Goal: Task Accomplishment & Management: Complete application form

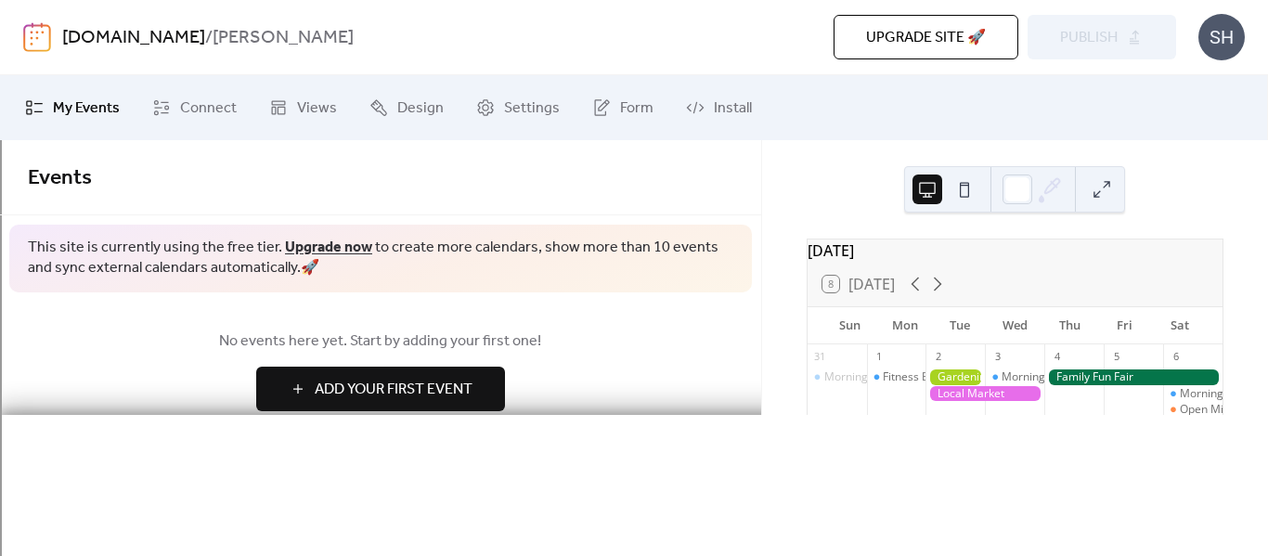
click at [377, 390] on span "Add Your First Event" at bounding box center [394, 390] width 158 height 22
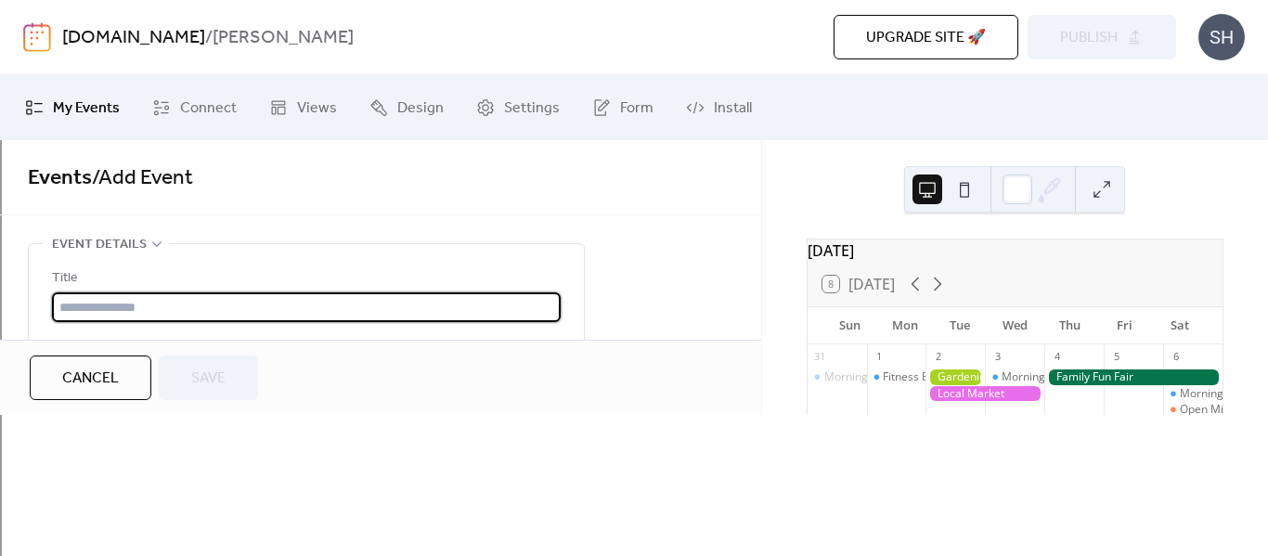
type input "*"
type input "**********"
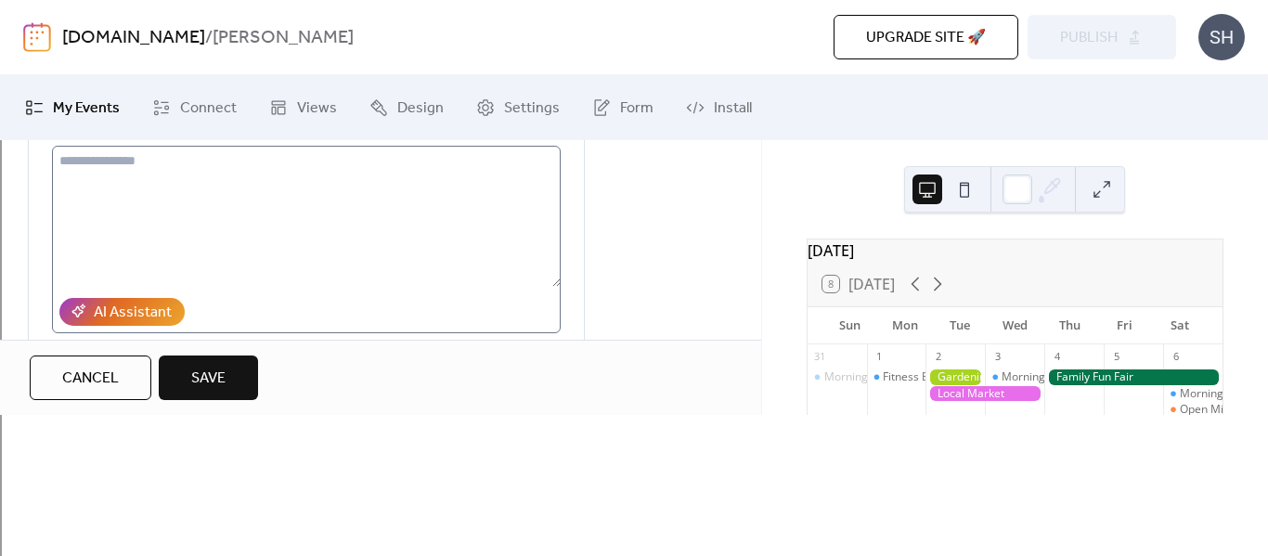
scroll to position [200, 0]
type input "**********"
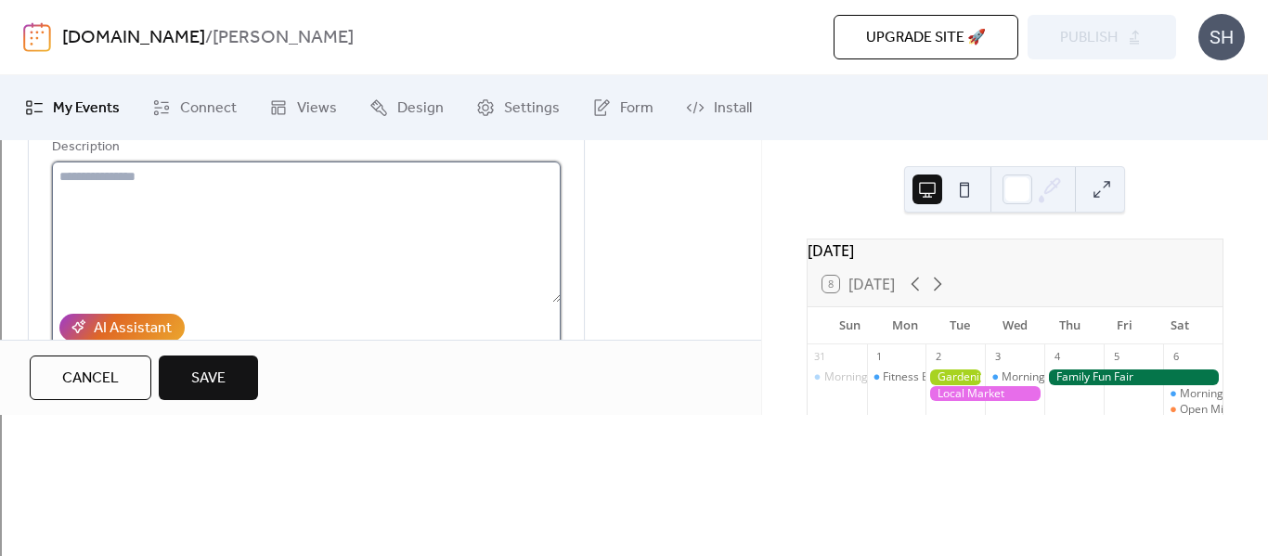
click at [92, 243] on textarea at bounding box center [306, 232] width 509 height 141
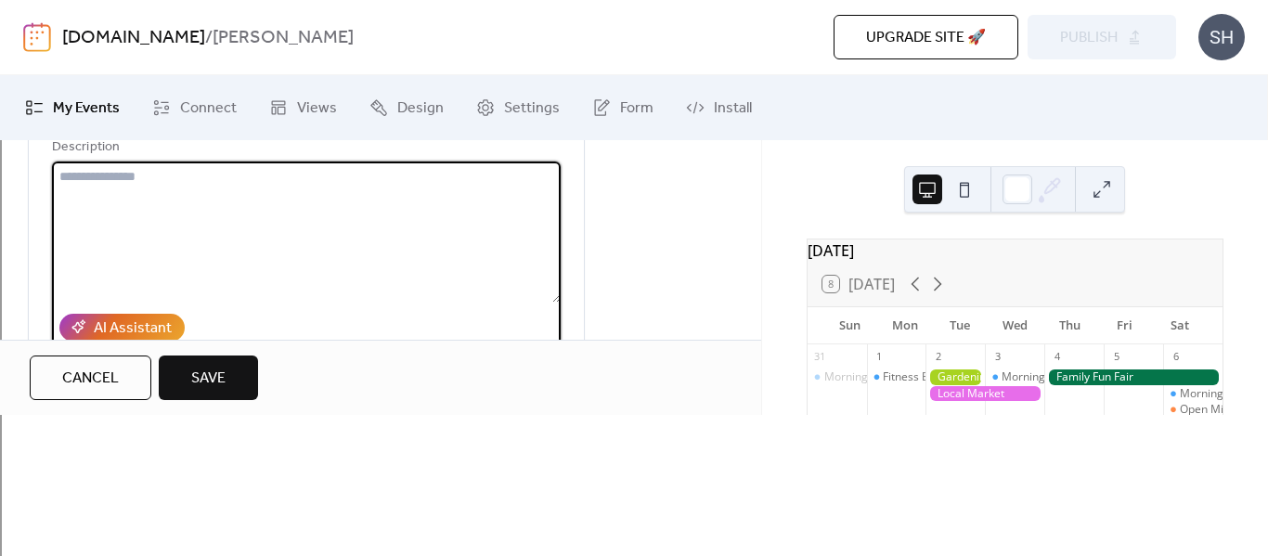
type textarea "*"
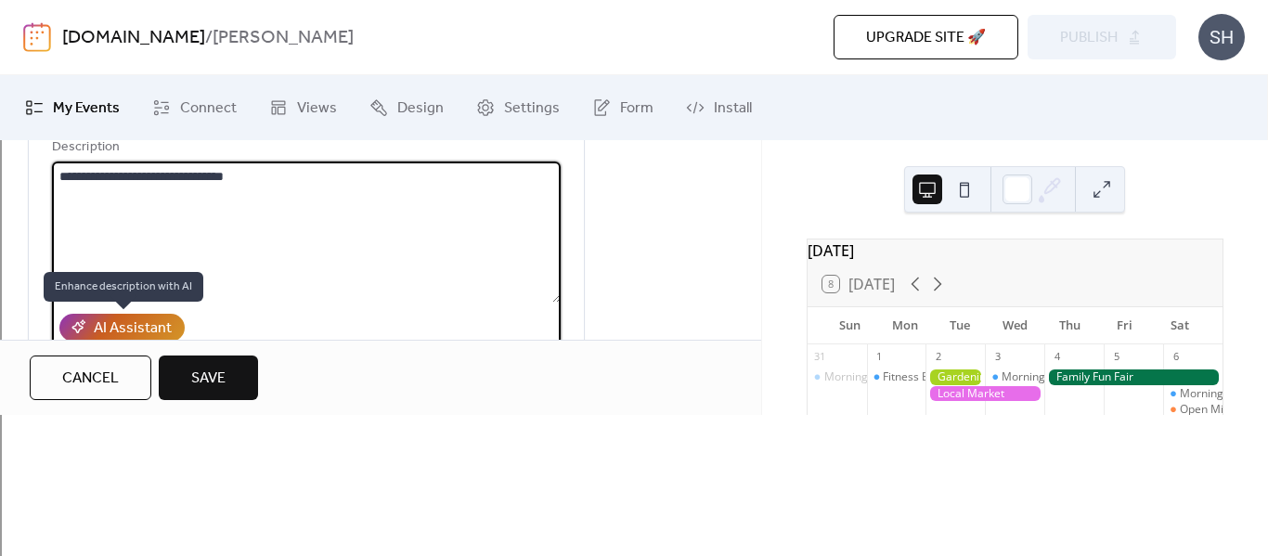
type textarea "**********"
click at [114, 324] on div "AI Assistant" at bounding box center [133, 329] width 78 height 22
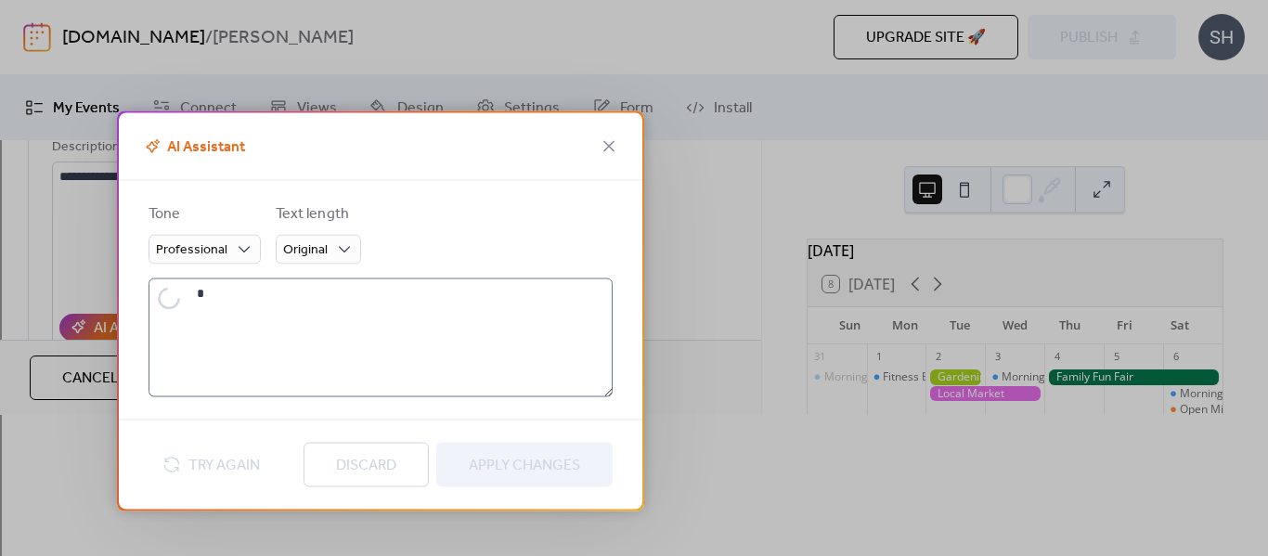
type textarea "**********"
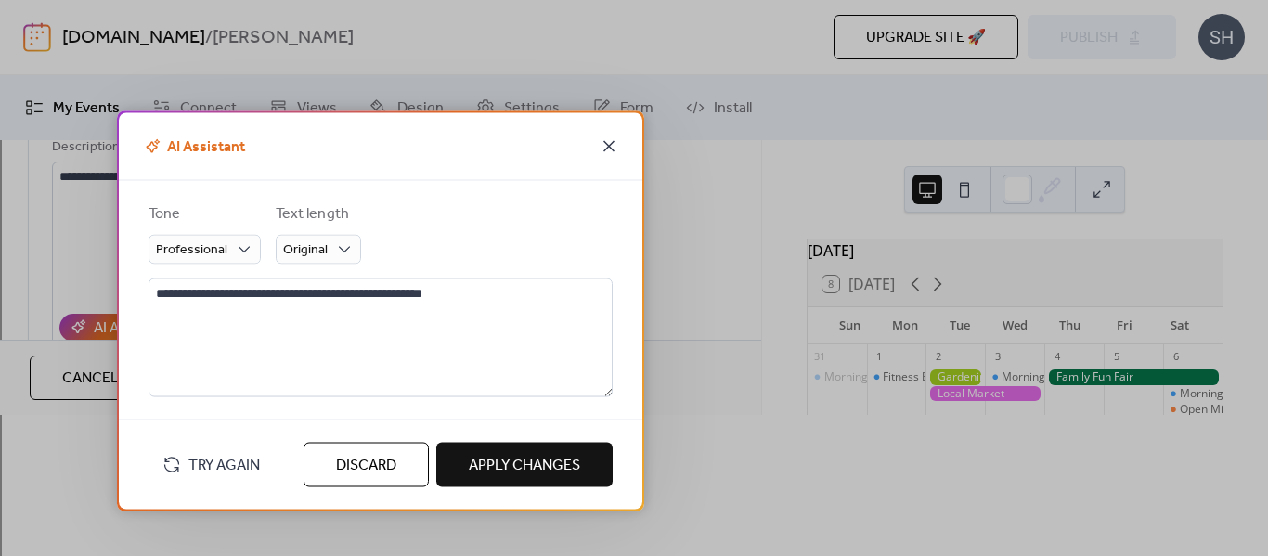
click at [610, 141] on icon at bounding box center [609, 146] width 22 height 22
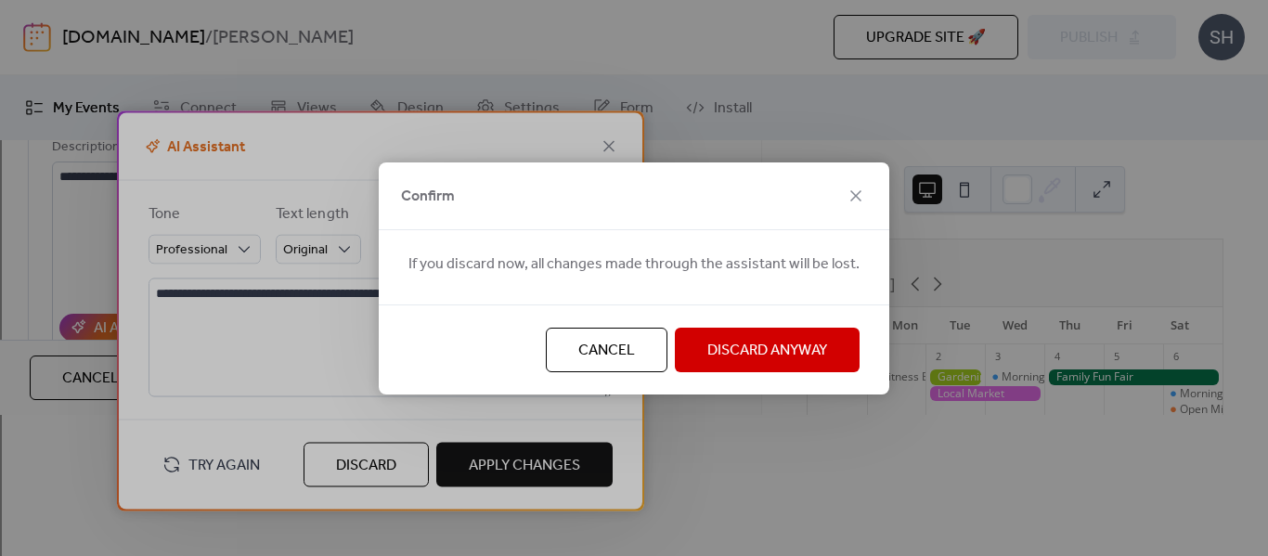
click at [756, 348] on span "Discard Anyway" at bounding box center [768, 351] width 120 height 22
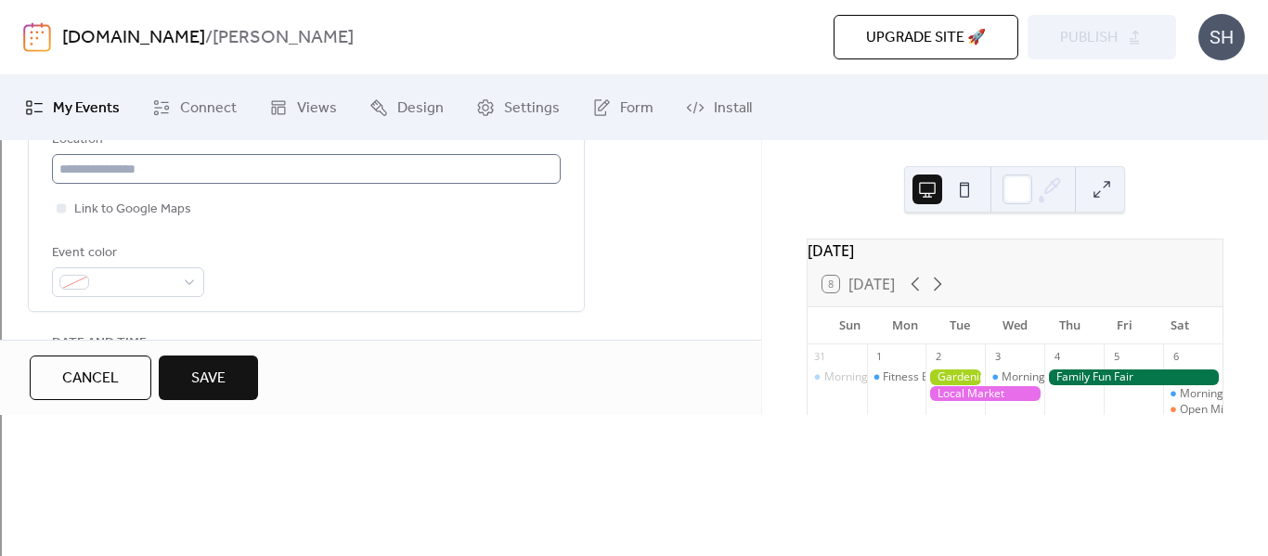
scroll to position [443, 0]
click at [124, 166] on input "text" at bounding box center [306, 168] width 509 height 30
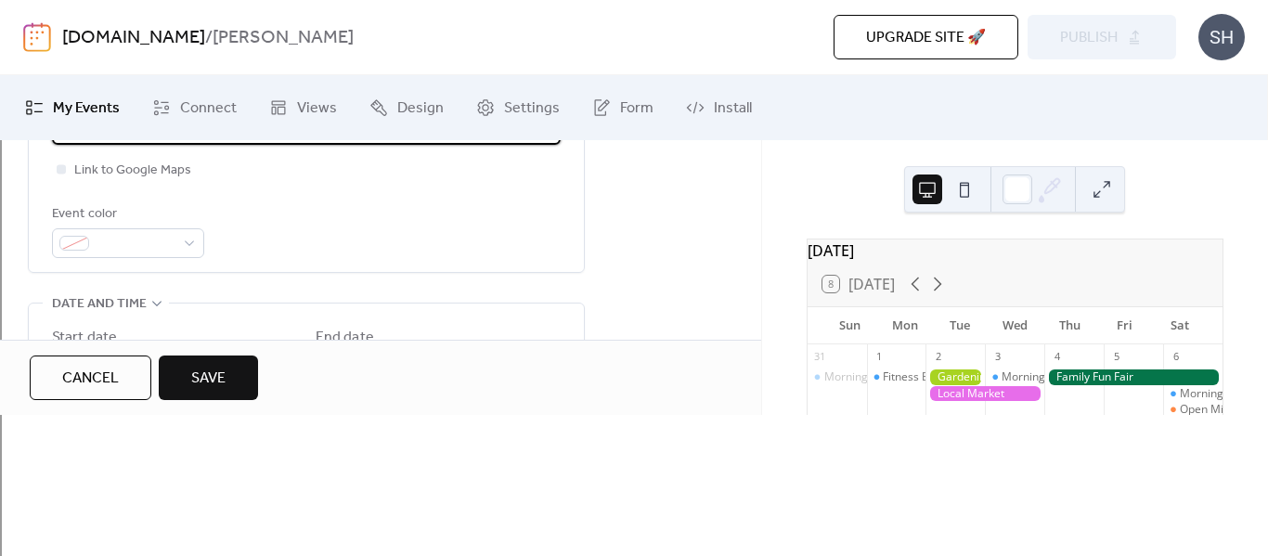
scroll to position [486, 0]
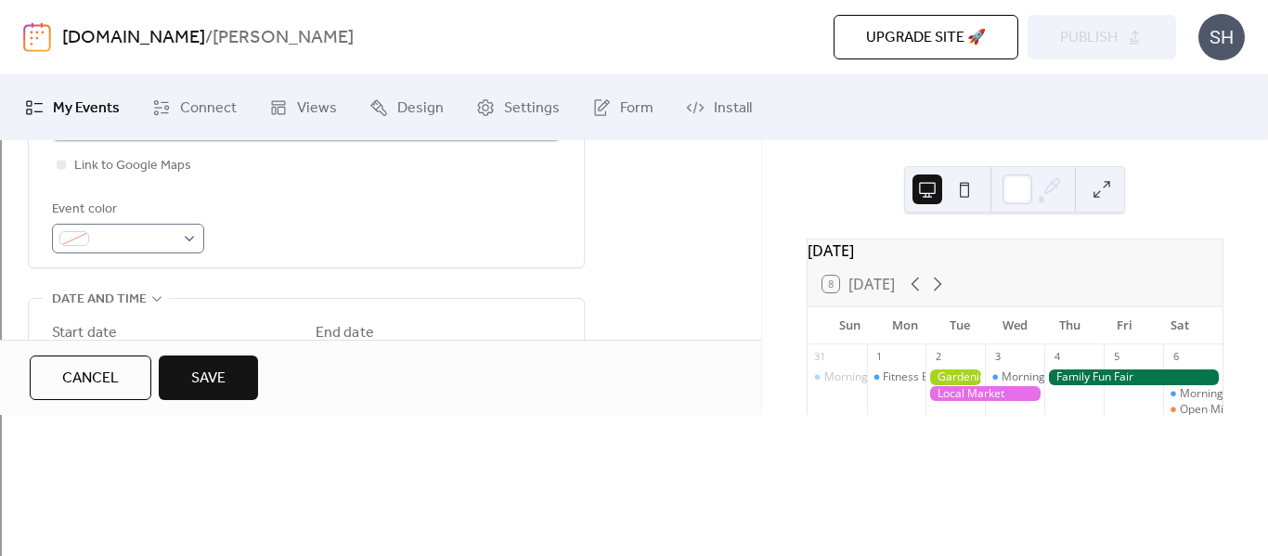
type input "******"
click at [80, 240] on div at bounding box center [74, 238] width 30 height 15
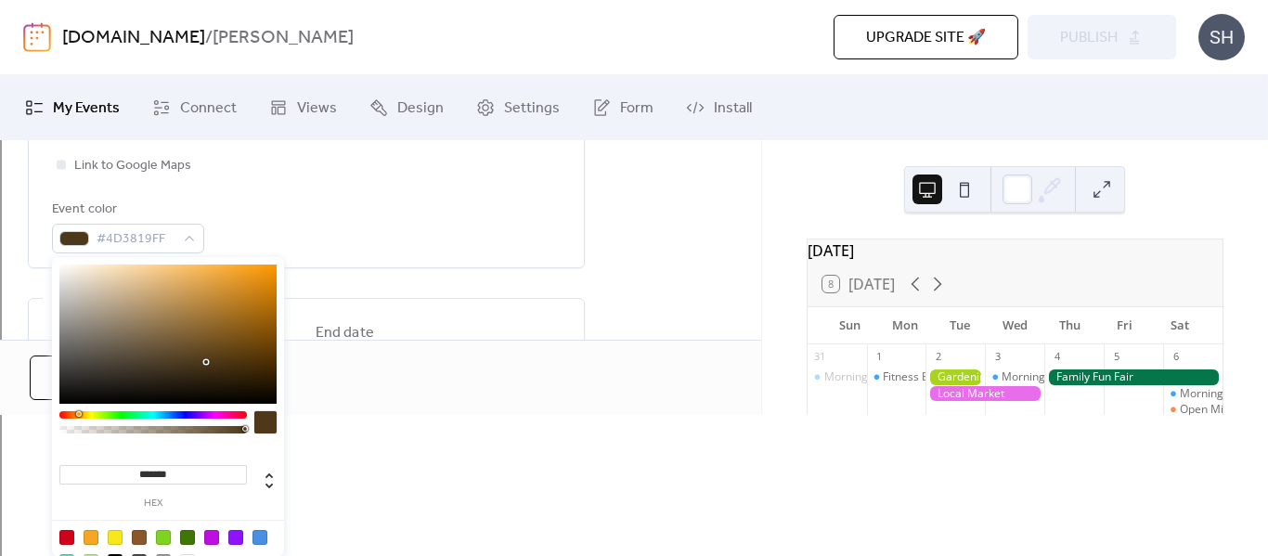
drag, startPoint x: 193, startPoint y: 414, endPoint x: 78, endPoint y: 413, distance: 115.1
click at [78, 413] on div at bounding box center [81, 414] width 6 height 6
type input "*******"
click at [319, 197] on div "**********" at bounding box center [306, 18] width 509 height 472
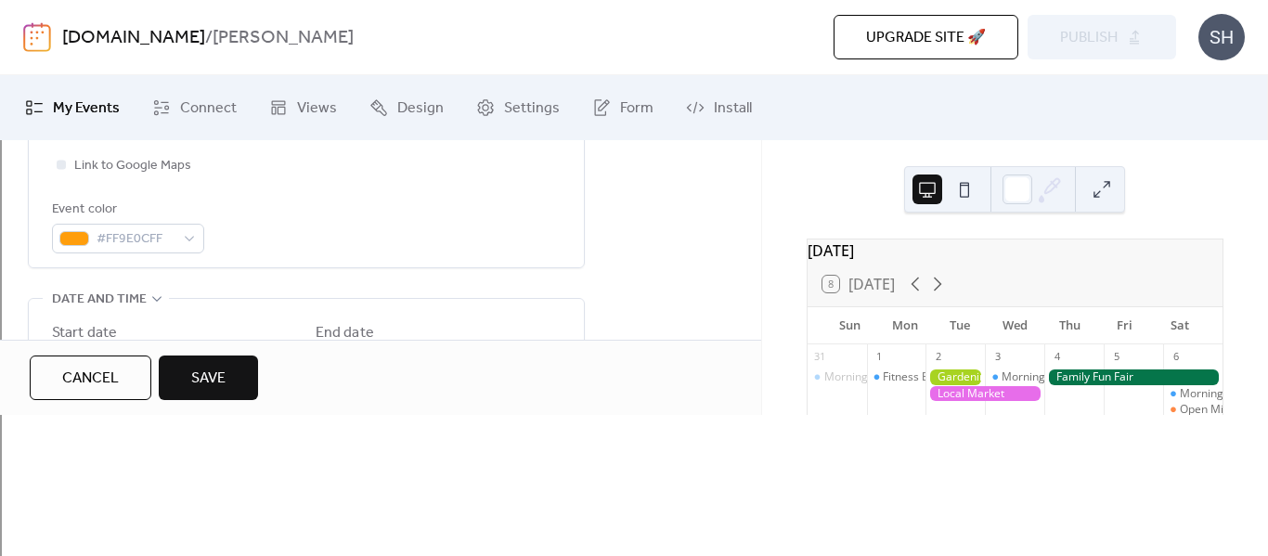
click at [203, 382] on input "********" at bounding box center [241, 385] width 111 height 30
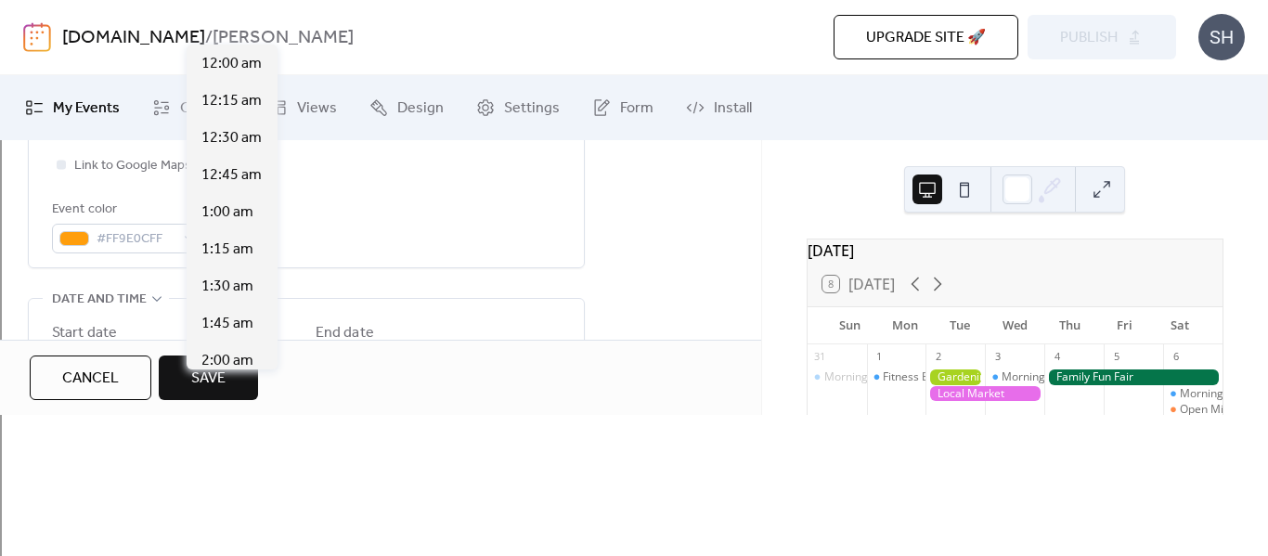
scroll to position [1783, 0]
click at [241, 58] on span "12:00 pm" at bounding box center [232, 64] width 61 height 22
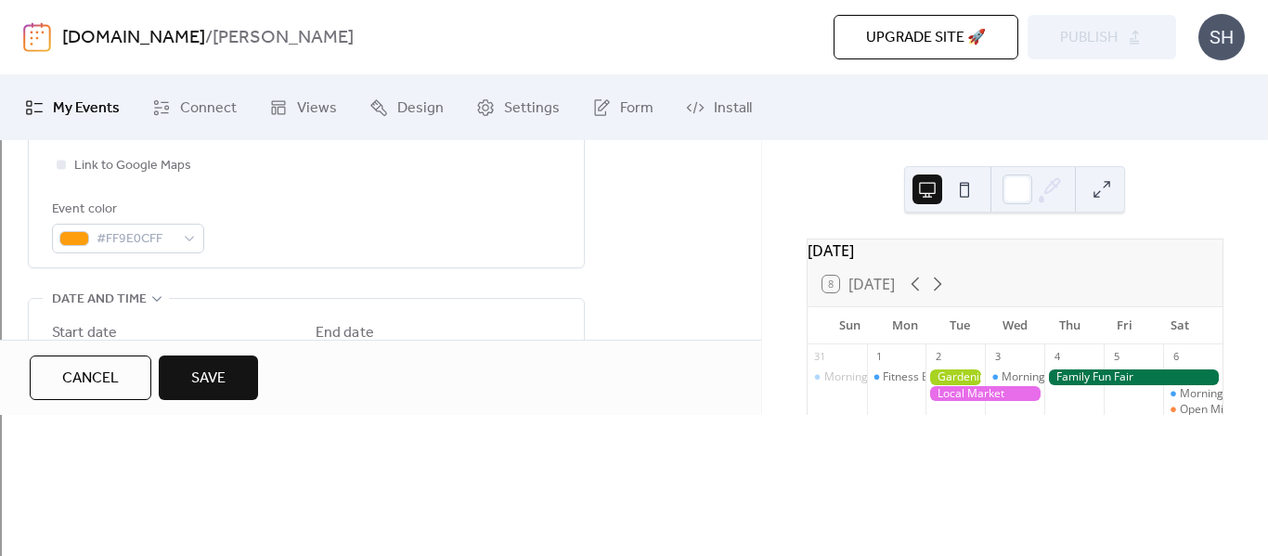
click at [476, 386] on input "*******" at bounding box center [504, 385] width 111 height 30
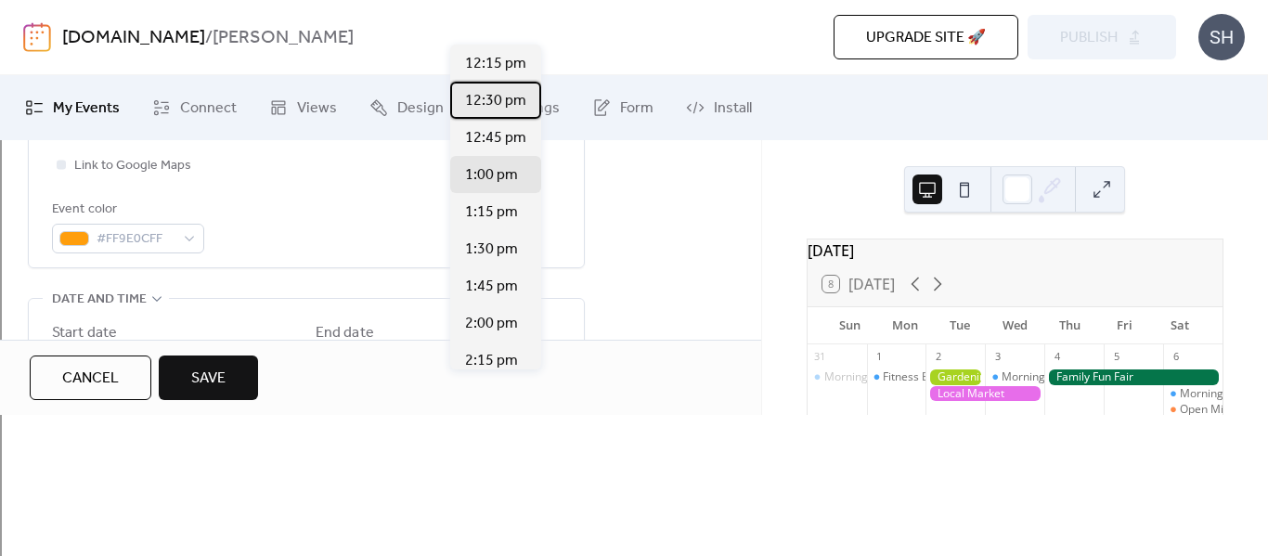
click at [487, 87] on div "12:30 pm" at bounding box center [495, 100] width 91 height 37
type input "********"
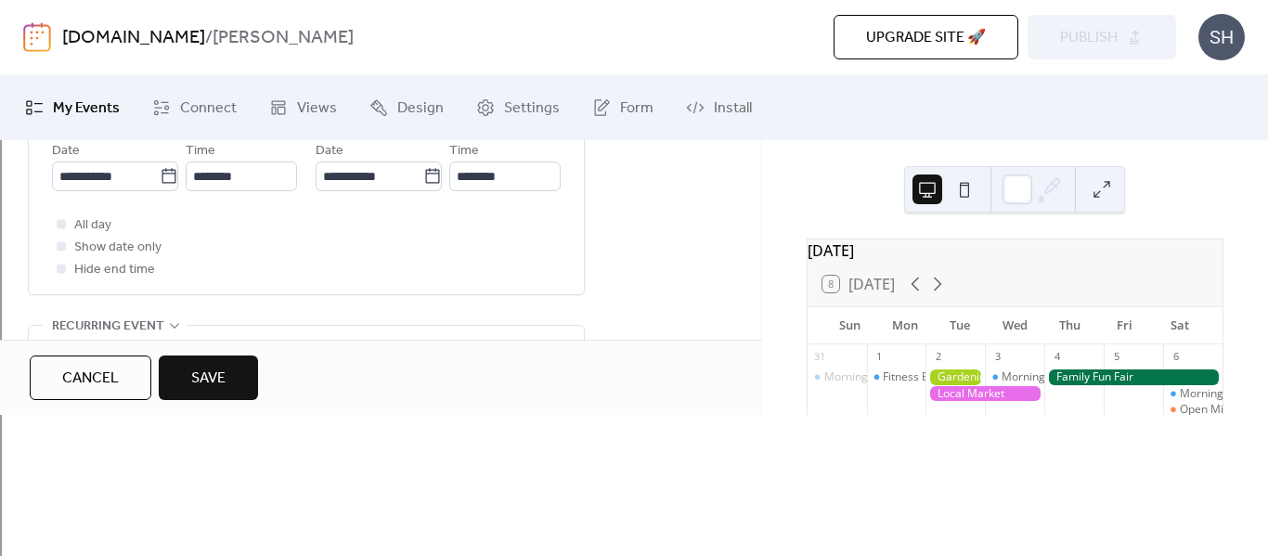
scroll to position [695, 0]
click at [98, 245] on span "Show date only" at bounding box center [117, 247] width 87 height 22
click at [74, 225] on span "All day" at bounding box center [92, 225] width 37 height 22
click at [59, 221] on div at bounding box center [61, 222] width 9 height 9
click at [64, 222] on div at bounding box center [61, 222] width 9 height 9
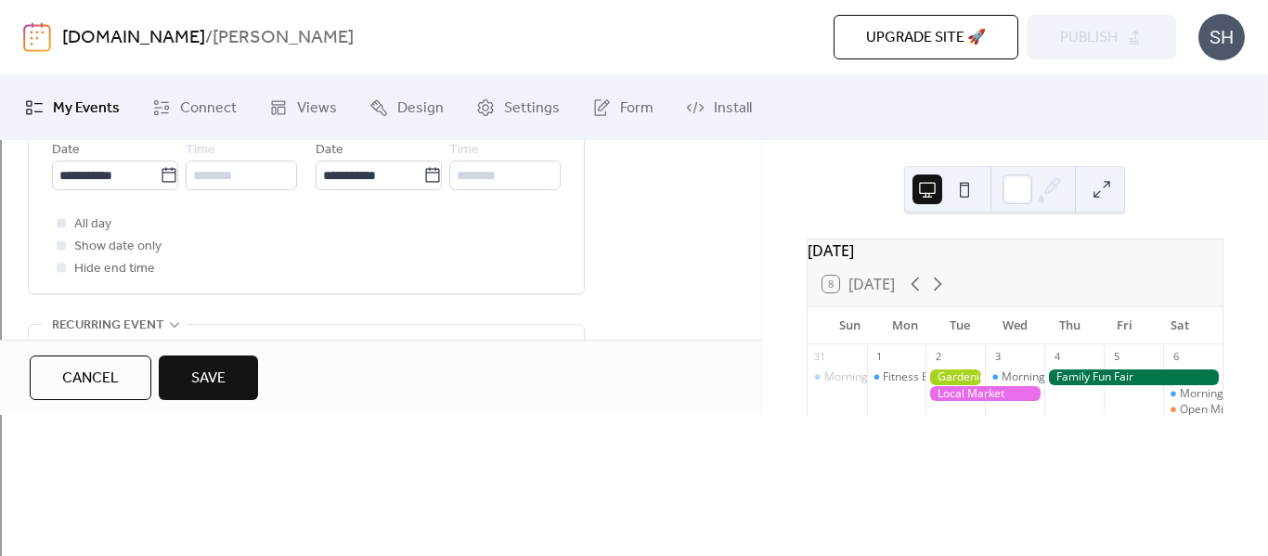
click at [97, 217] on span "All day" at bounding box center [92, 225] width 37 height 22
click at [80, 222] on span "All day" at bounding box center [92, 225] width 37 height 22
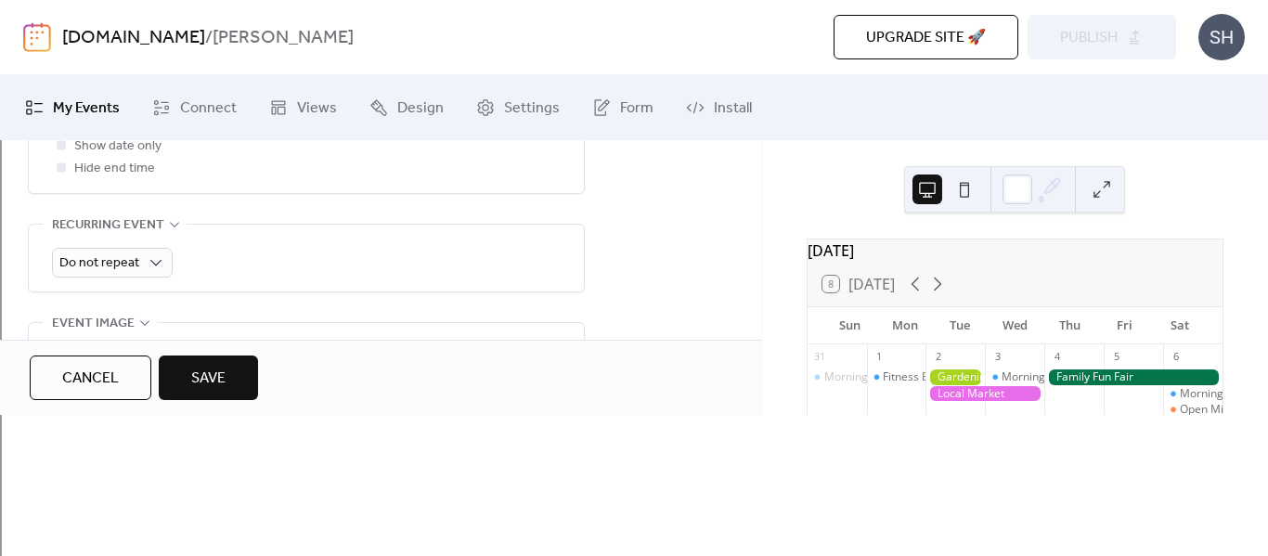
scroll to position [819, 0]
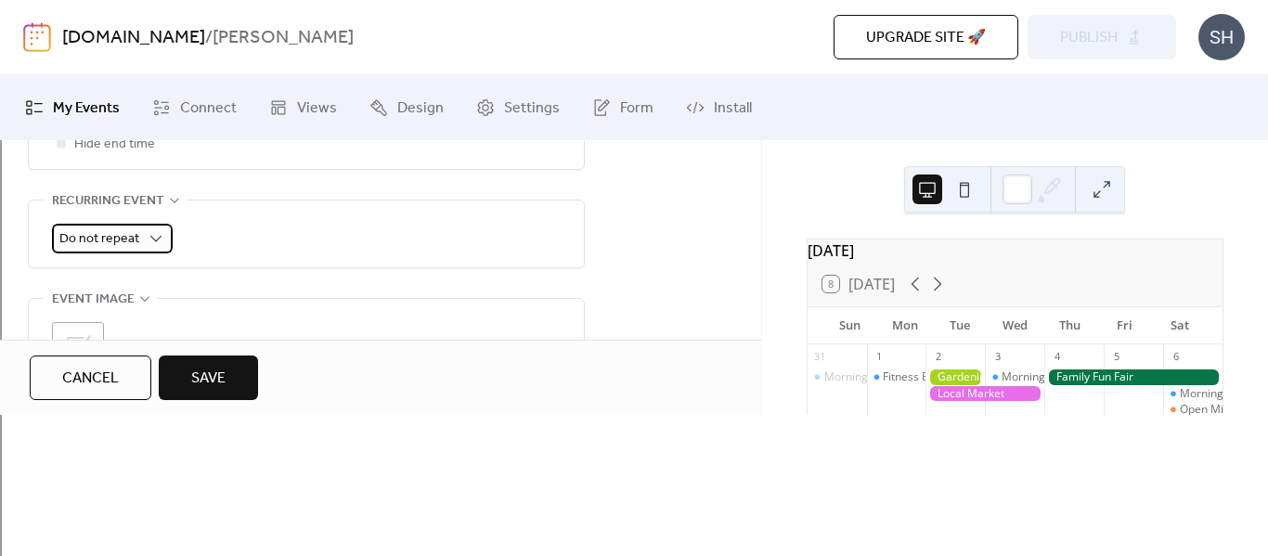
click at [98, 241] on span "Do not repeat" at bounding box center [99, 239] width 80 height 25
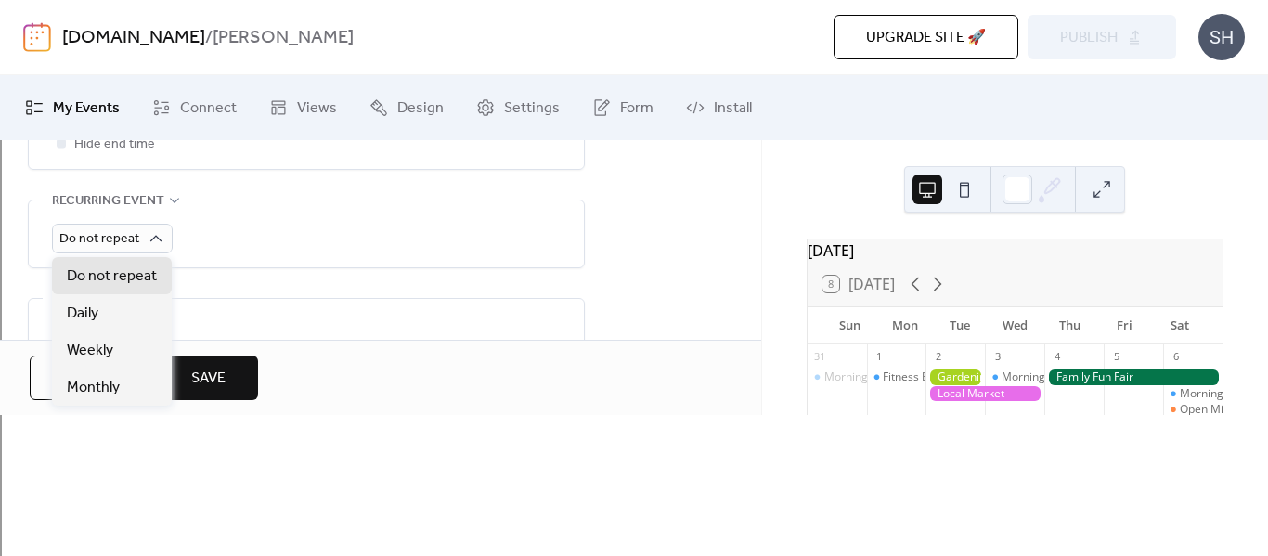
click at [288, 338] on div ";" at bounding box center [306, 348] width 509 height 52
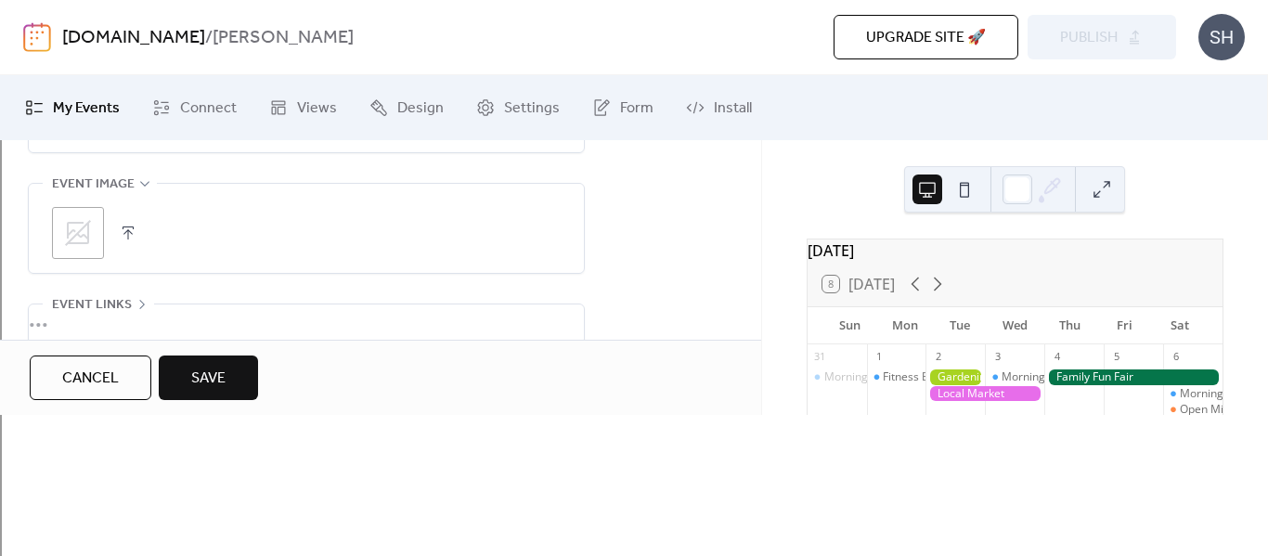
scroll to position [959, 0]
click at [84, 189] on div ";" at bounding box center [78, 208] width 52 height 52
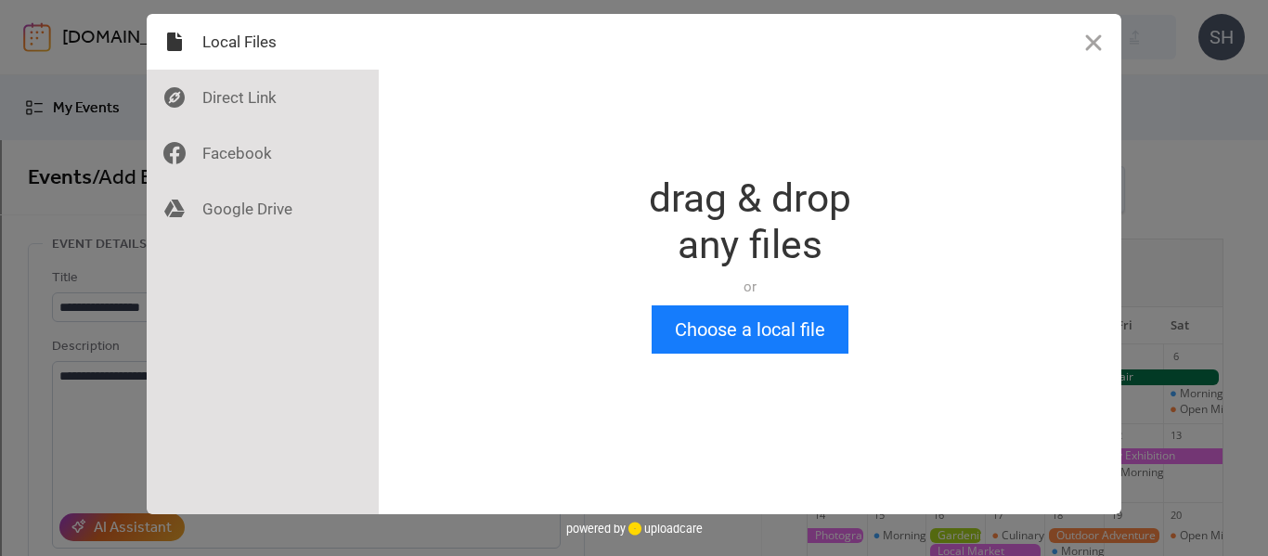
scroll to position [0, 0]
click at [717, 332] on button "Choose a local file" at bounding box center [750, 330] width 197 height 48
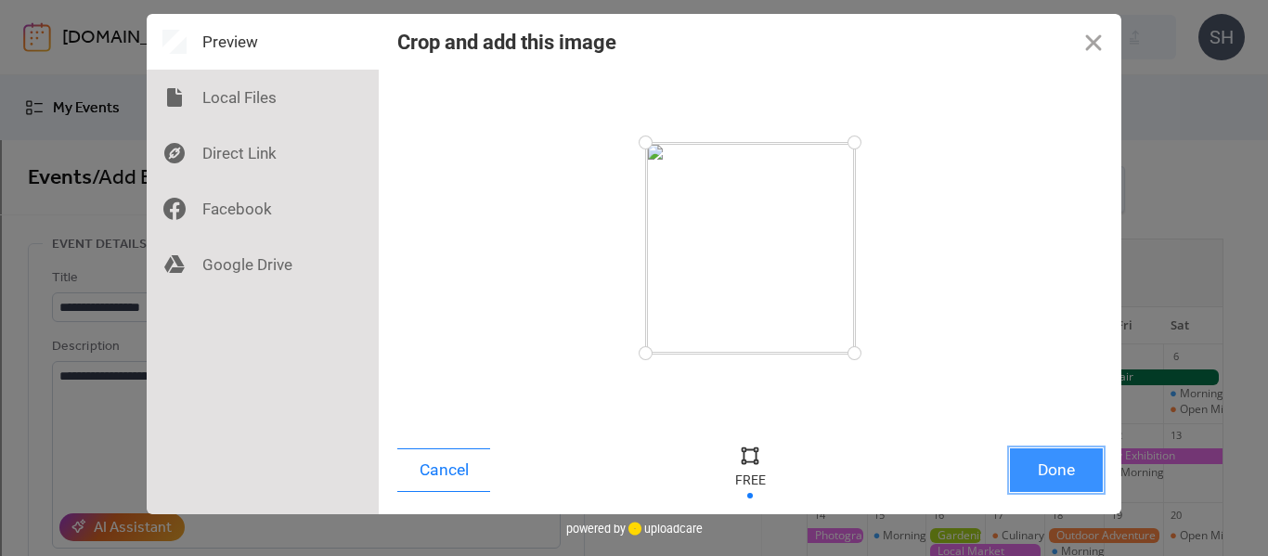
click at [1079, 489] on button "Done" at bounding box center [1056, 471] width 93 height 44
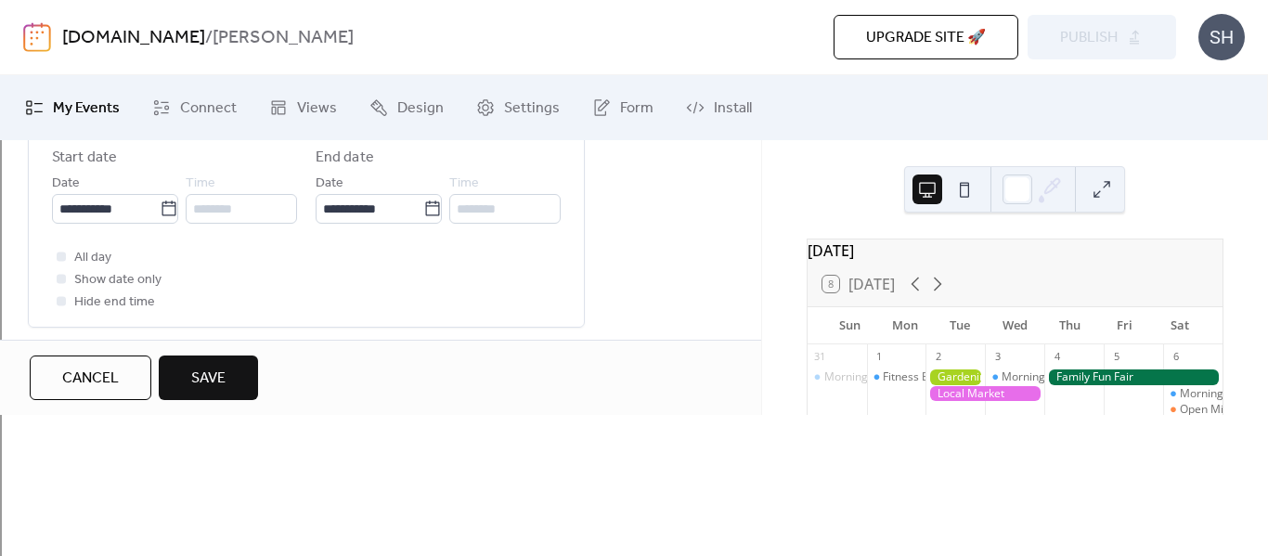
scroll to position [959, 0]
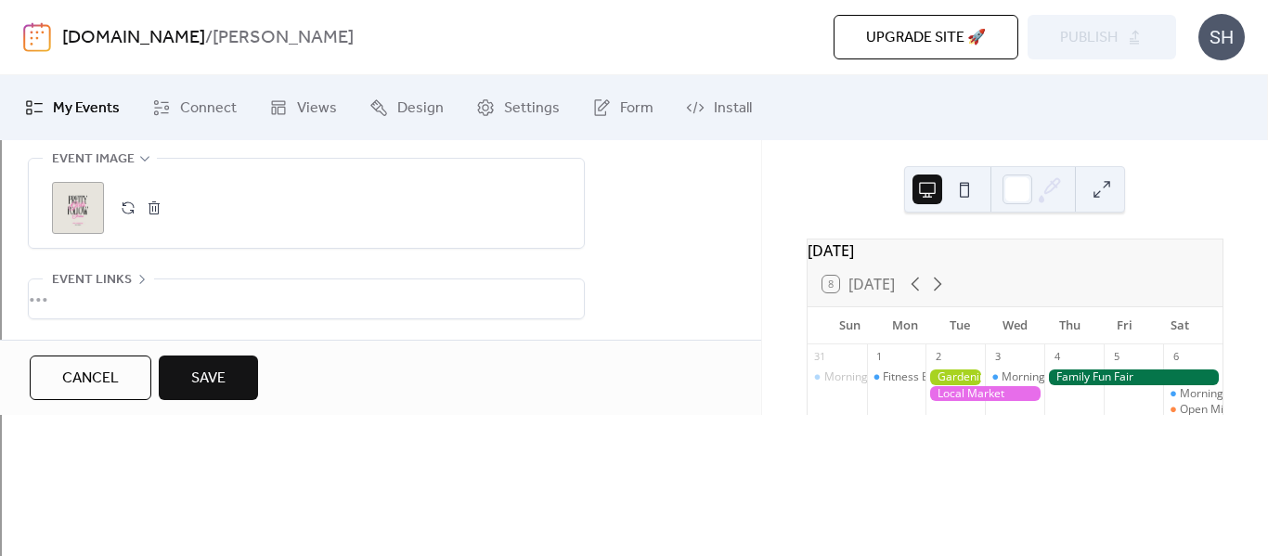
click at [215, 390] on span "Save" at bounding box center [208, 379] width 34 height 22
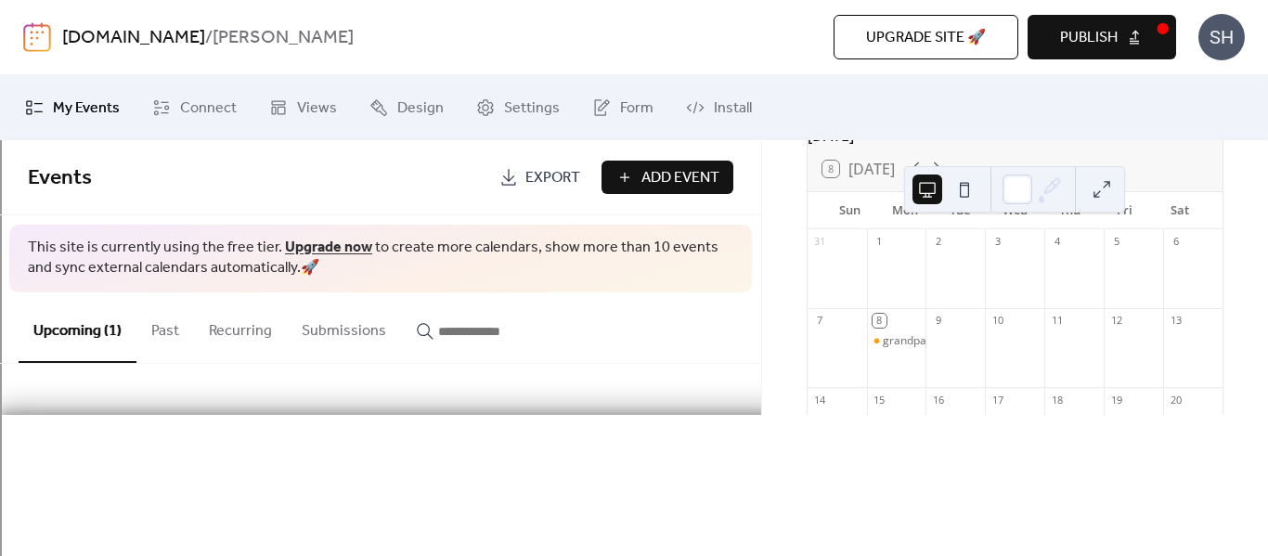
scroll to position [136, 0]
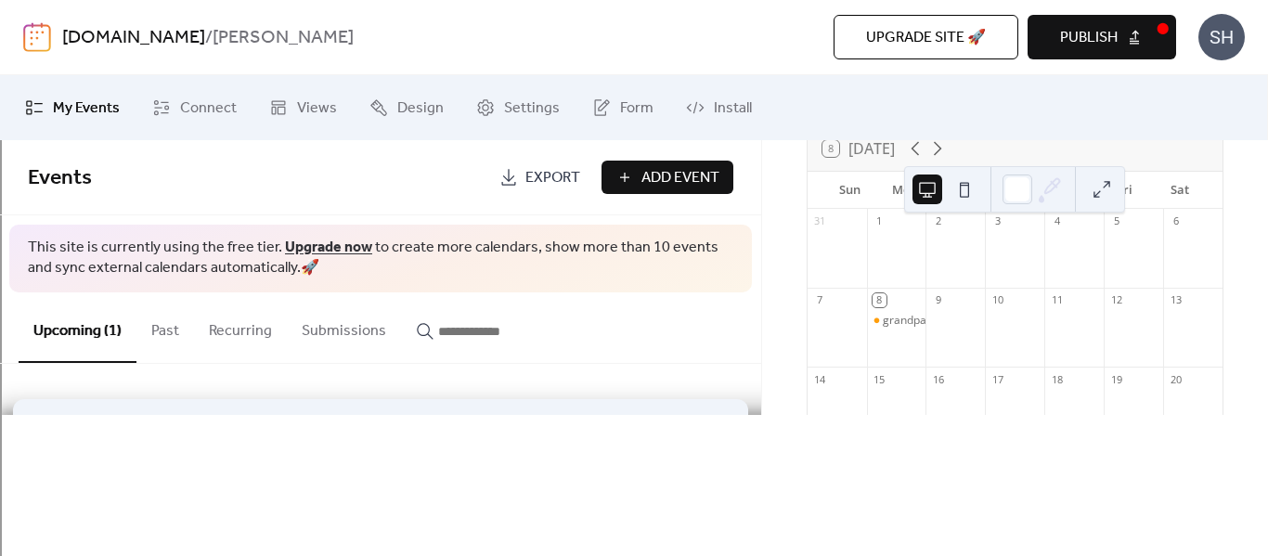
click at [425, 488] on div "grandparents day [DATE]" at bounding box center [381, 448] width 706 height 113
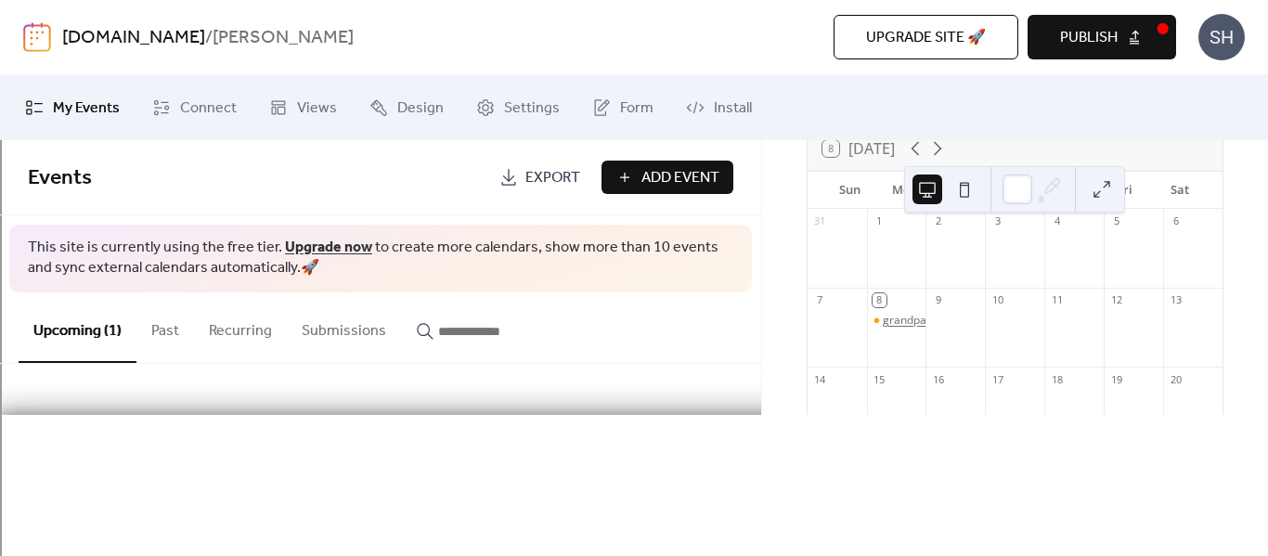
click at [906, 329] on div "grandparents day" at bounding box center [929, 321] width 92 height 16
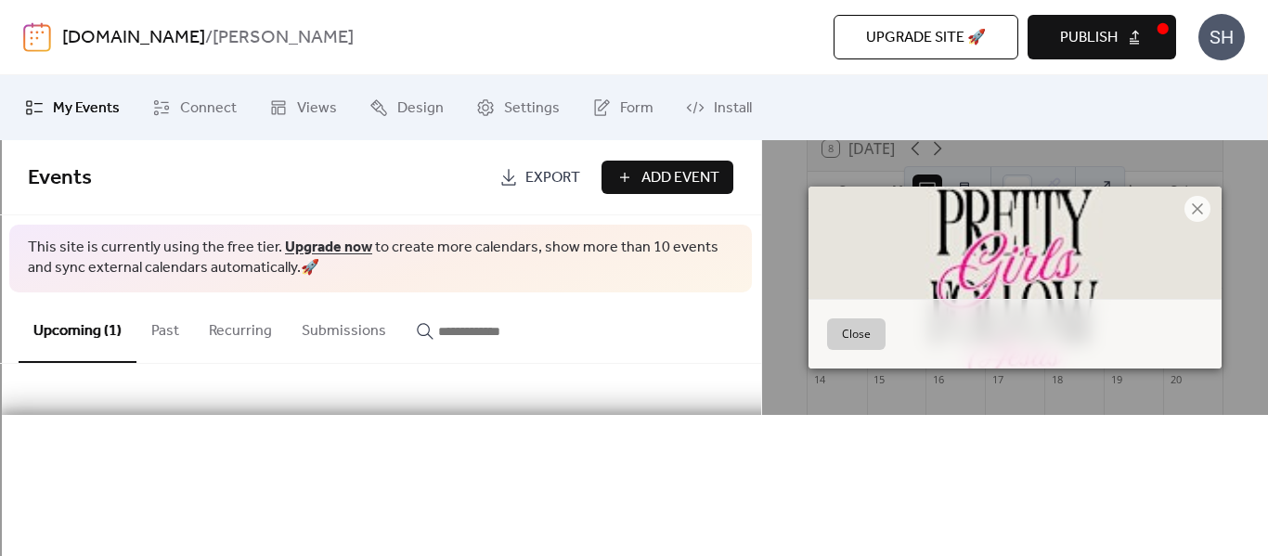
click at [859, 350] on button "Close" at bounding box center [856, 335] width 59 height 32
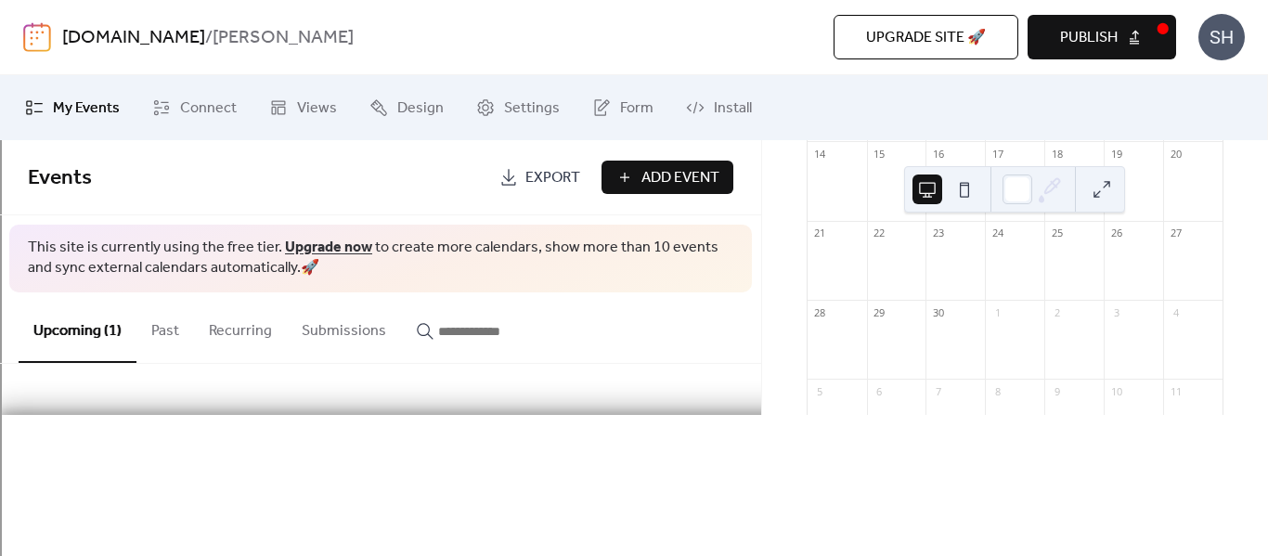
scroll to position [0, 0]
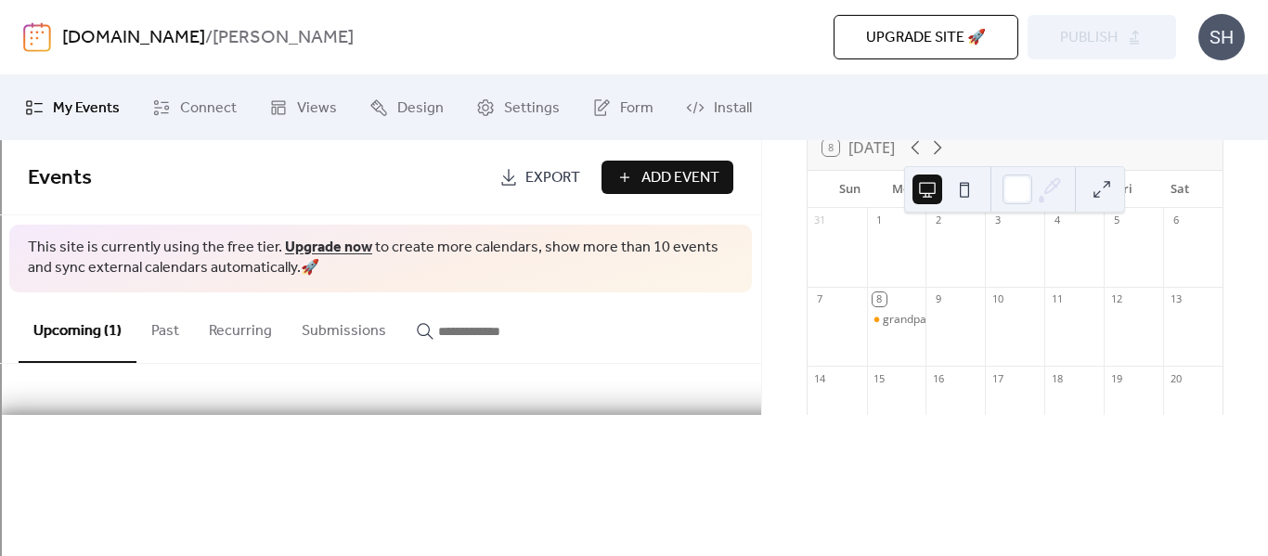
scroll to position [139, 0]
click at [916, 325] on div "grandparents day" at bounding box center [929, 317] width 92 height 16
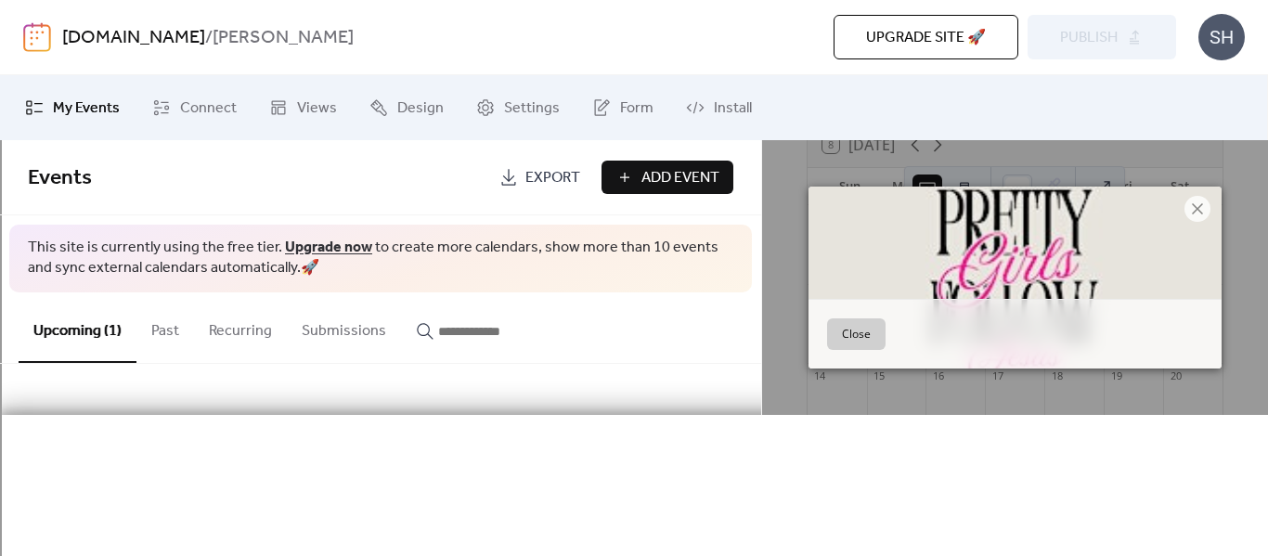
click at [876, 350] on button "Close" at bounding box center [856, 335] width 59 height 32
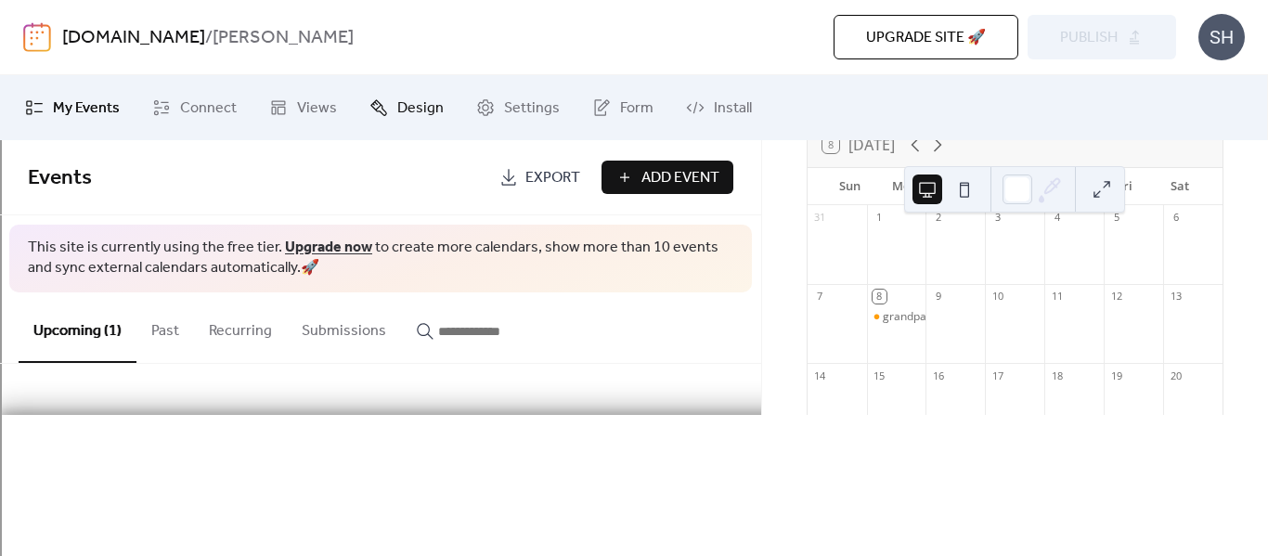
click at [397, 102] on span "Design" at bounding box center [420, 109] width 46 height 22
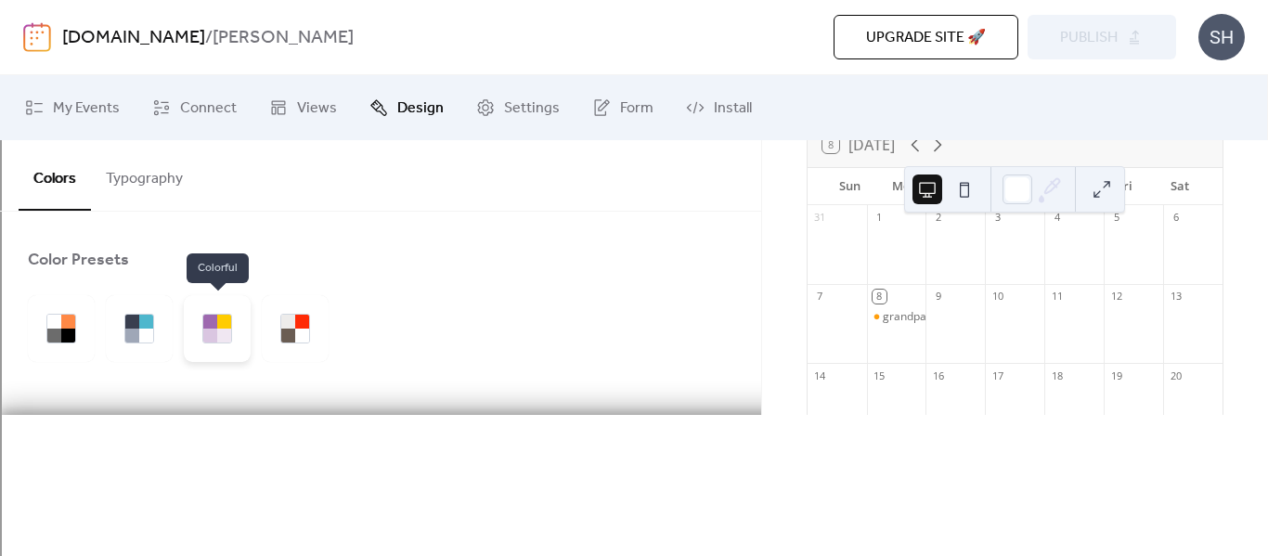
click at [227, 317] on div at bounding box center [224, 322] width 14 height 14
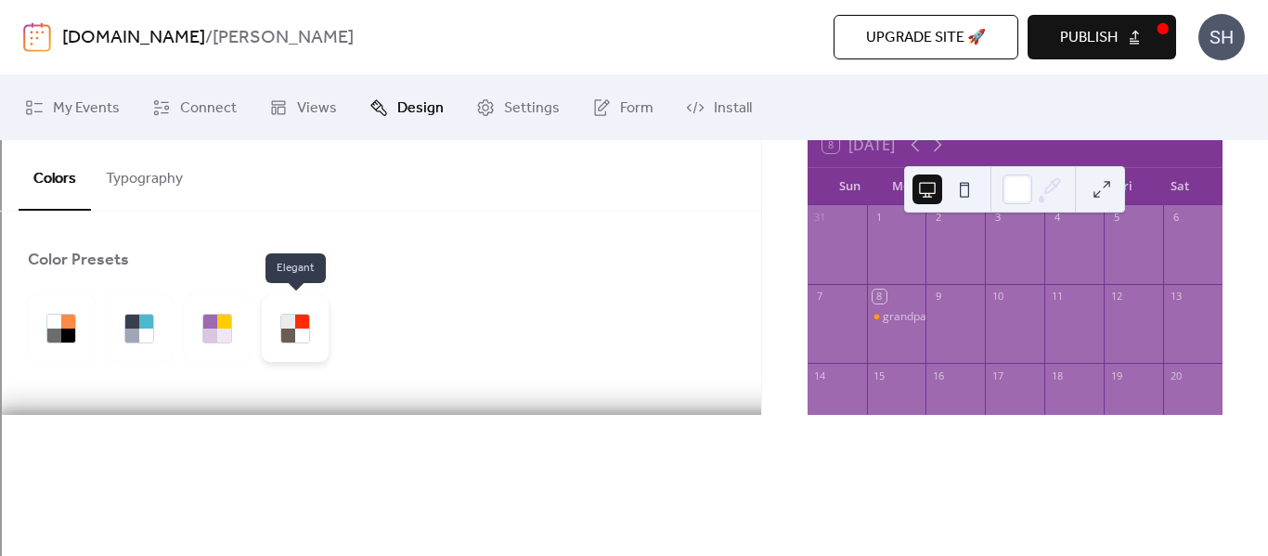
click at [281, 321] on div at bounding box center [288, 322] width 14 height 14
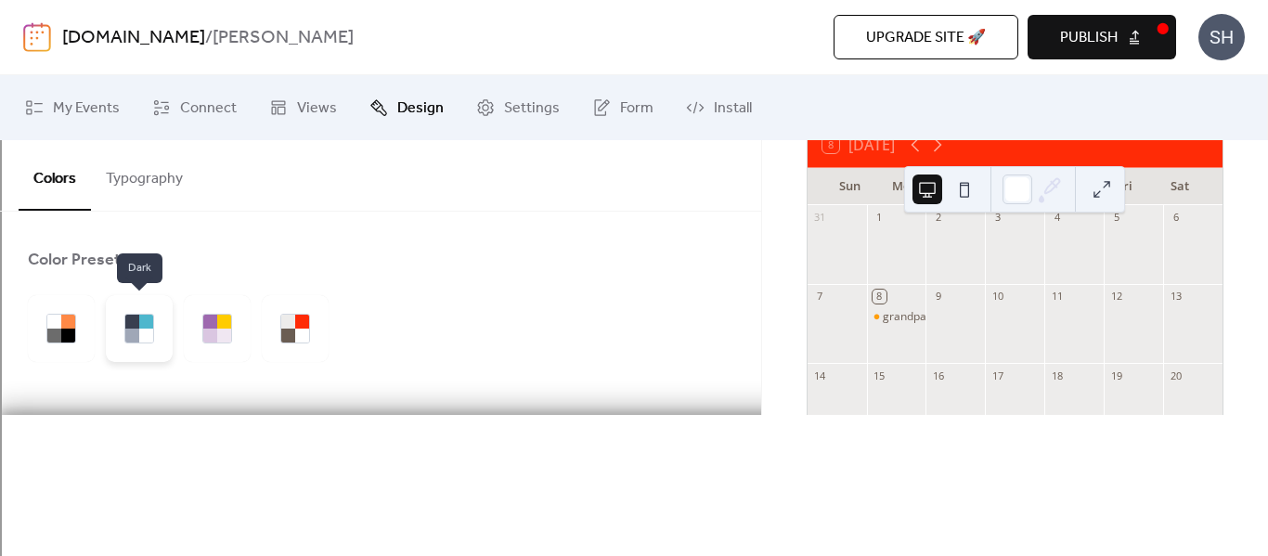
click at [145, 329] on div at bounding box center [146, 336] width 14 height 14
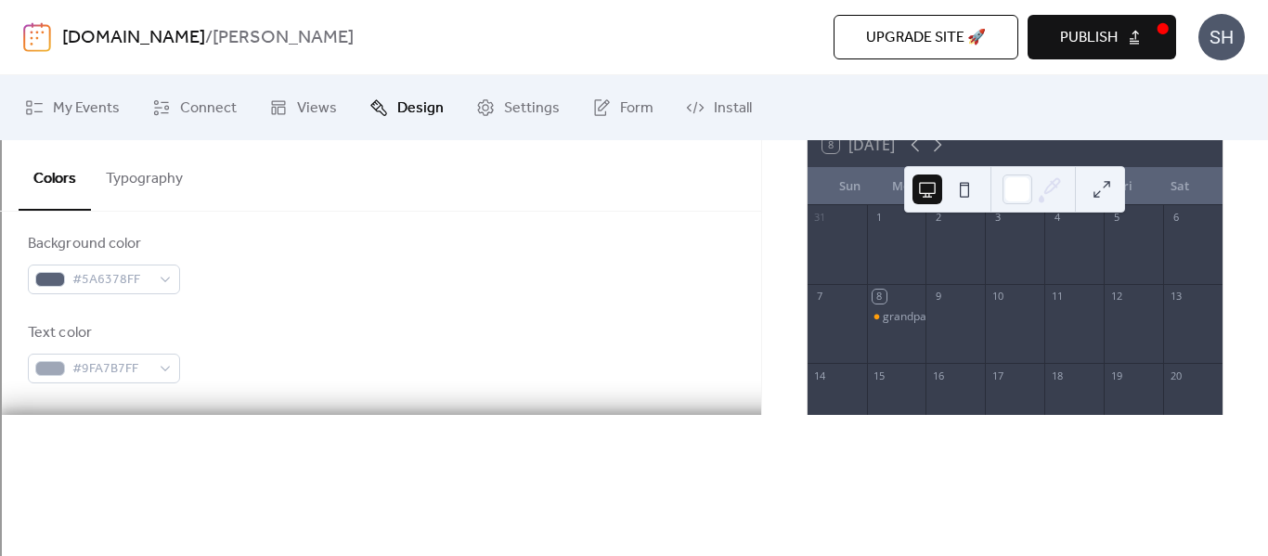
scroll to position [238, 0]
click at [127, 283] on span "#5A6378FF" at bounding box center [111, 278] width 78 height 22
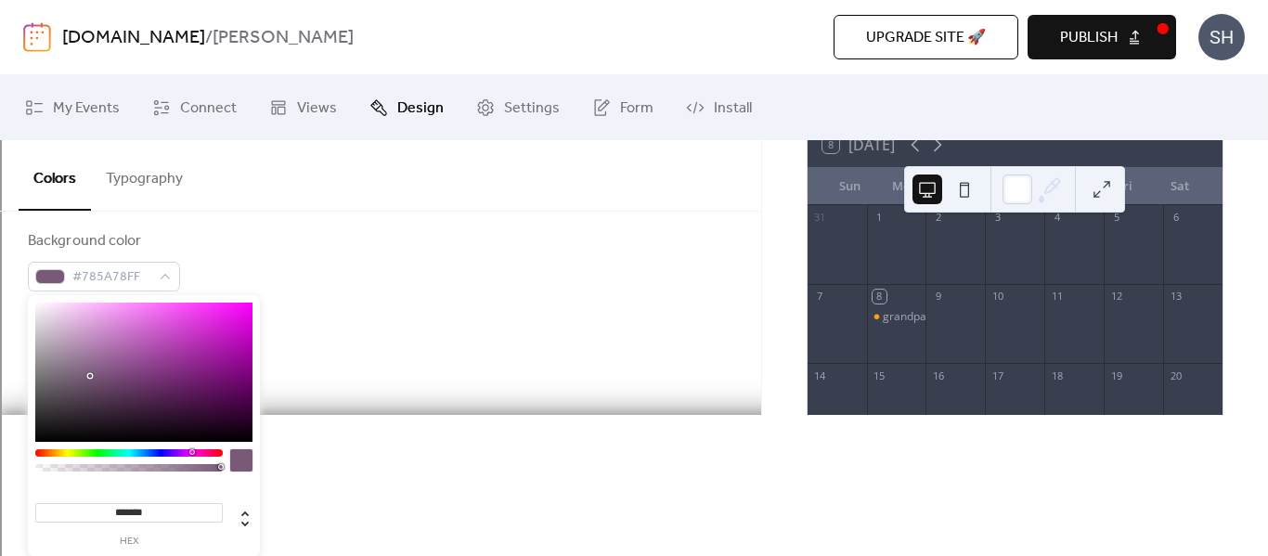
drag, startPoint x: 149, startPoint y: 453, endPoint x: 191, endPoint y: 464, distance: 44.1
click at [191, 464] on div at bounding box center [129, 465] width 188 height 33
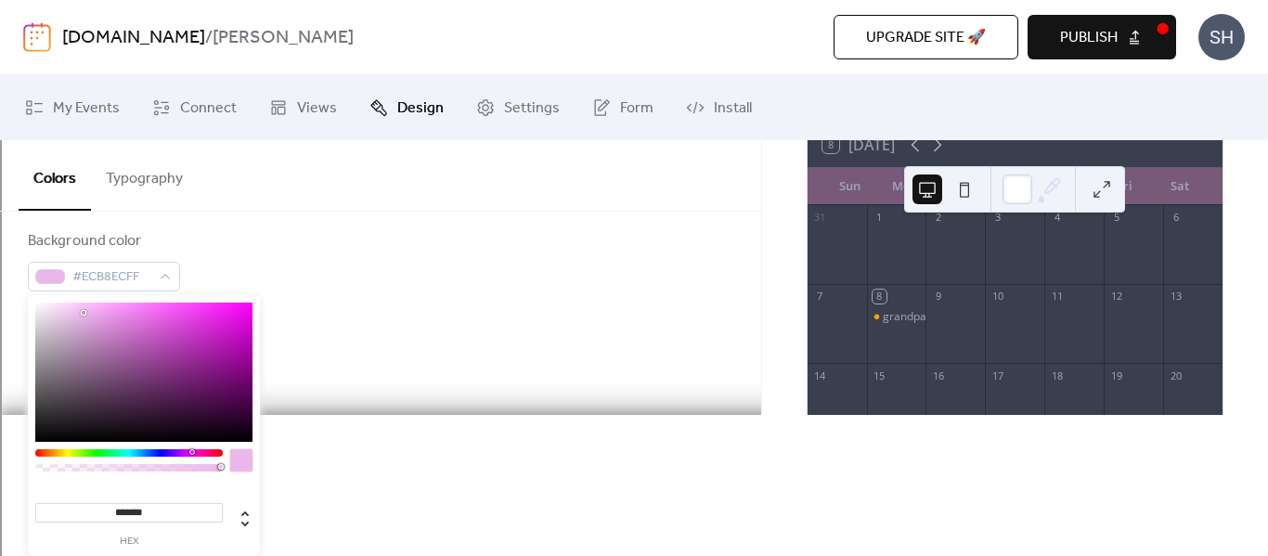
type input "*******"
drag, startPoint x: 105, startPoint y: 384, endPoint x: 83, endPoint y: 313, distance: 74.0
click at [83, 313] on div at bounding box center [143, 372] width 217 height 139
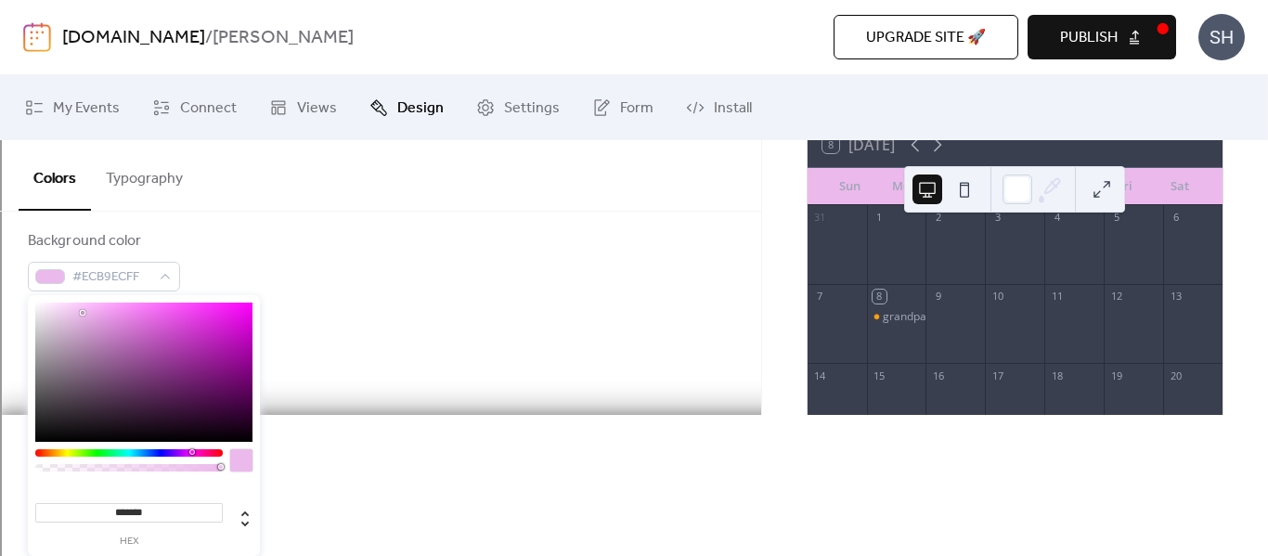
click at [441, 353] on div "Text color #9FA7B7FF" at bounding box center [381, 349] width 706 height 61
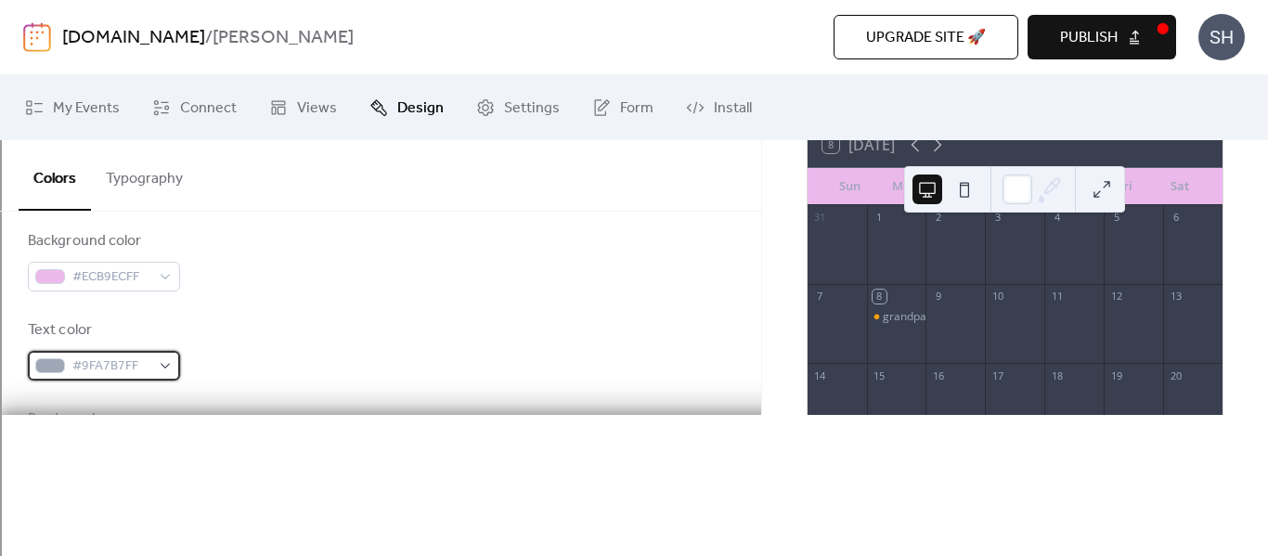
click at [59, 369] on div at bounding box center [50, 365] width 30 height 15
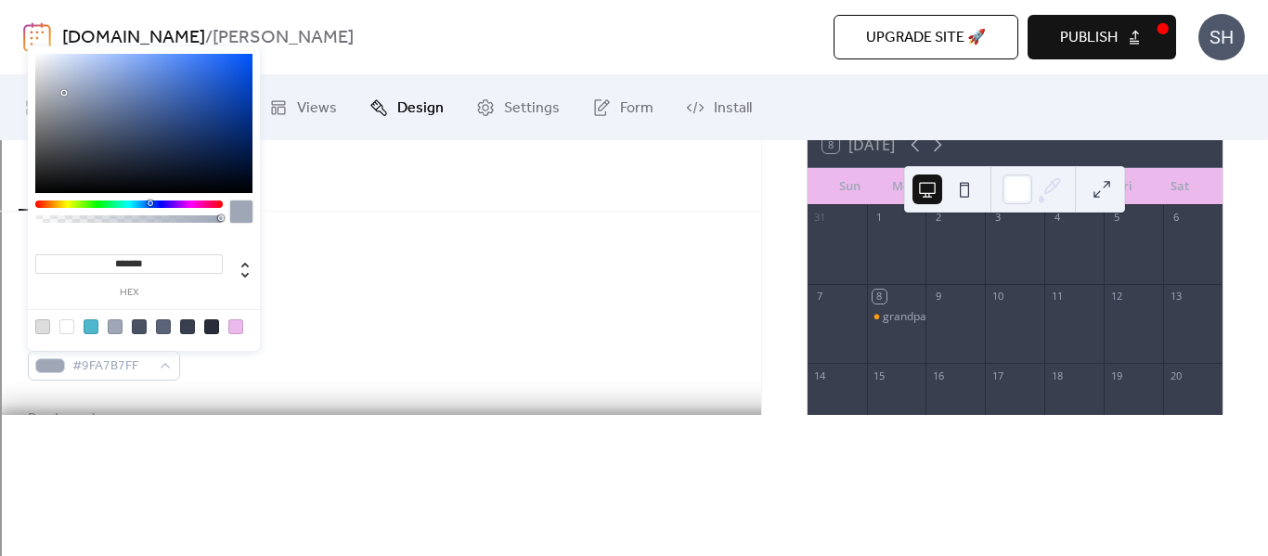
click at [231, 327] on div at bounding box center [235, 326] width 15 height 15
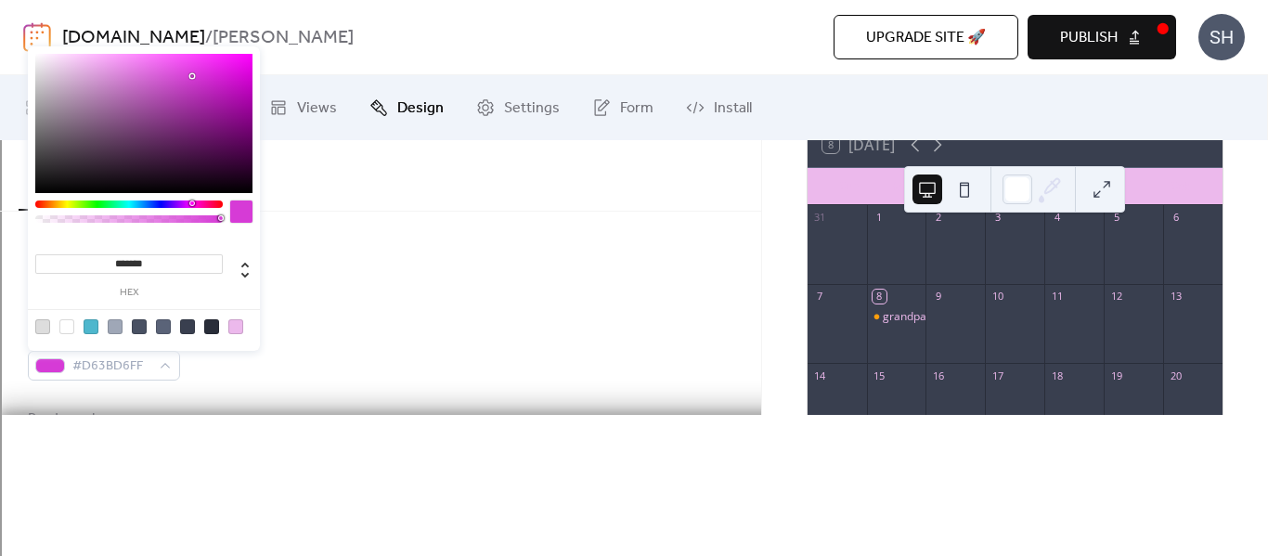
type input "*******"
drag, startPoint x: 183, startPoint y: 112, endPoint x: 190, endPoint y: 75, distance: 37.9
click at [190, 75] on div at bounding box center [143, 123] width 217 height 139
click at [337, 366] on div "Text color #D83ED8FF" at bounding box center [381, 349] width 706 height 61
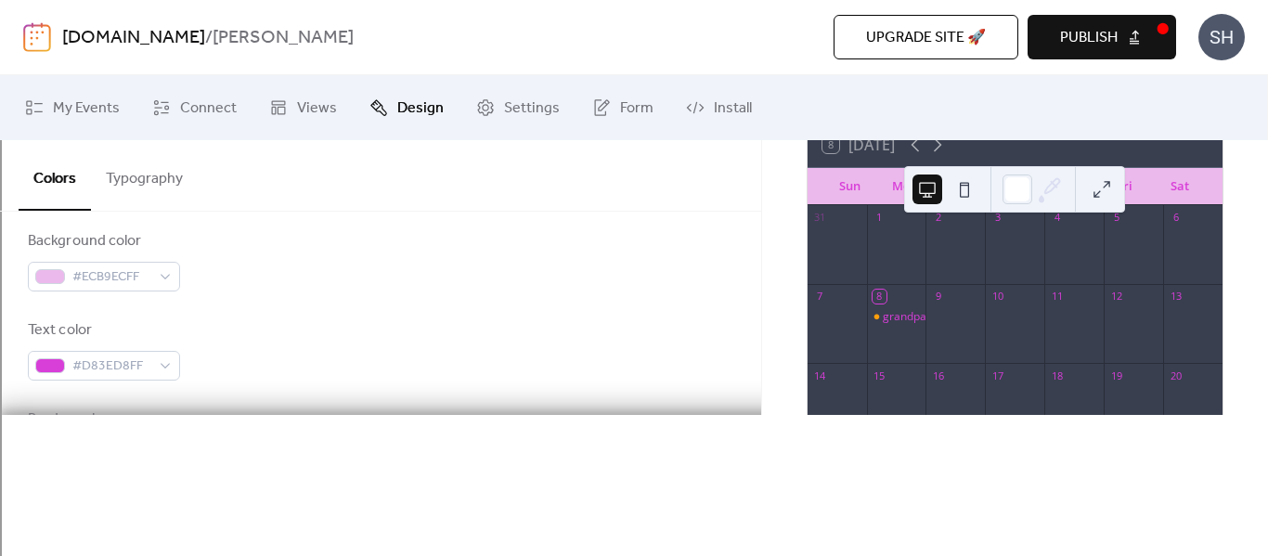
click at [117, 453] on span "#DDDDDDFF" at bounding box center [111, 456] width 78 height 22
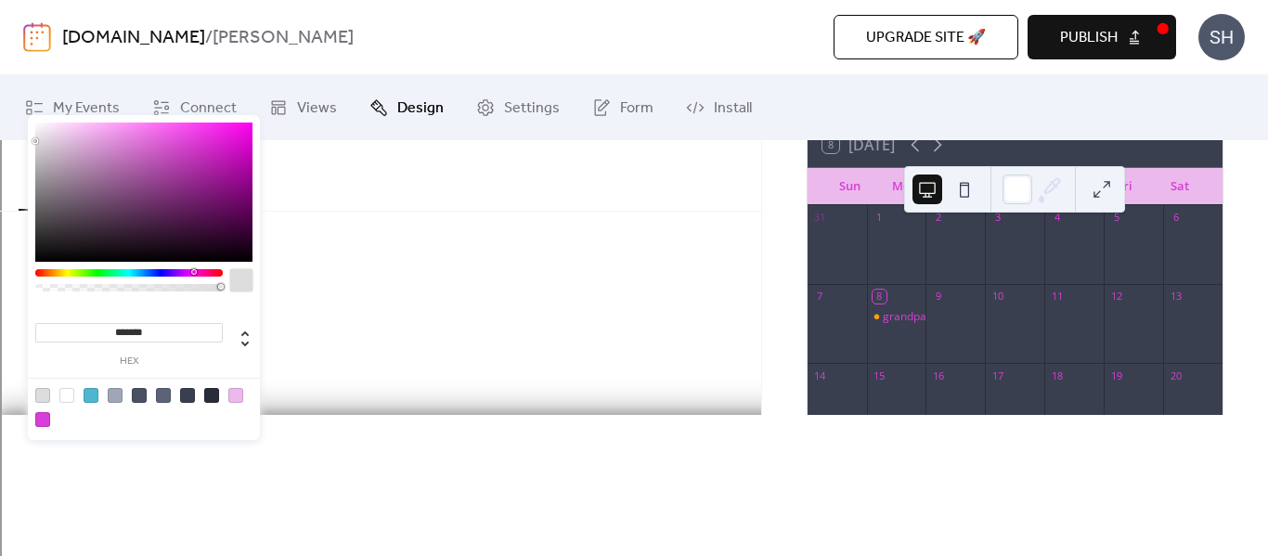
click at [193, 272] on div at bounding box center [129, 272] width 188 height 7
type input "*******"
click at [442, 253] on div "Background color #ECB9ECFF" at bounding box center [381, 260] width 706 height 61
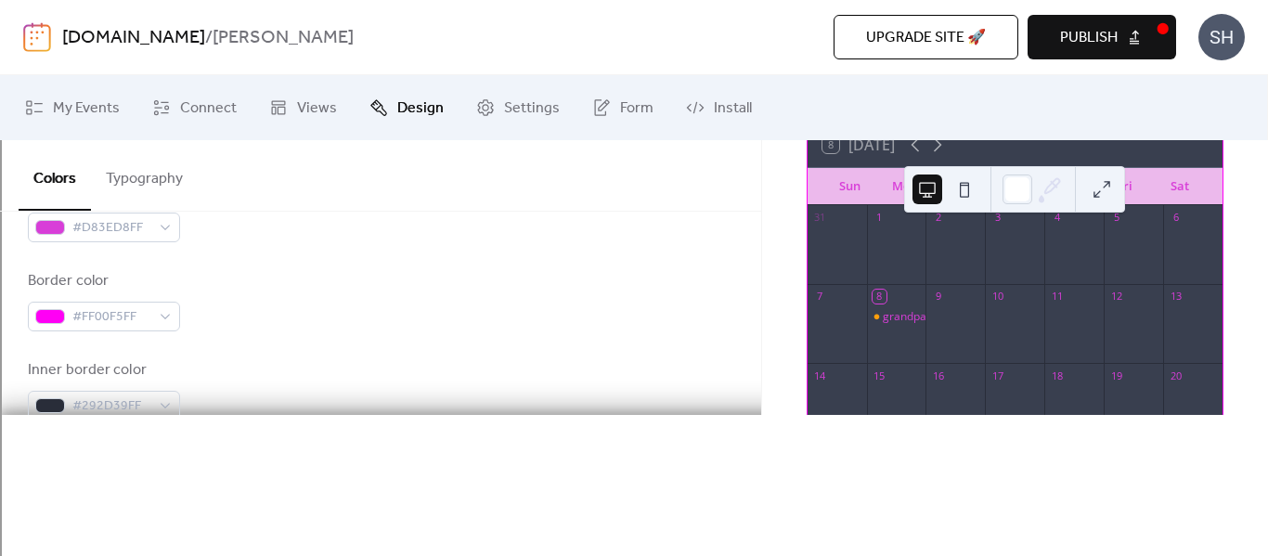
scroll to position [377, 0]
click at [154, 414] on div "#292D39FF" at bounding box center [104, 405] width 152 height 30
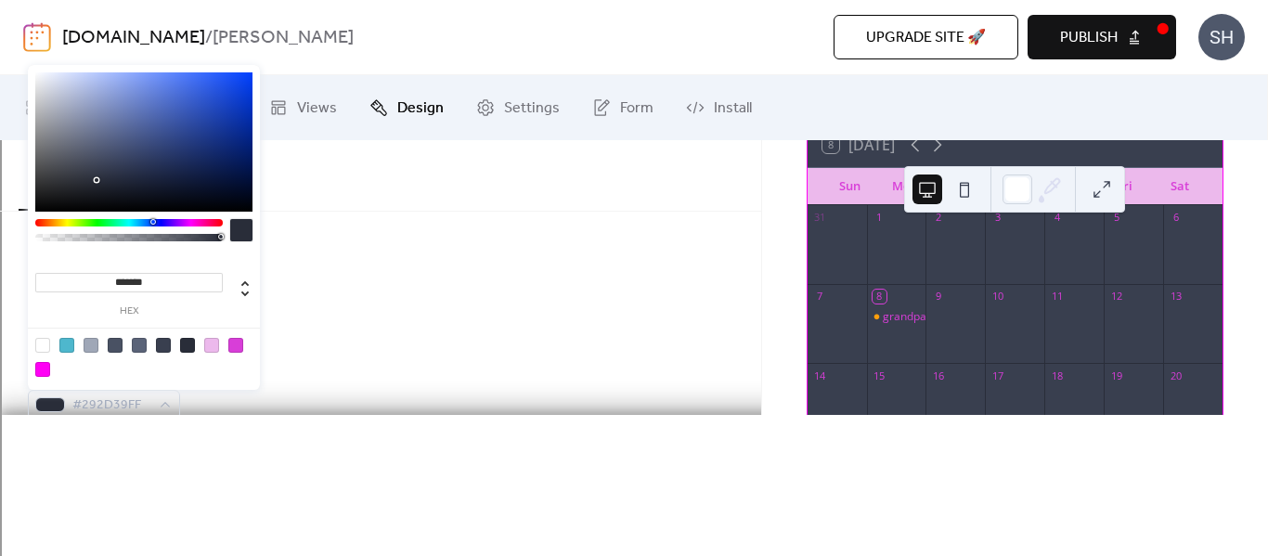
click at [215, 352] on div at bounding box center [211, 345] width 15 height 15
type input "*******"
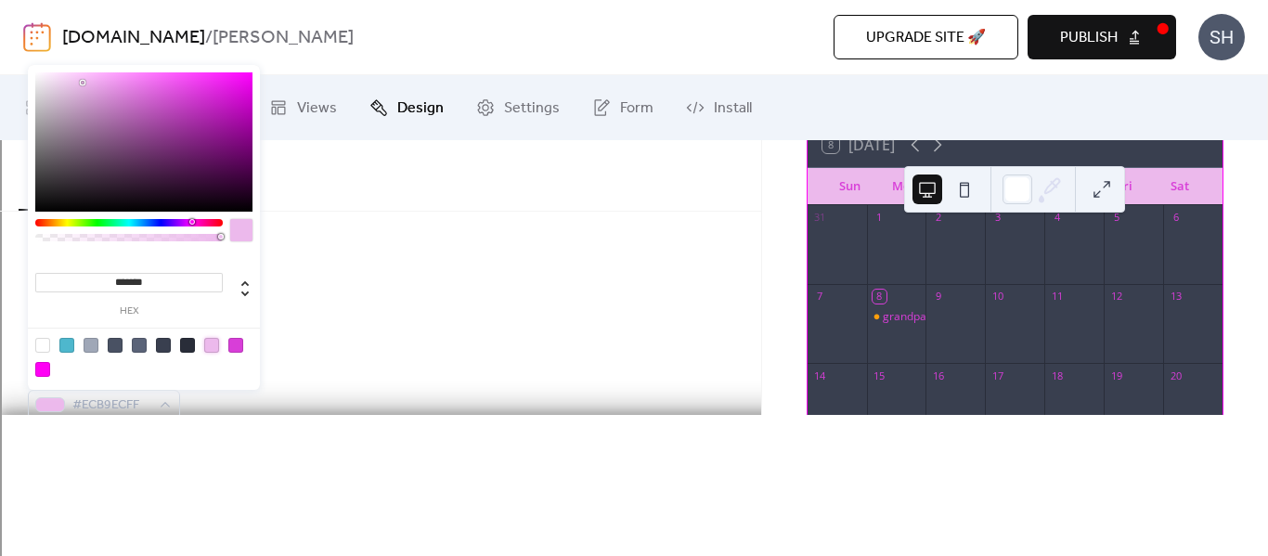
click at [238, 460] on div "Inner background color #393F4FFF" at bounding box center [381, 478] width 706 height 61
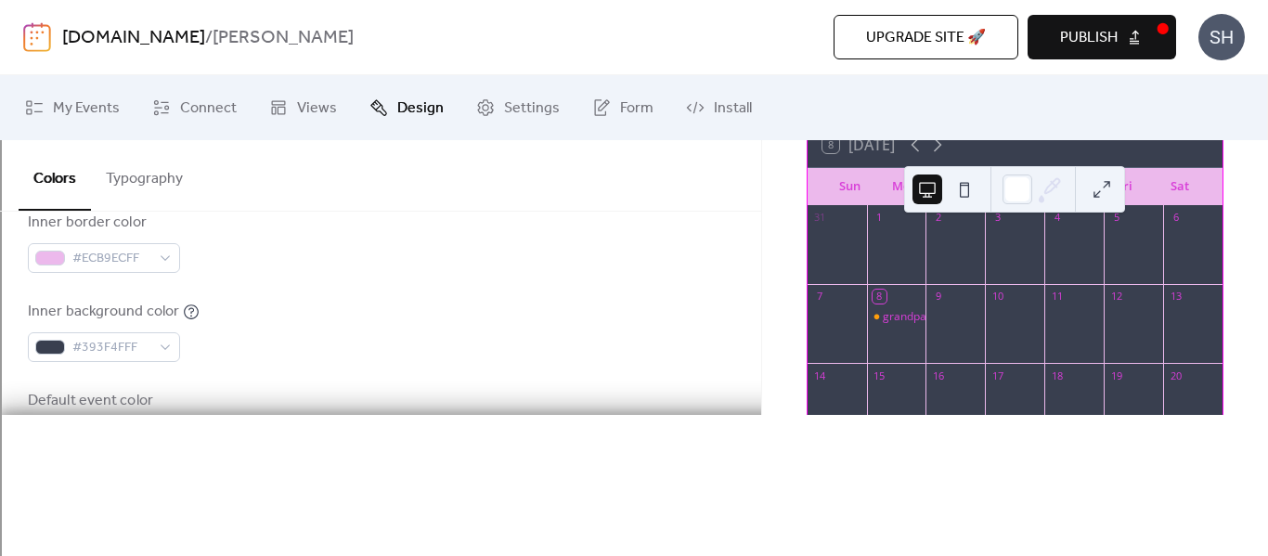
scroll to position [531, 0]
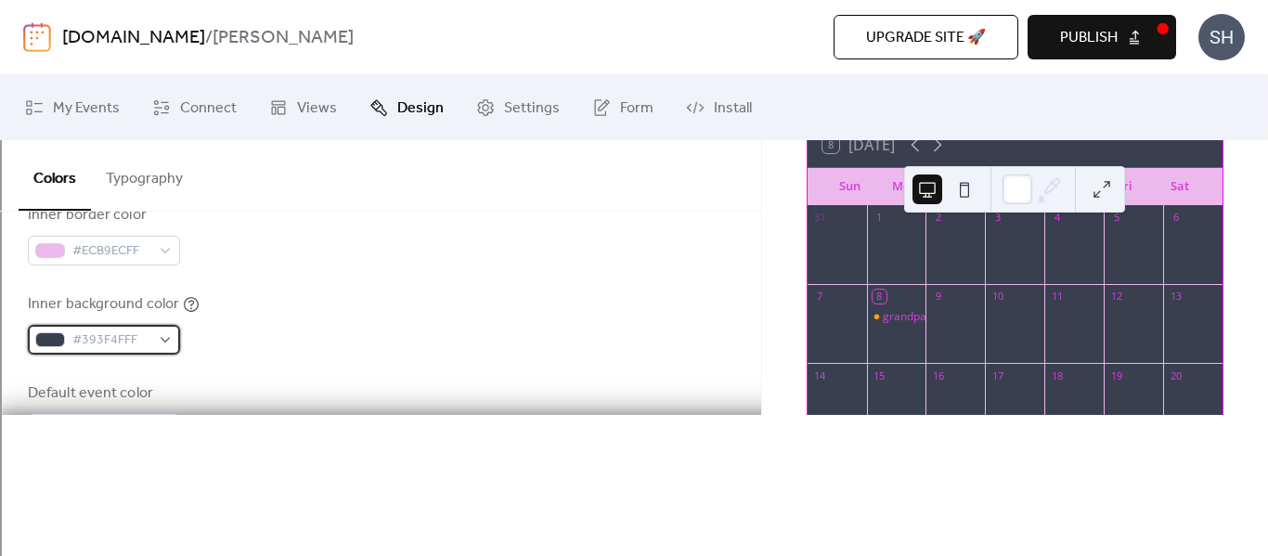
click at [161, 326] on div "#393F4FFF" at bounding box center [104, 340] width 152 height 30
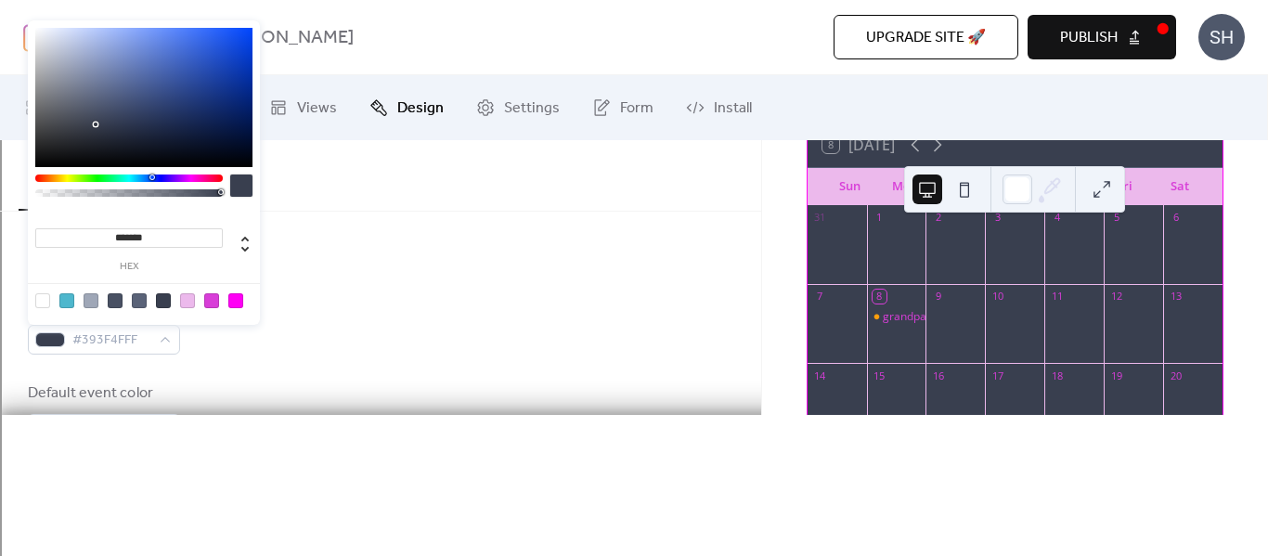
click at [241, 301] on div at bounding box center [235, 300] width 15 height 15
type input "*******"
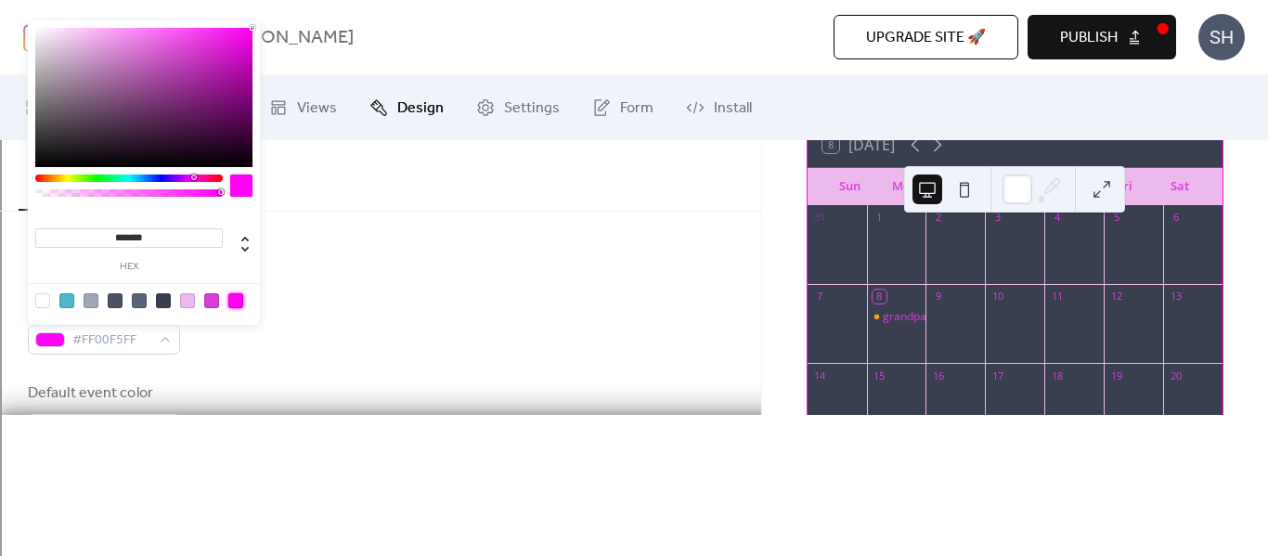
click at [249, 426] on div "Default event color #4EB7CDFF" at bounding box center [381, 413] width 706 height 61
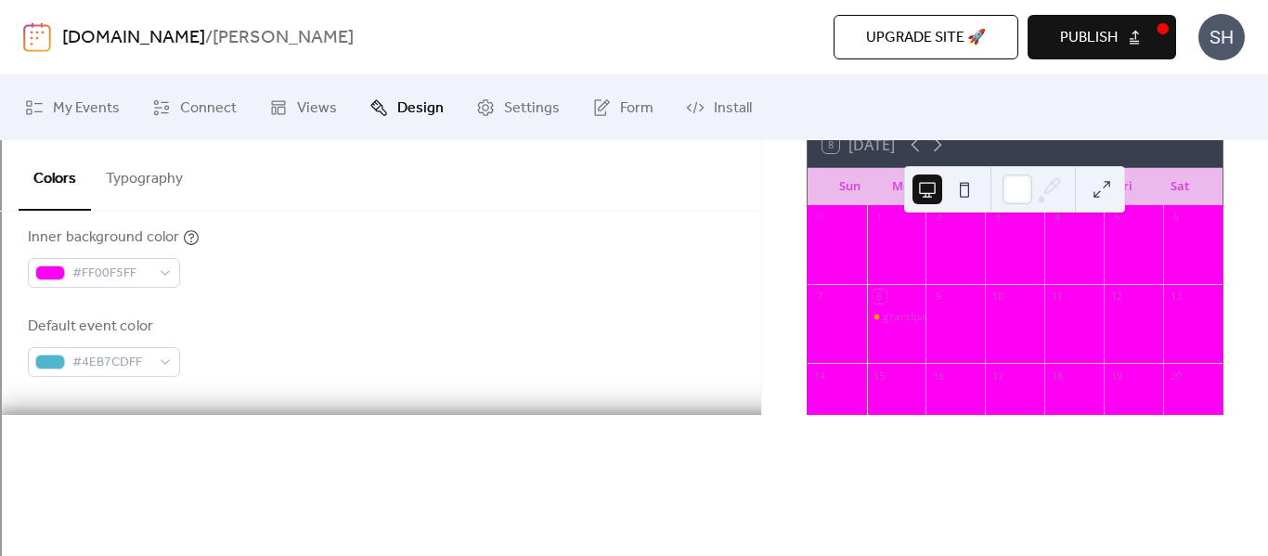
scroll to position [599, 0]
click at [163, 262] on div "#FF00F5FF" at bounding box center [104, 272] width 152 height 30
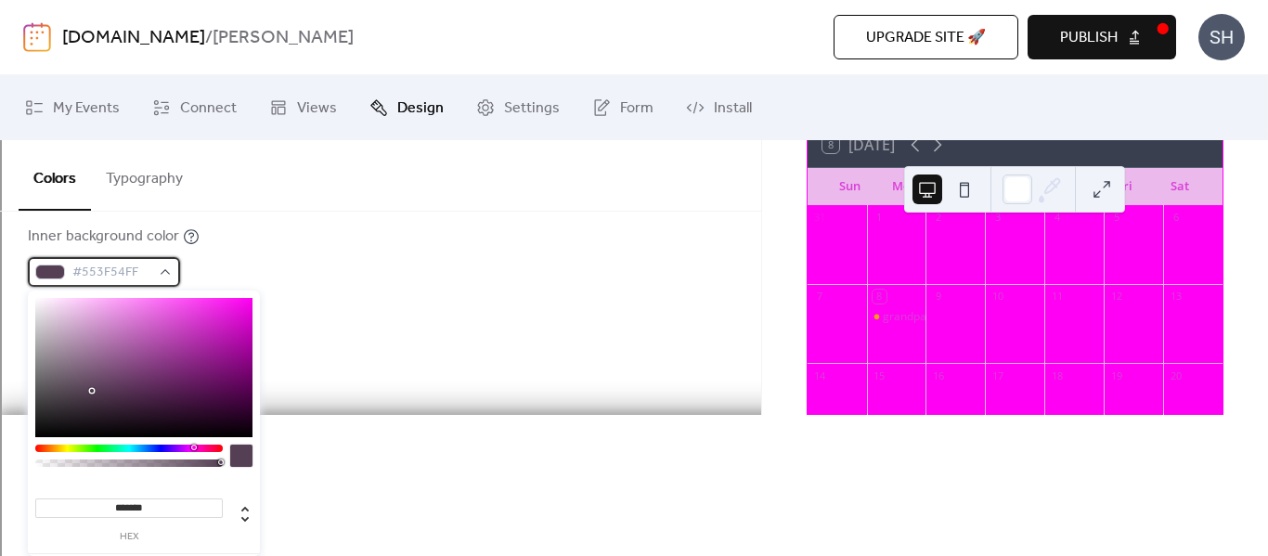
type input "*******"
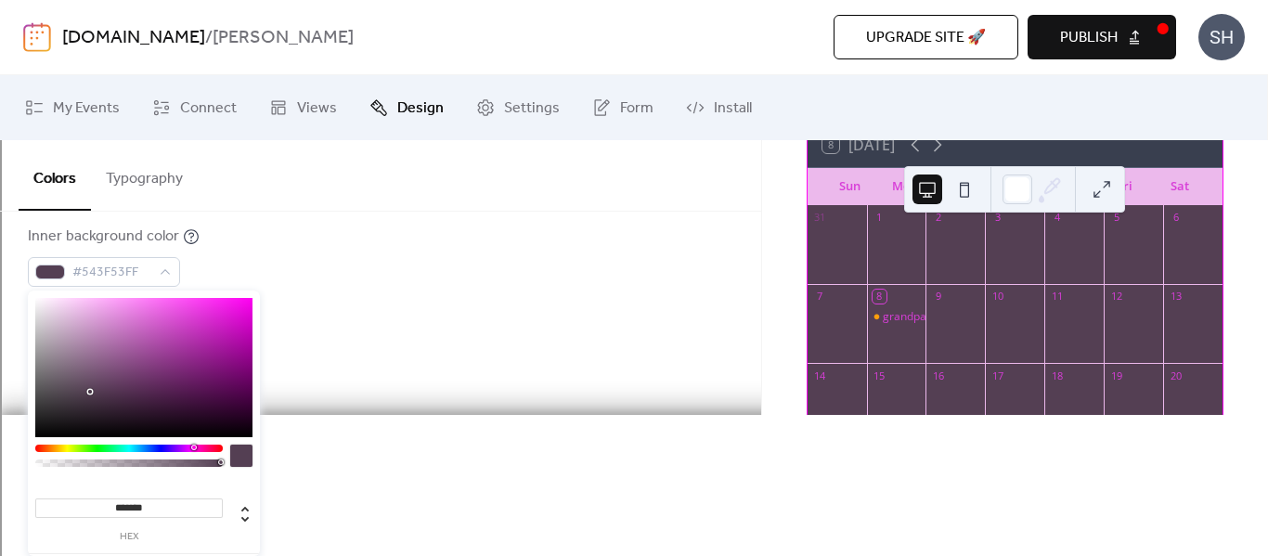
click at [267, 417] on div at bounding box center [381, 405] width 706 height 59
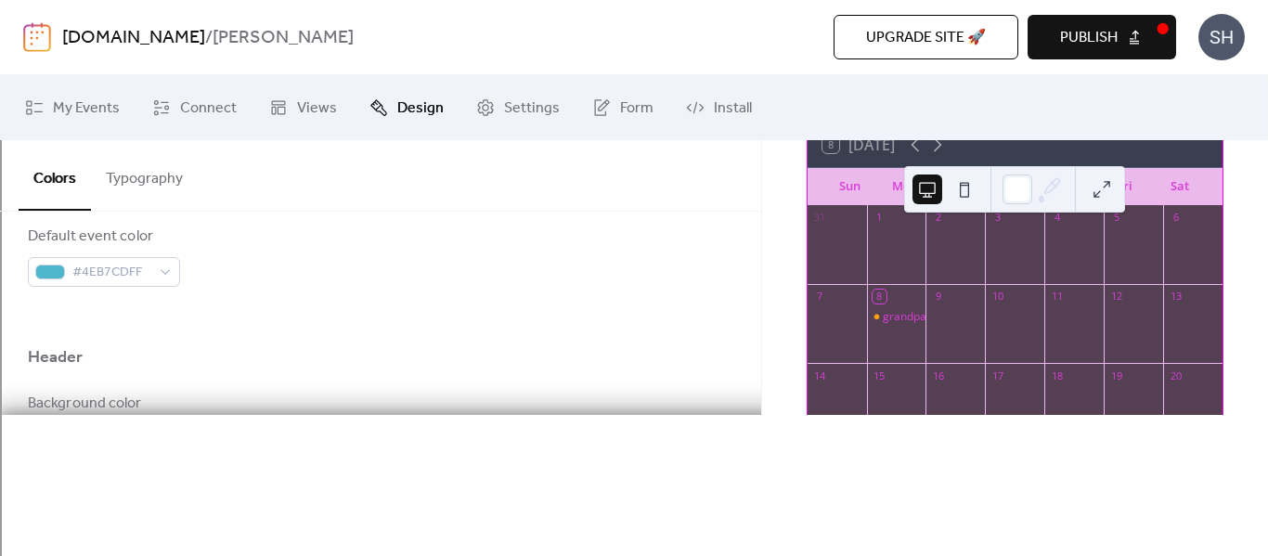
scroll to position [707, 0]
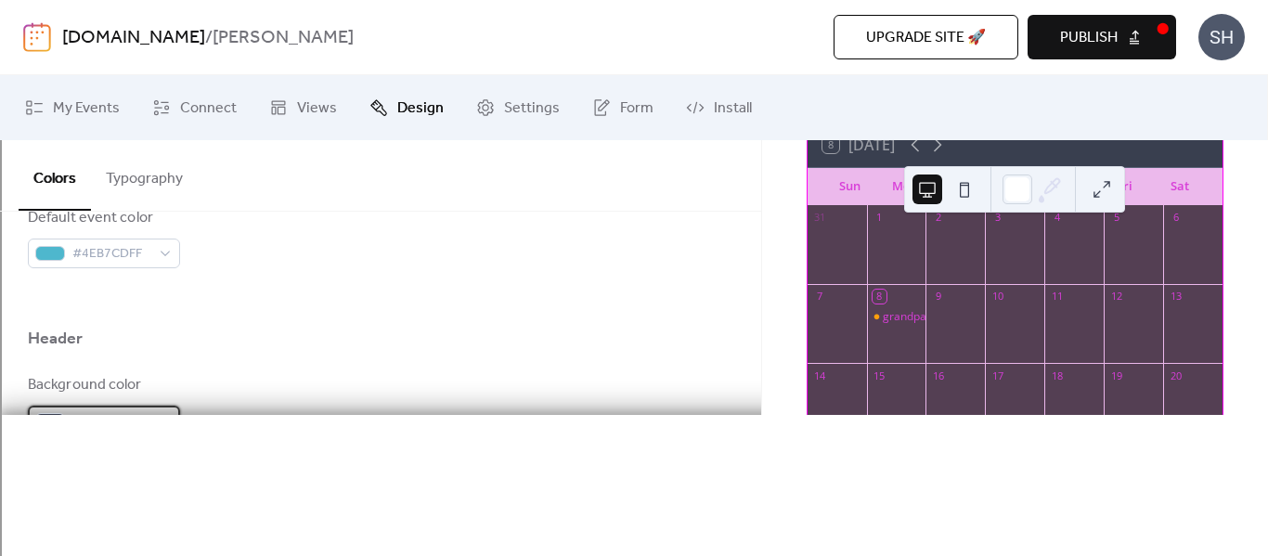
click at [141, 414] on span "#393F4FFF" at bounding box center [111, 421] width 78 height 22
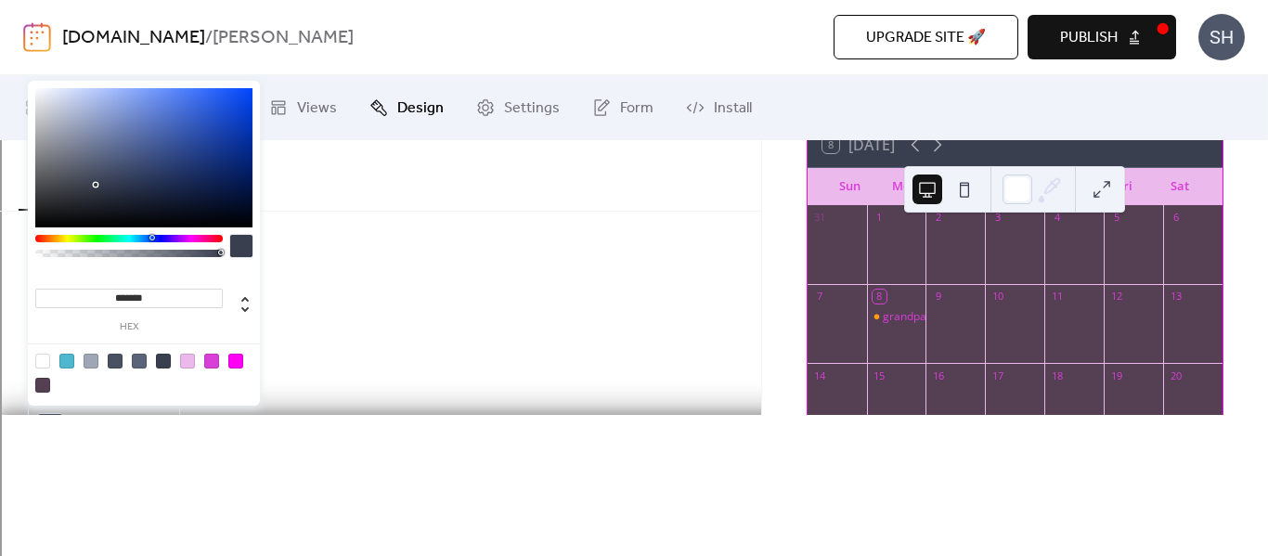
click at [45, 364] on div at bounding box center [42, 361] width 15 height 15
type input "*******"
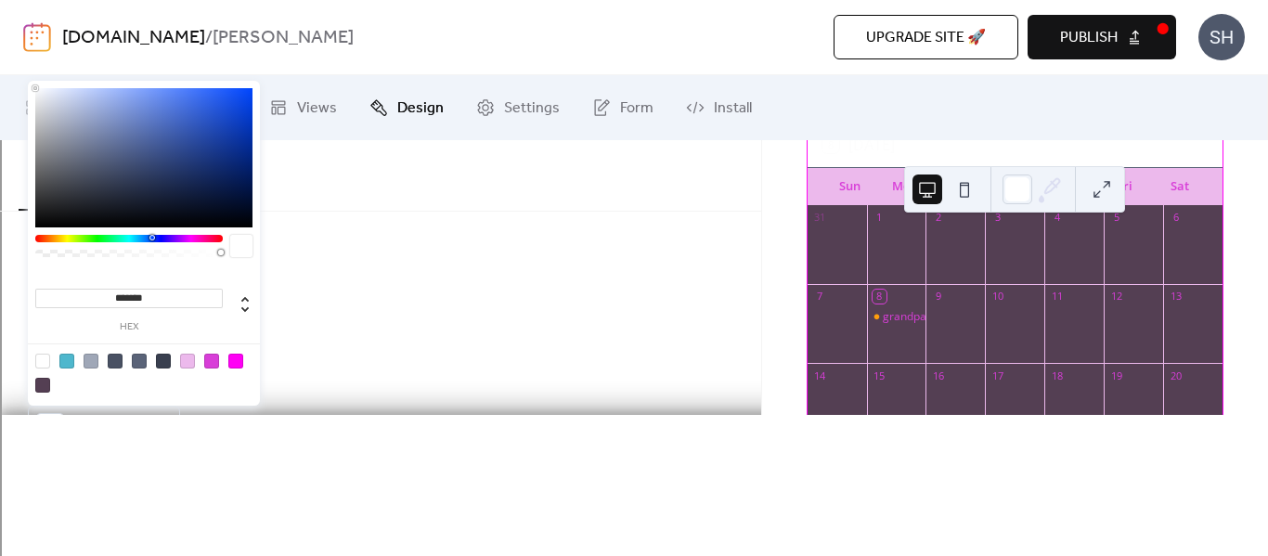
click at [418, 405] on div "Background color #FFFFFFFF" at bounding box center [381, 404] width 706 height 61
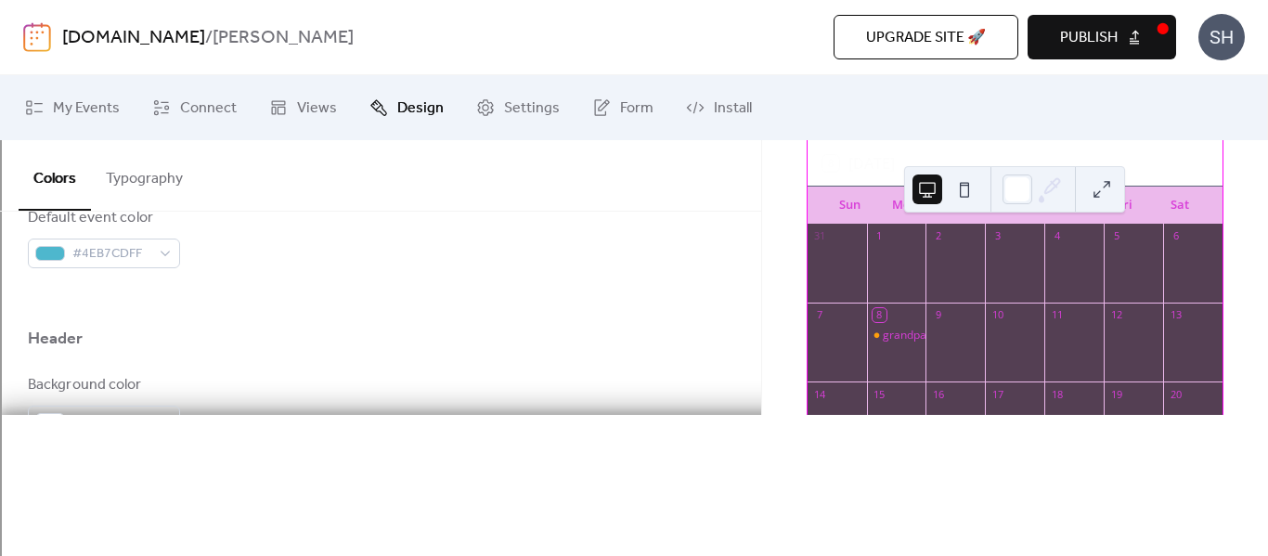
scroll to position [115, 0]
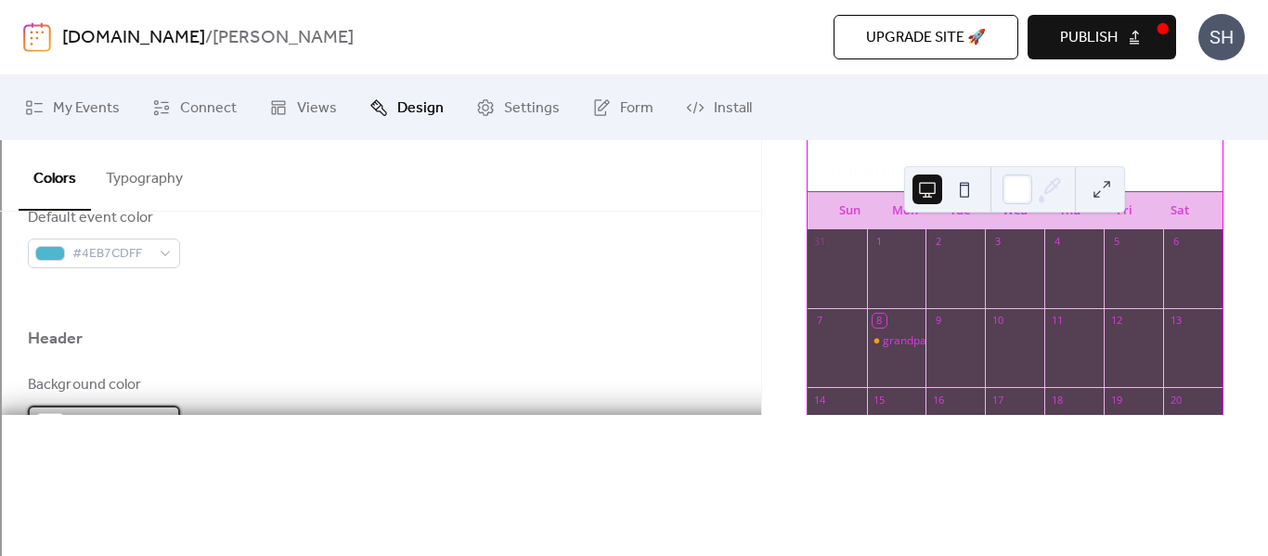
click at [155, 407] on div "#FFFFFFFF" at bounding box center [104, 421] width 152 height 30
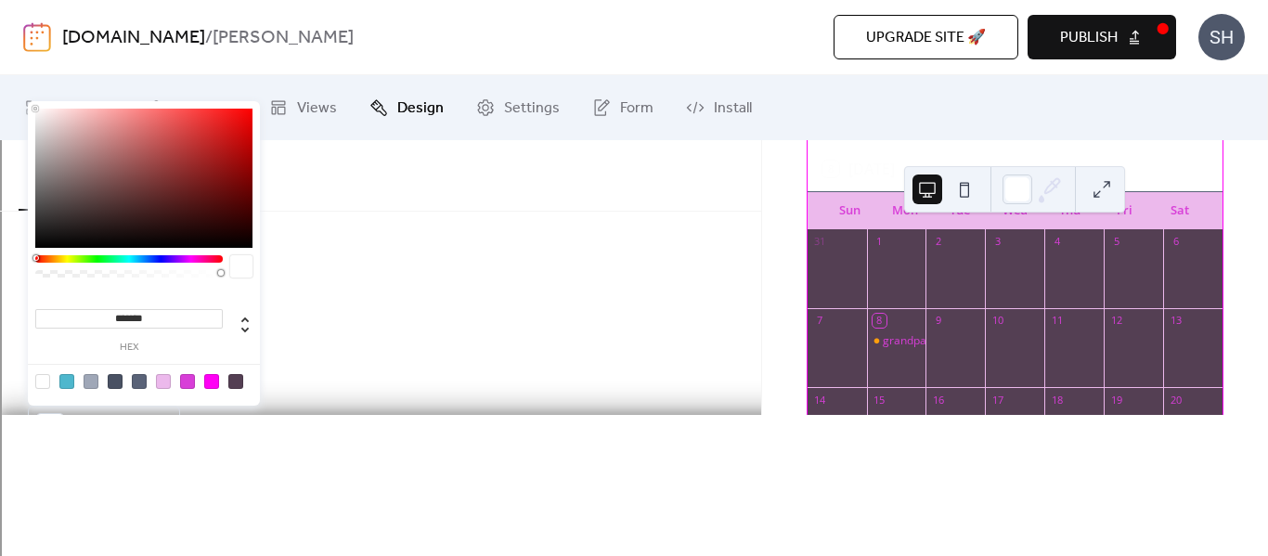
click at [168, 381] on div at bounding box center [163, 381] width 15 height 15
type input "*******"
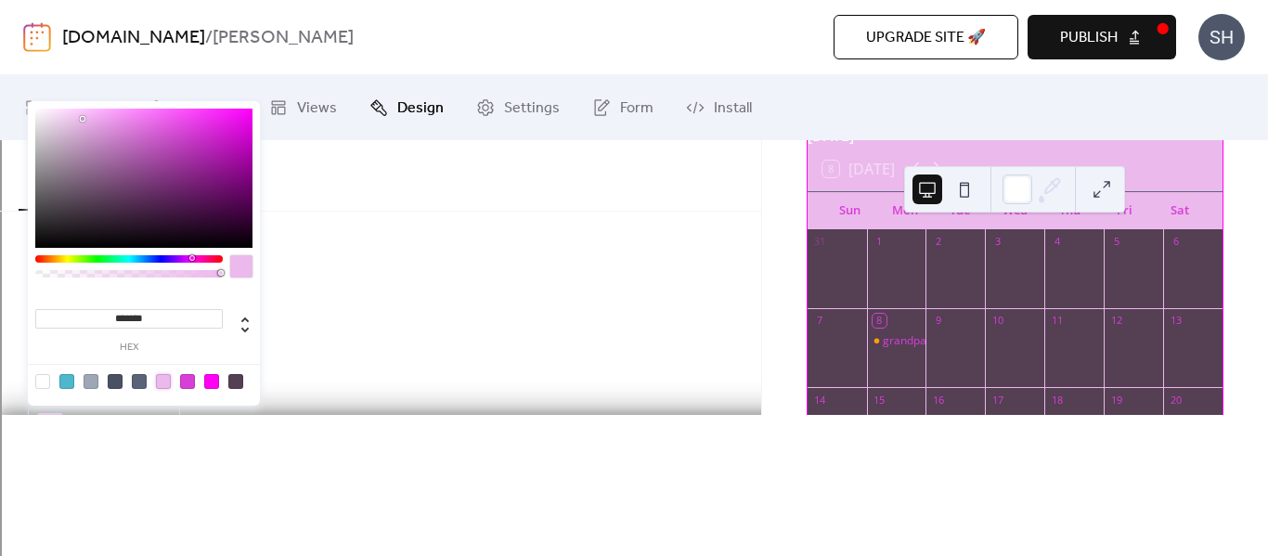
click at [303, 465] on div "Text color #FFFFFFFF" at bounding box center [381, 493] width 706 height 61
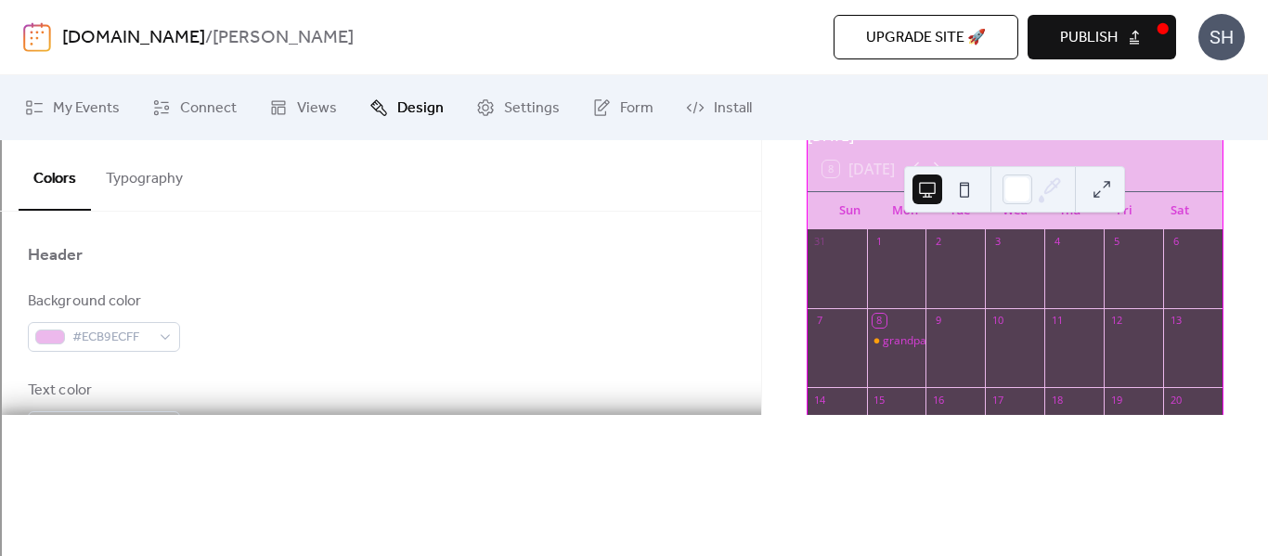
scroll to position [850, 0]
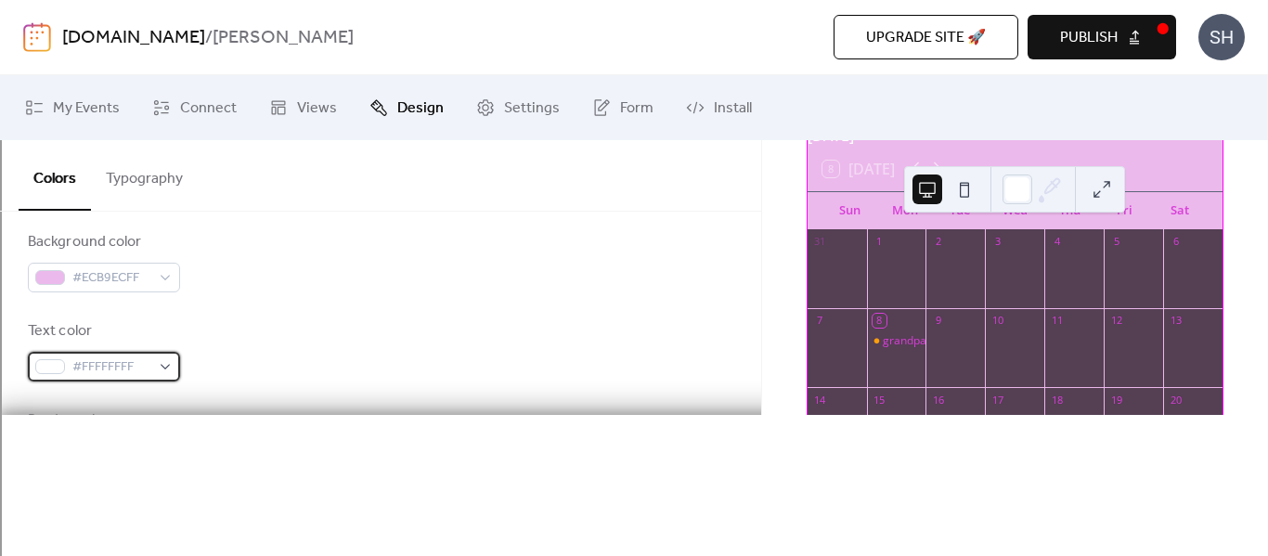
click at [161, 371] on div "#FFFFFFFF" at bounding box center [104, 367] width 152 height 30
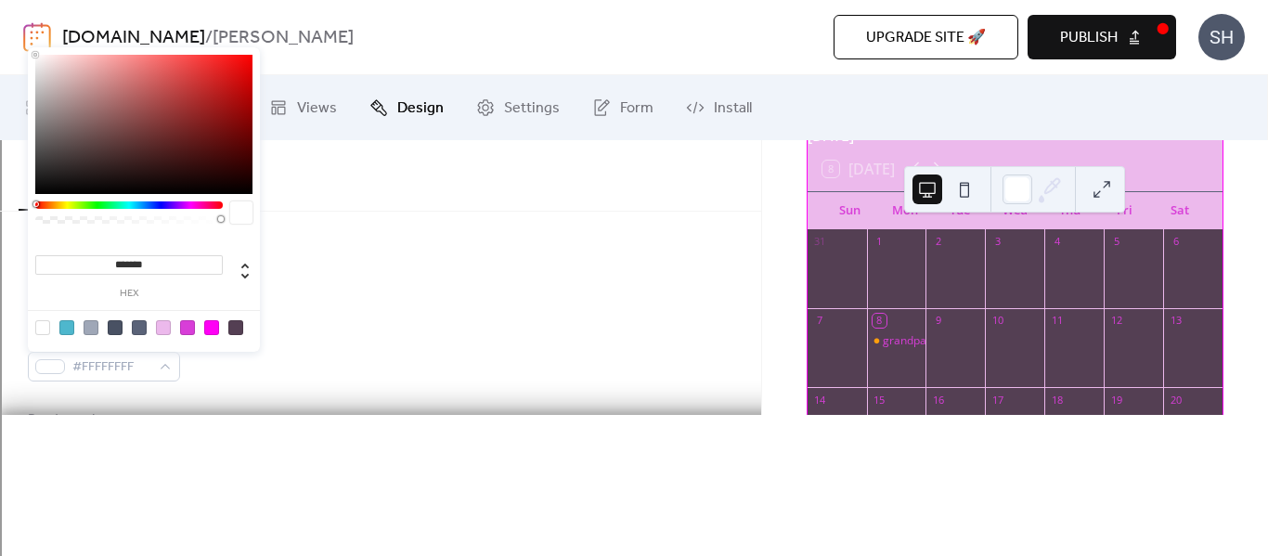
click at [96, 334] on div at bounding box center [91, 327] width 15 height 15
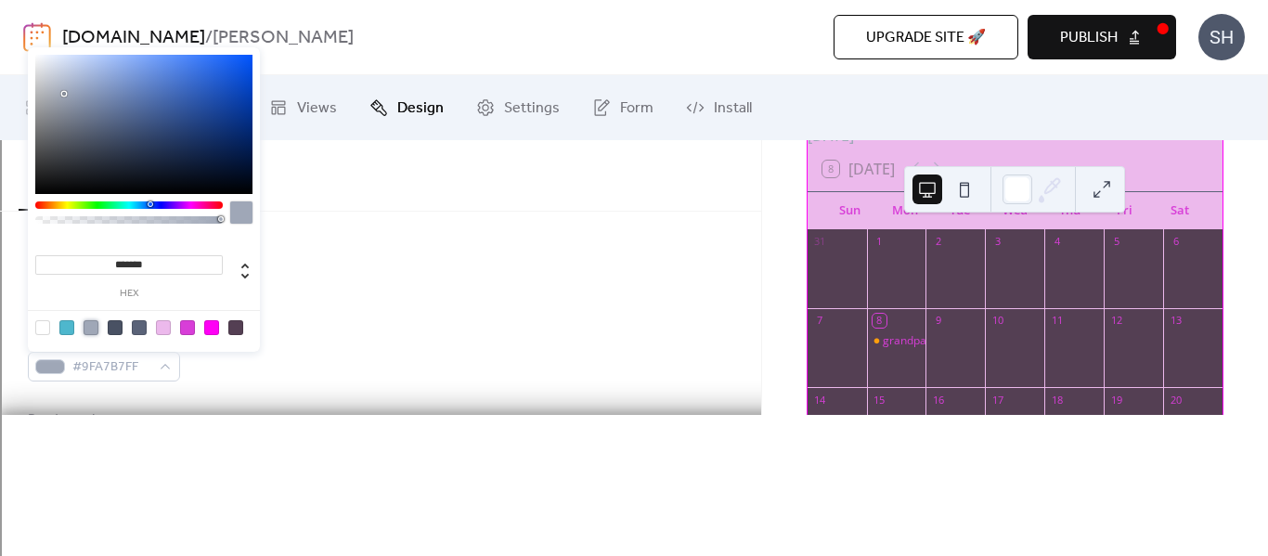
click at [234, 345] on div "******* hex" at bounding box center [144, 199] width 232 height 305
click at [238, 330] on div at bounding box center [235, 327] width 15 height 15
type input "*******"
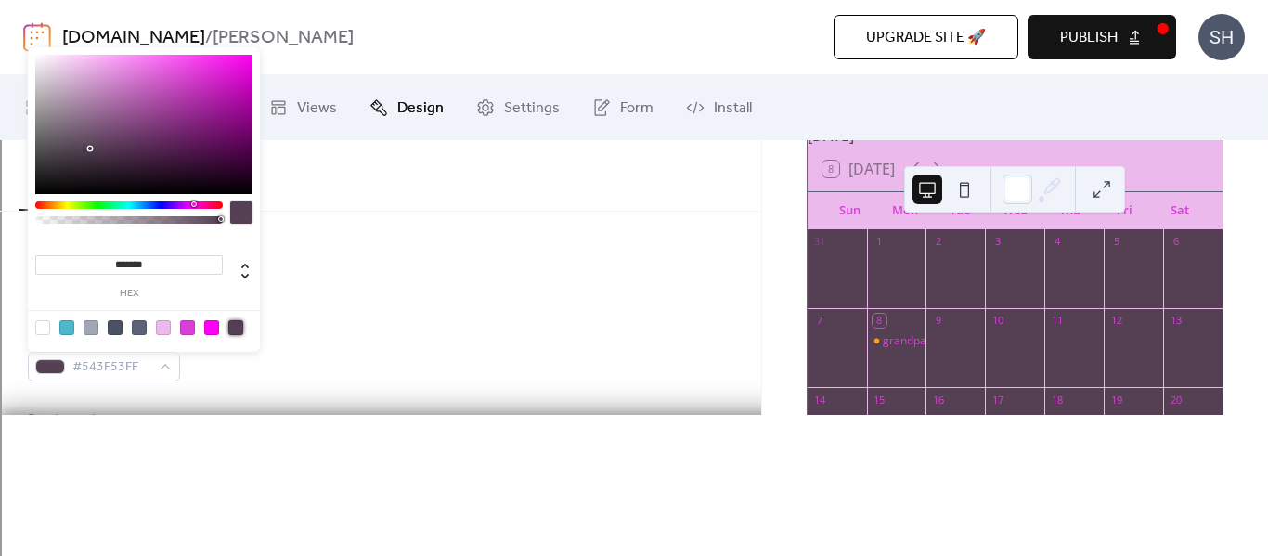
click at [319, 419] on div "Border color #5A6378FF" at bounding box center [381, 440] width 706 height 61
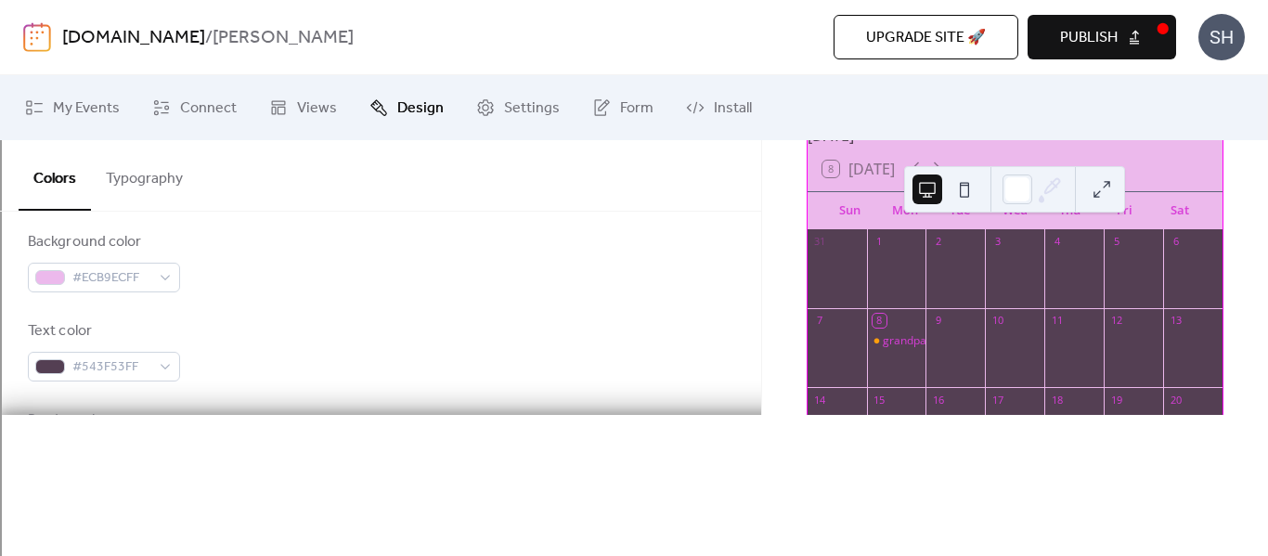
click at [145, 446] on span "#5A6378FF" at bounding box center [111, 457] width 78 height 22
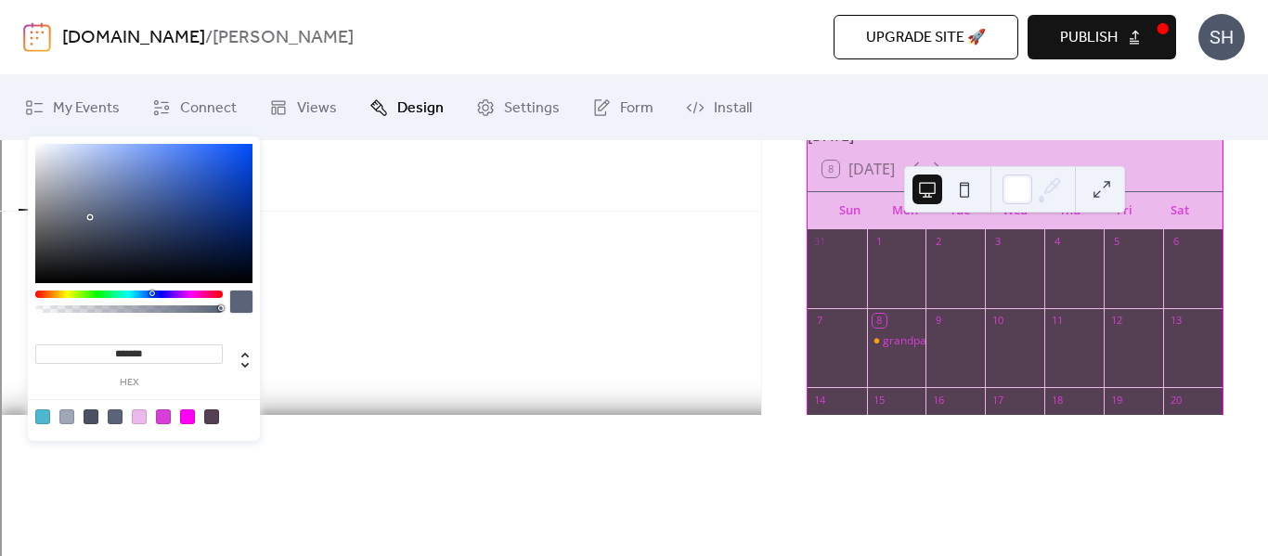
click at [168, 419] on div at bounding box center [163, 417] width 15 height 15
type input "*******"
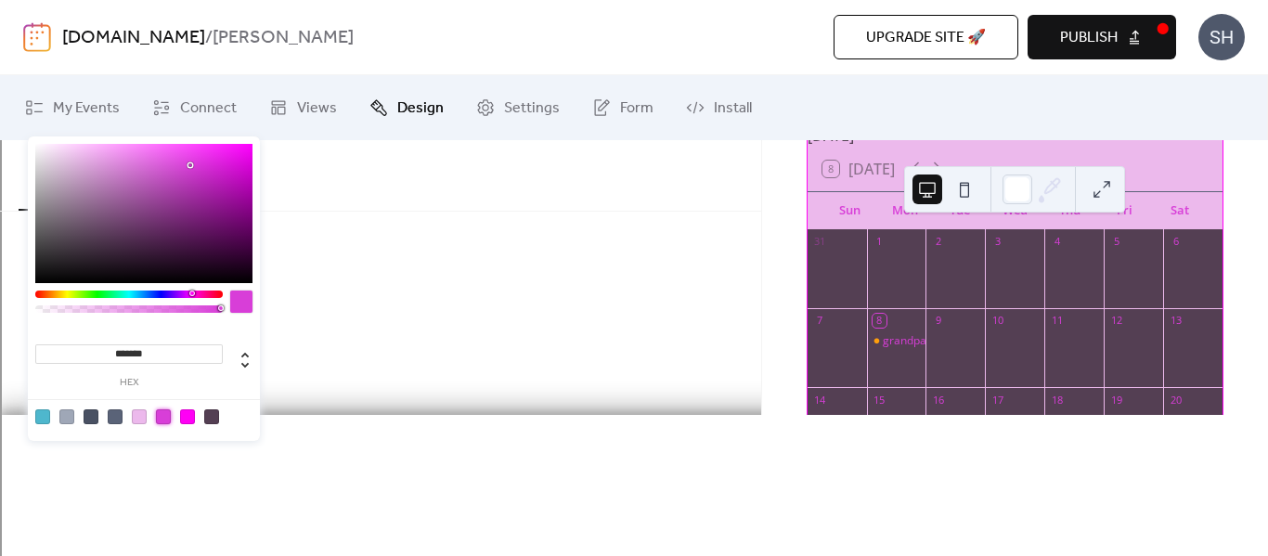
click at [342, 462] on div "Border color #D83ED8FF" at bounding box center [381, 440] width 706 height 61
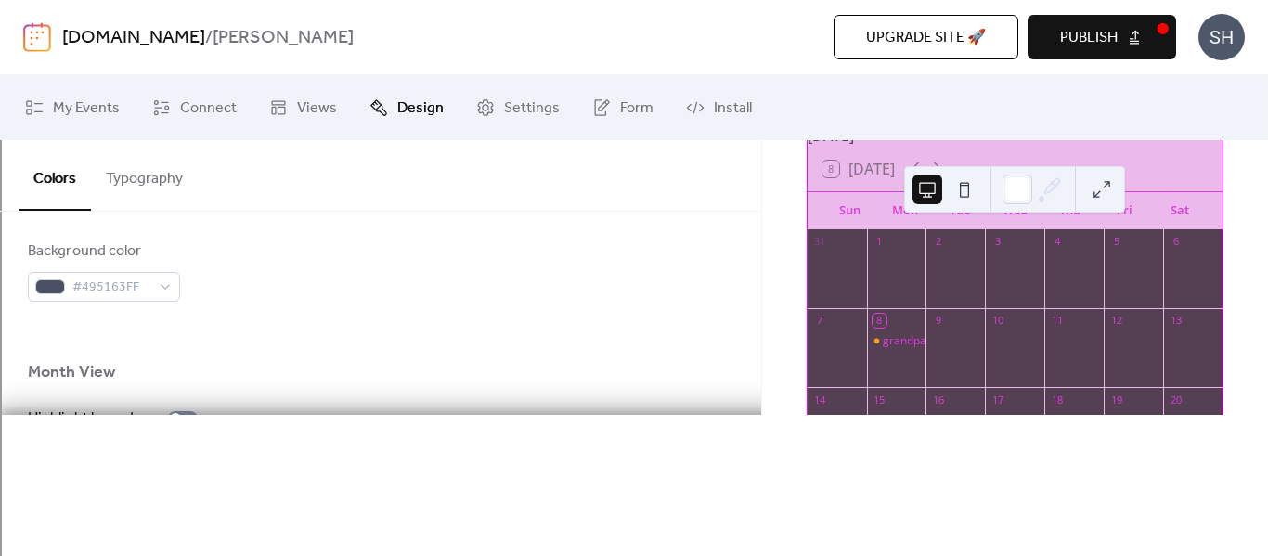
scroll to position [1208, 0]
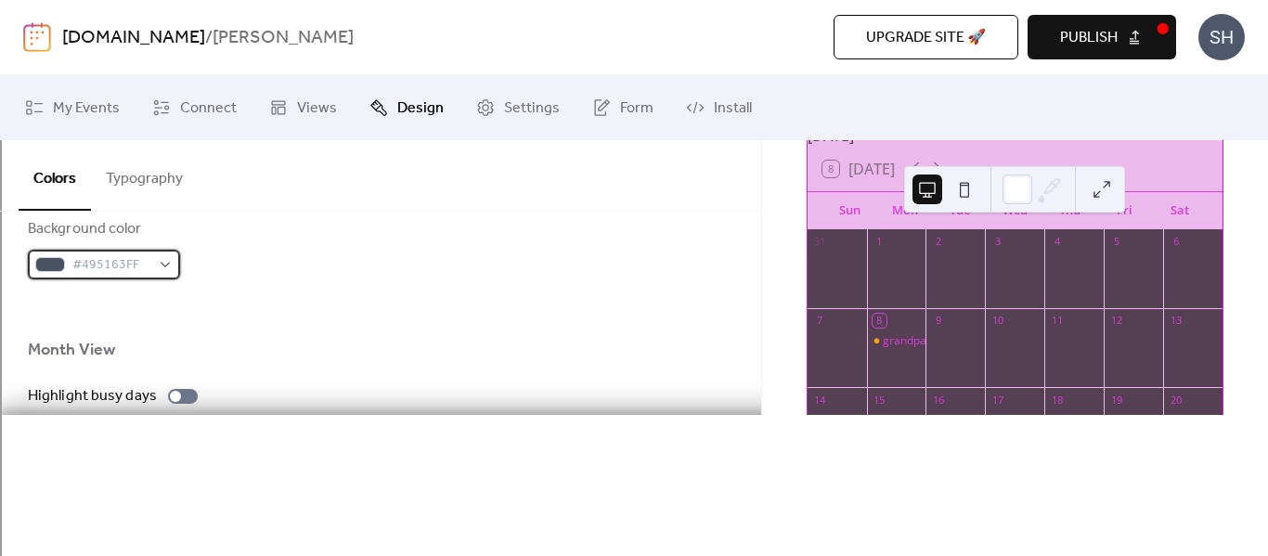
click at [159, 262] on div "#495163FF" at bounding box center [104, 265] width 152 height 30
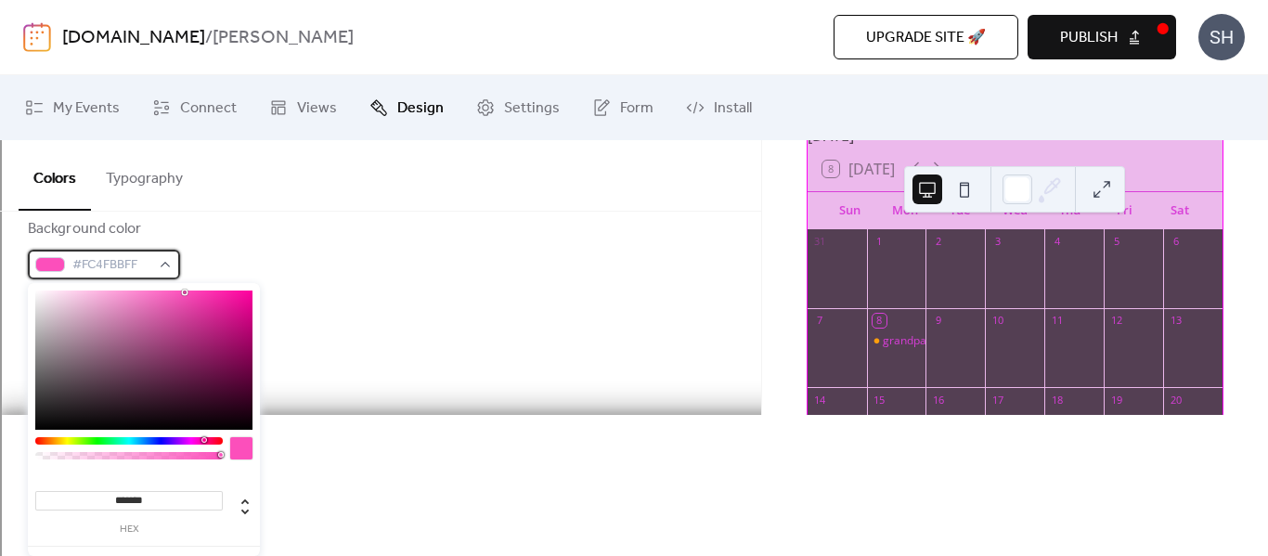
type input "*******"
click at [392, 365] on div "Month View" at bounding box center [381, 355] width 706 height 32
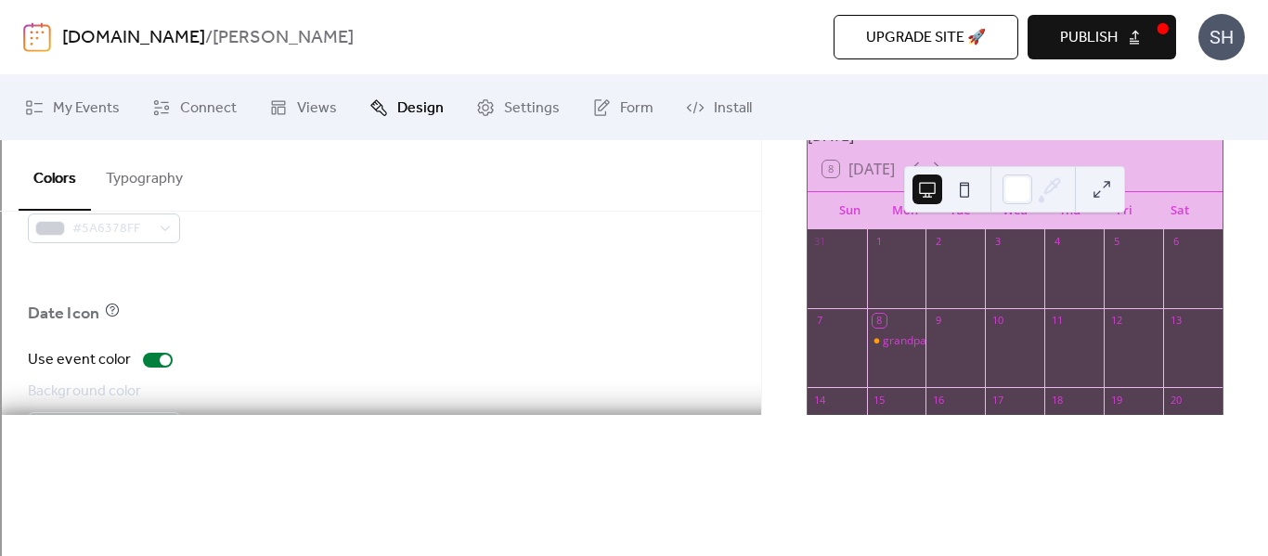
scroll to position [1455, 0]
click at [158, 510] on div "#5A6378FF" at bounding box center [104, 504] width 152 height 30
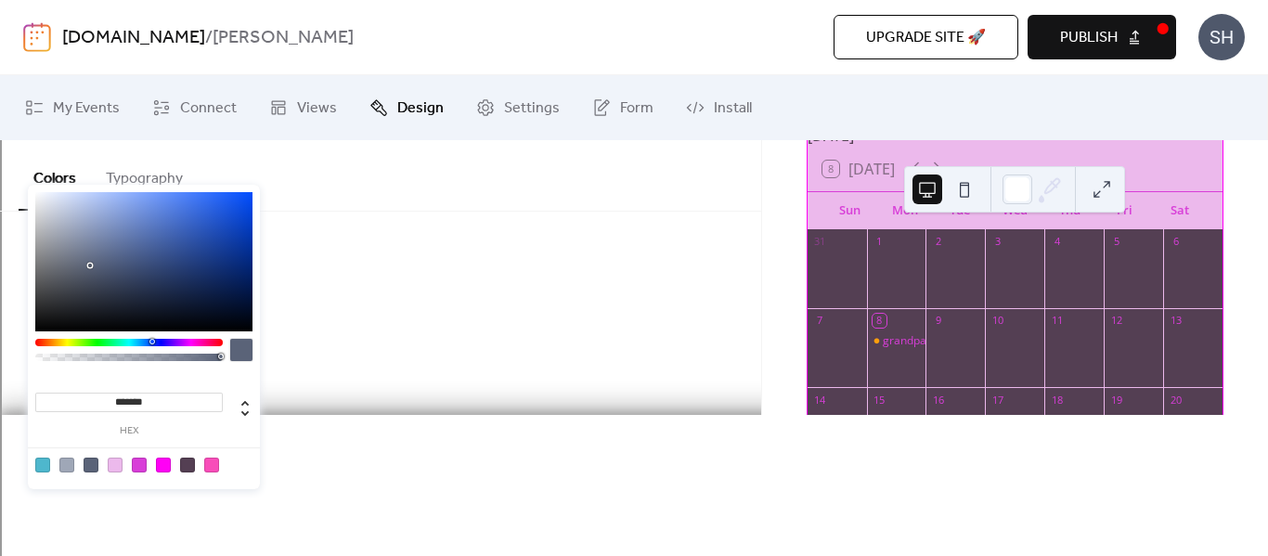
click at [372, 396] on div "Background color #9FA7B7FF" at bounding box center [381, 399] width 706 height 61
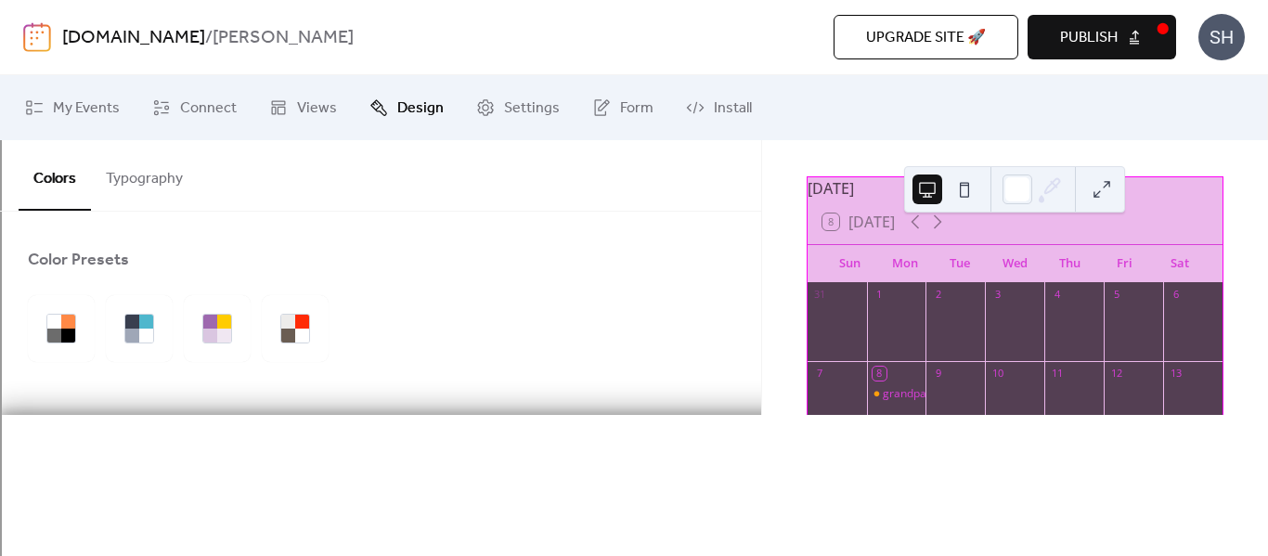
scroll to position [0, 0]
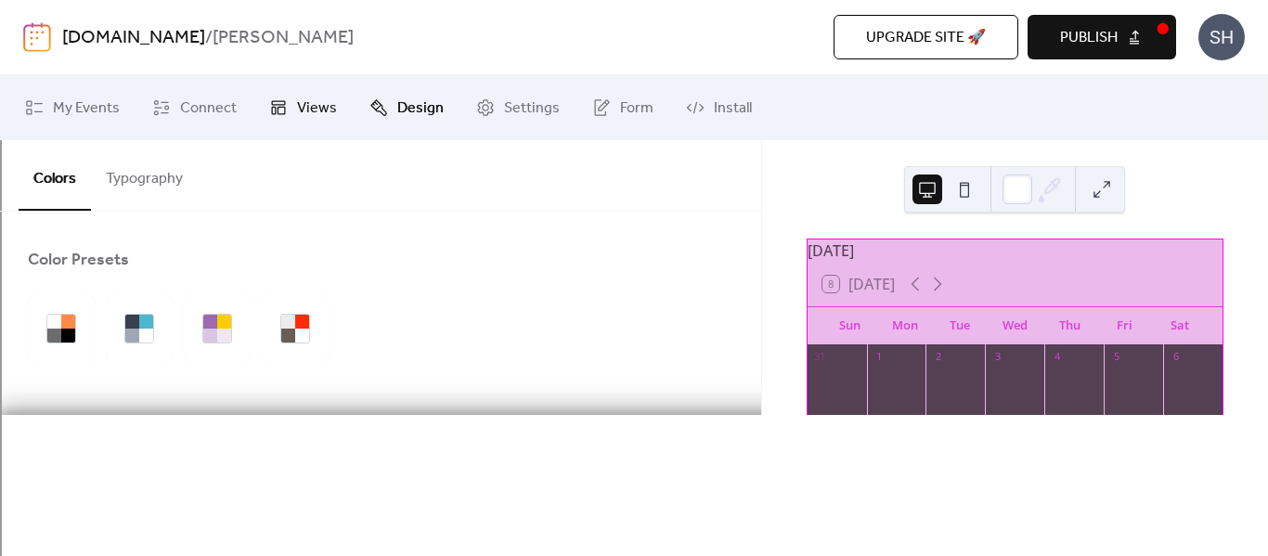
click at [297, 112] on span "Views" at bounding box center [317, 109] width 40 height 22
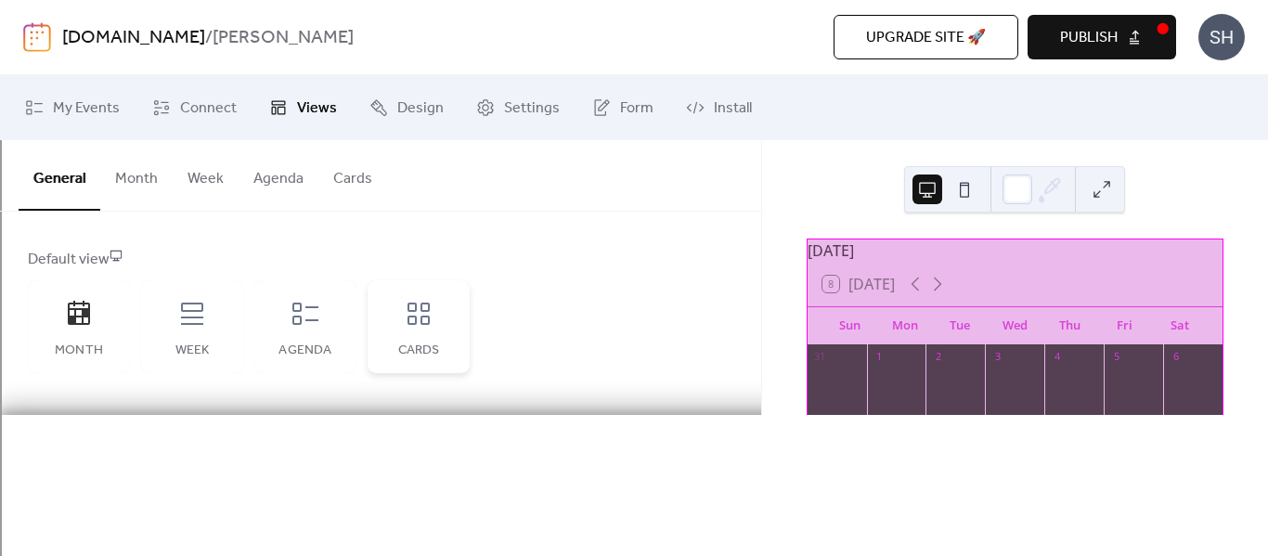
click at [429, 325] on icon at bounding box center [419, 314] width 30 height 30
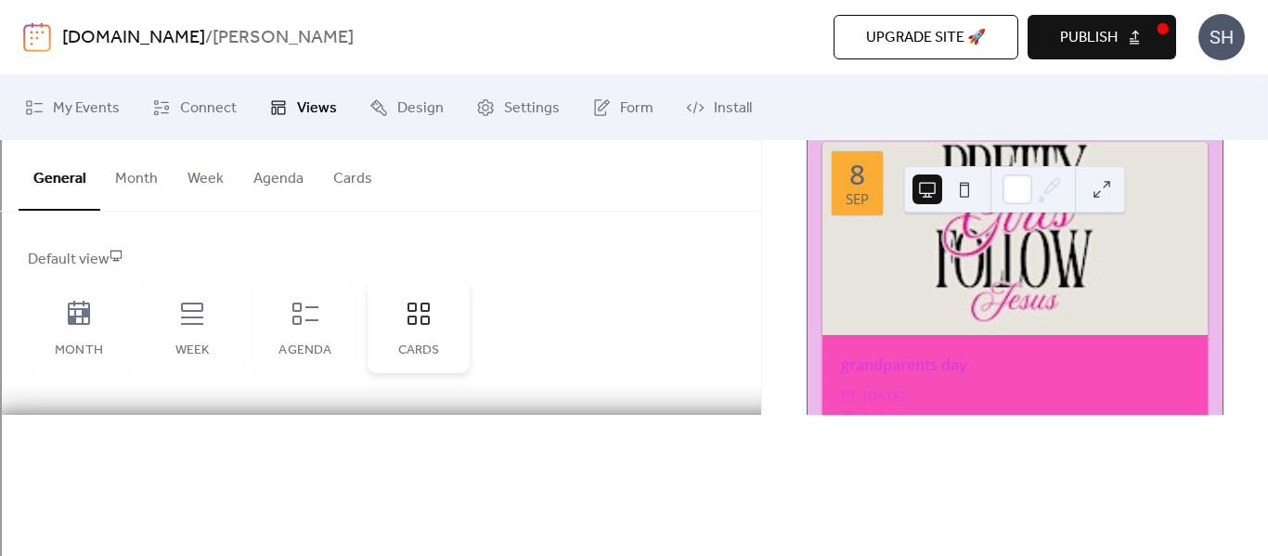
scroll to position [193, 0]
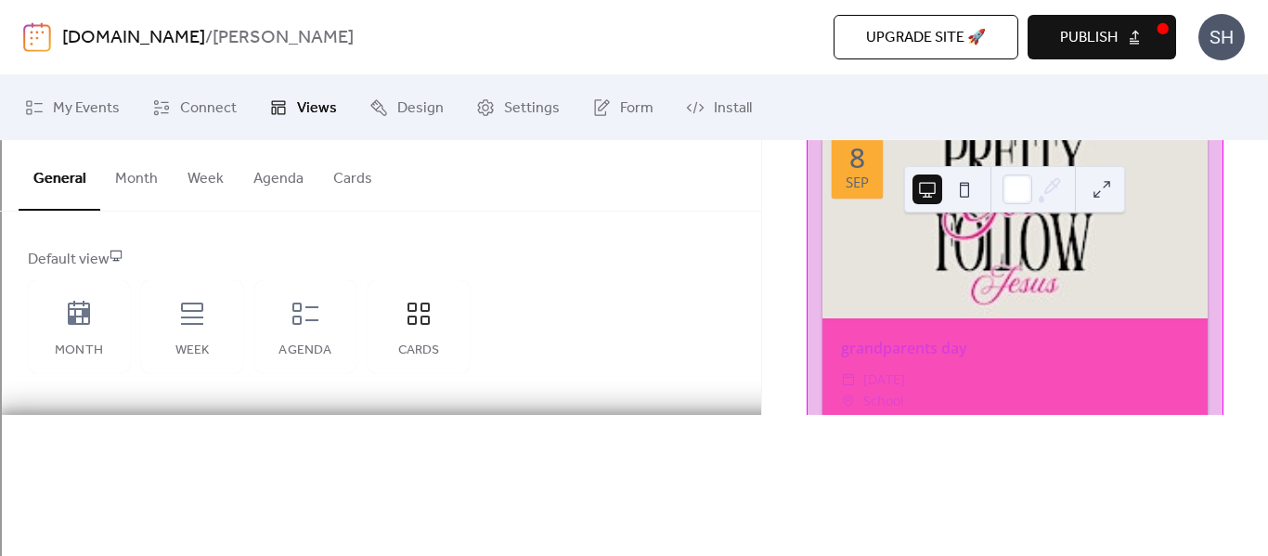
click at [874, 391] on span "[DATE]" at bounding box center [885, 380] width 42 height 22
click at [869, 179] on div "[DATE]" at bounding box center [857, 167] width 51 height 64
click at [851, 172] on div "8" at bounding box center [858, 158] width 16 height 28
click at [853, 189] on div "Sep" at bounding box center [857, 183] width 23 height 14
click at [912, 370] on div "grandparents day ​ [DATE] ​ School grandma comes to school on the 10th" at bounding box center [1015, 392] width 385 height 147
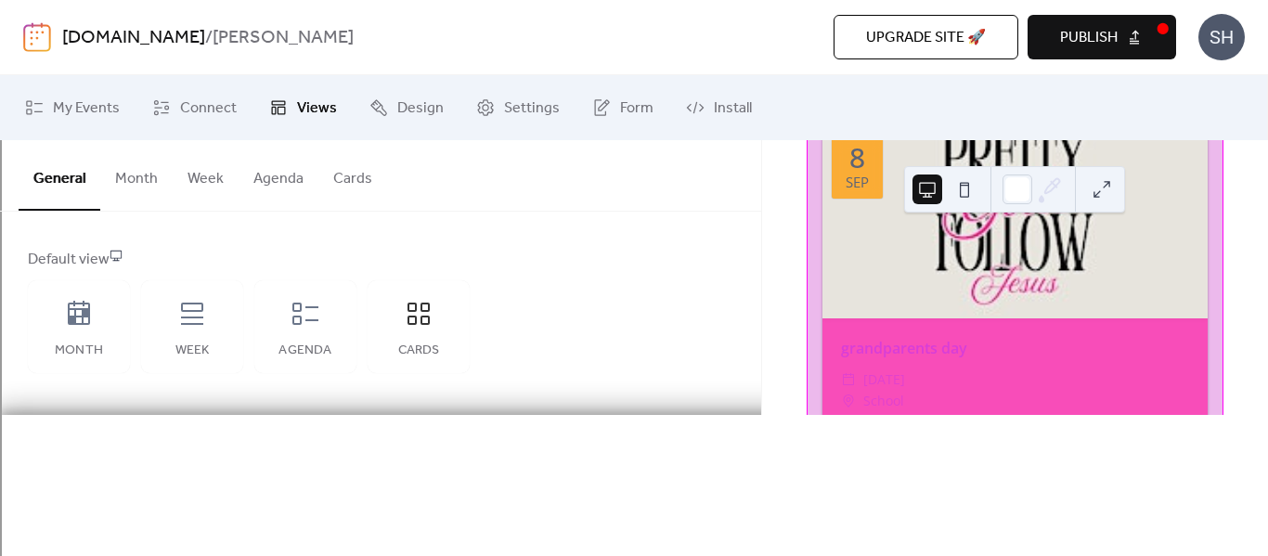
click at [912, 370] on div "grandparents day ​ [DATE] ​ School grandma comes to school on the 10th" at bounding box center [1015, 392] width 385 height 147
click at [108, 107] on span "My Events" at bounding box center [86, 109] width 67 height 22
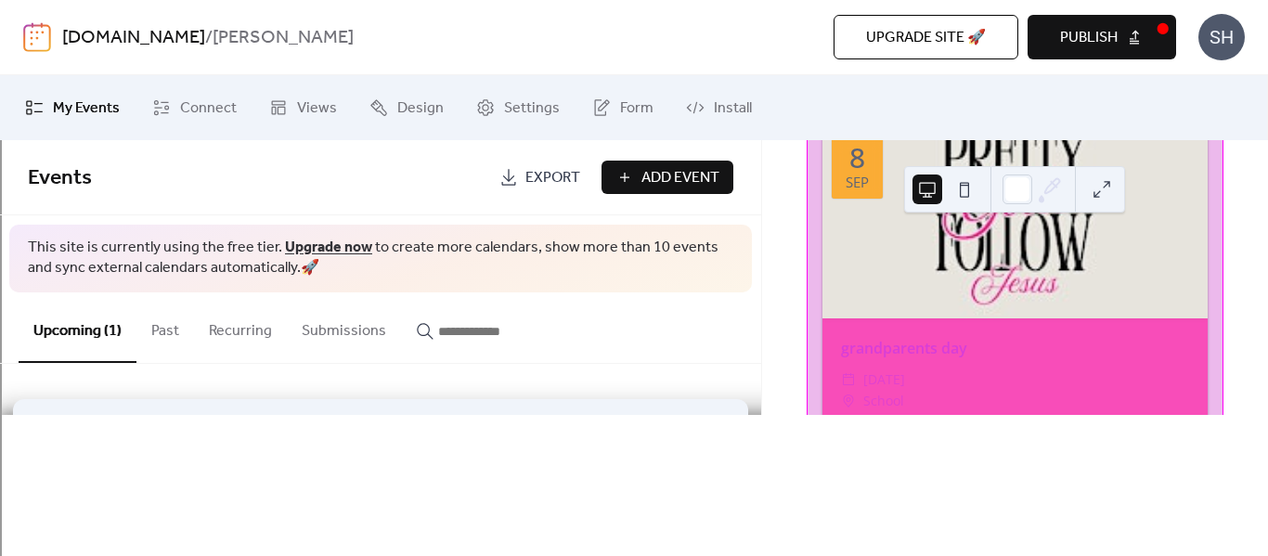
click at [183, 477] on div "grandparents day [DATE]" at bounding box center [381, 448] width 706 height 113
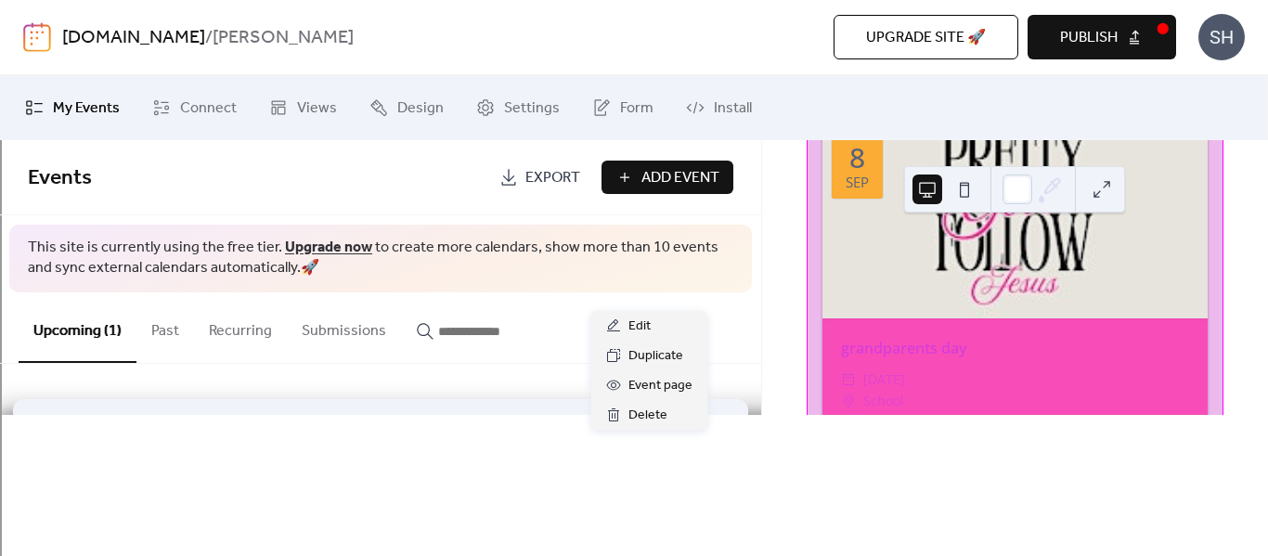
click at [695, 449] on circle at bounding box center [695, 449] width 4 height 4
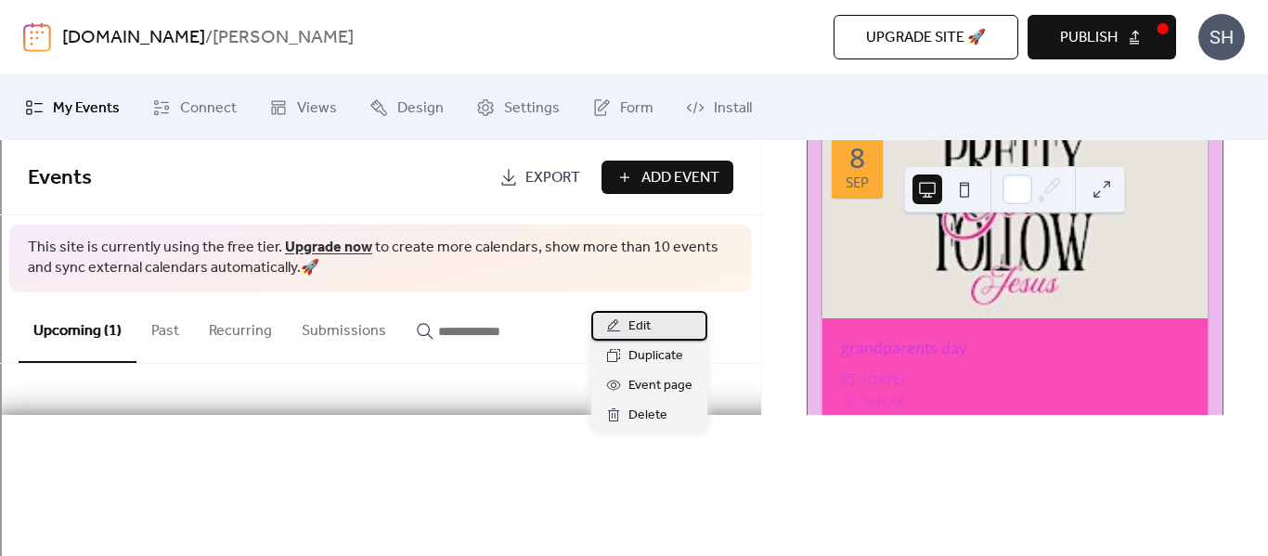
click at [626, 329] on div "Edit" at bounding box center [650, 326] width 116 height 30
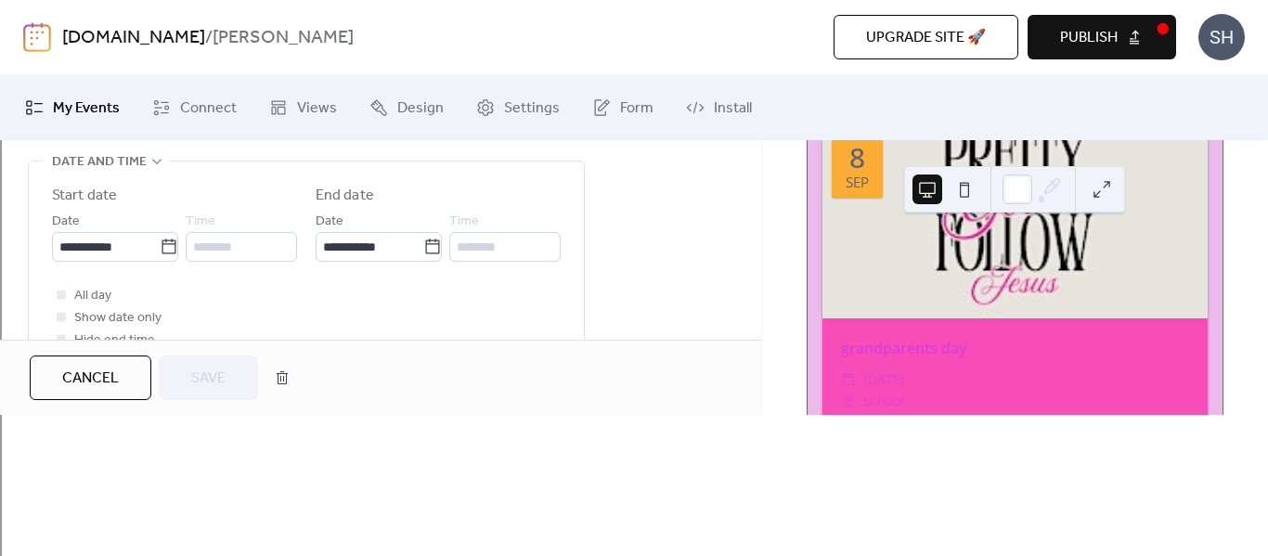
scroll to position [628, 0]
click at [96, 239] on input "**********" at bounding box center [106, 243] width 108 height 30
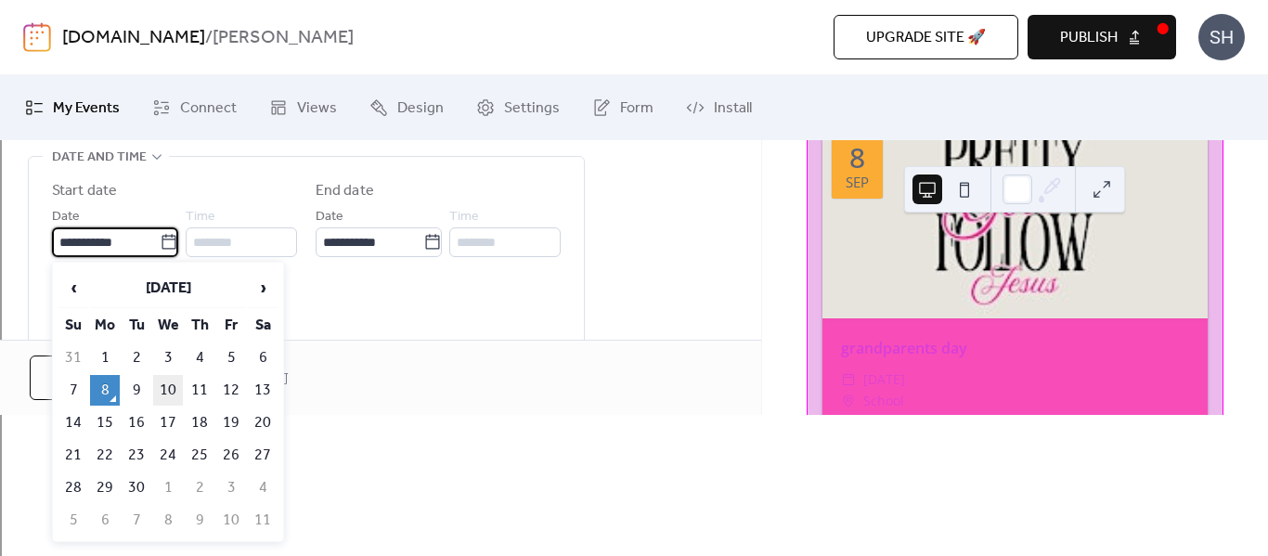
click at [176, 399] on td "10" at bounding box center [168, 390] width 30 height 31
type input "**********"
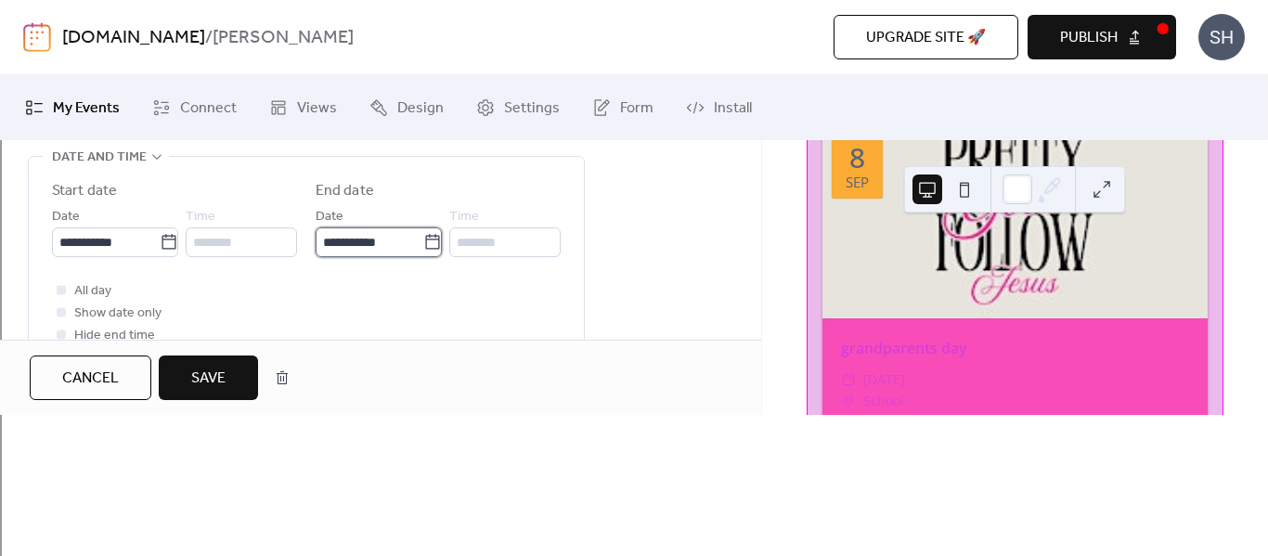
click at [358, 247] on input "**********" at bounding box center [370, 243] width 108 height 30
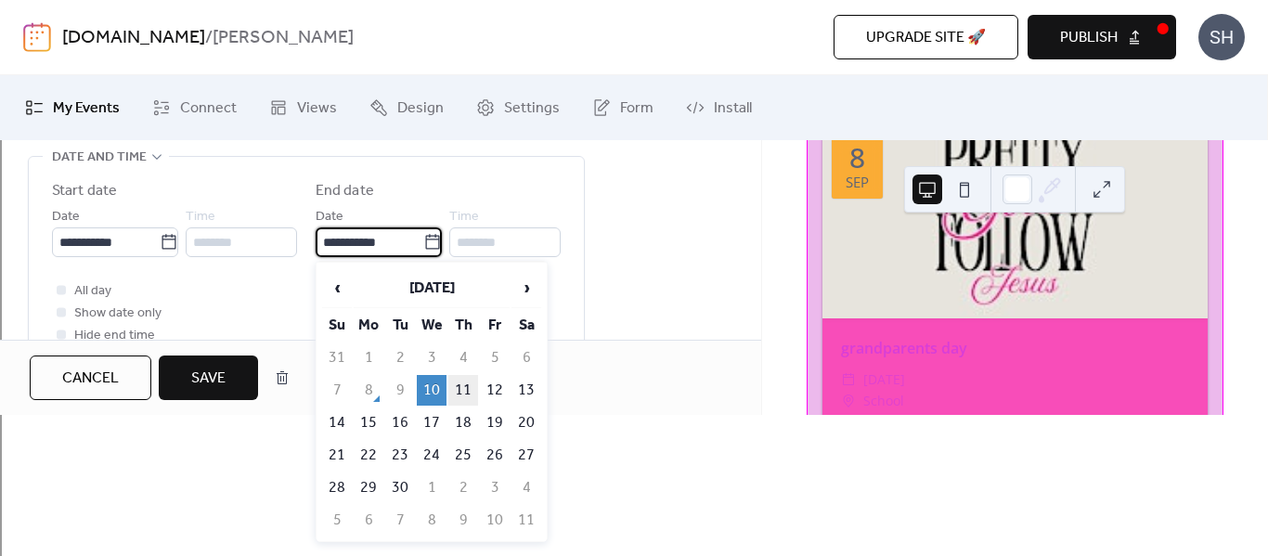
click at [462, 380] on td "11" at bounding box center [464, 390] width 30 height 31
type input "**********"
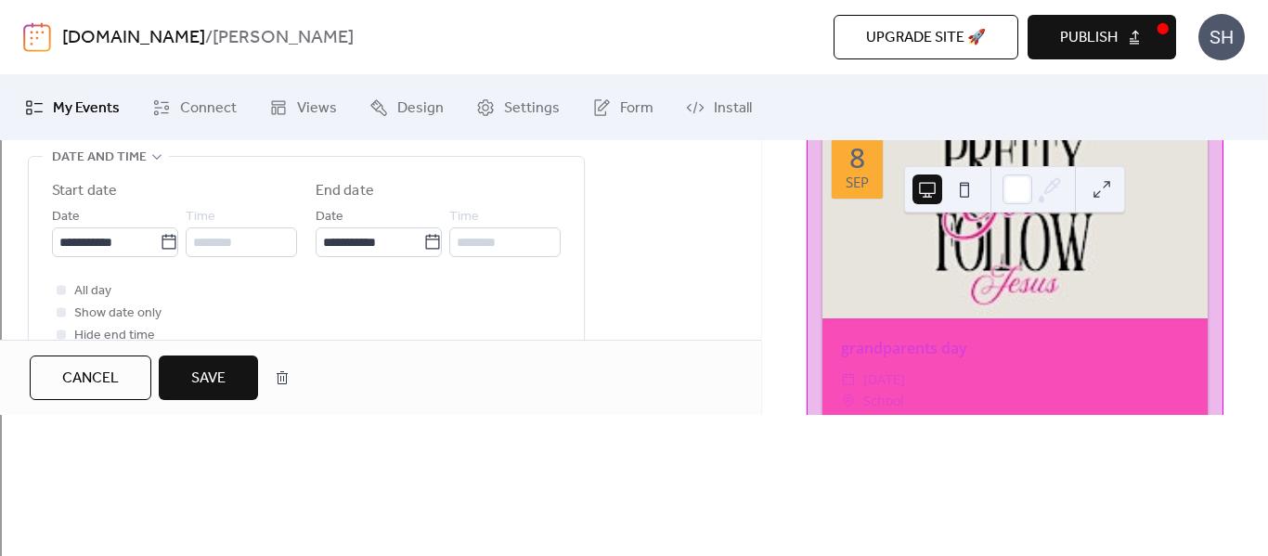
click at [578, 348] on div "**********" at bounding box center [306, 258] width 555 height 203
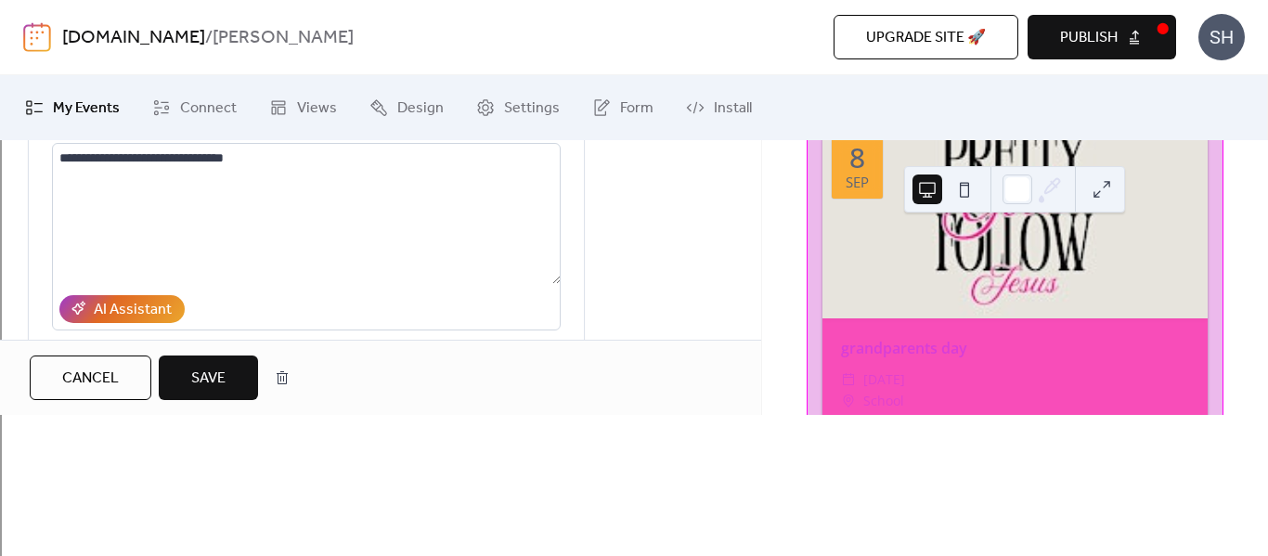
scroll to position [0, 0]
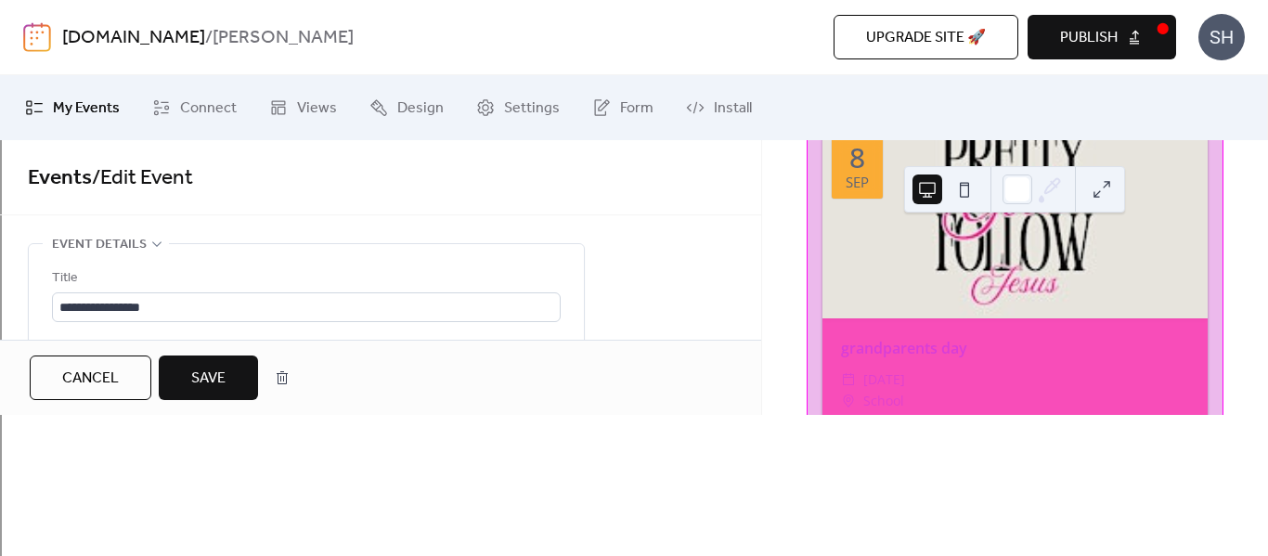
click at [179, 400] on button "Save" at bounding box center [208, 378] width 99 height 45
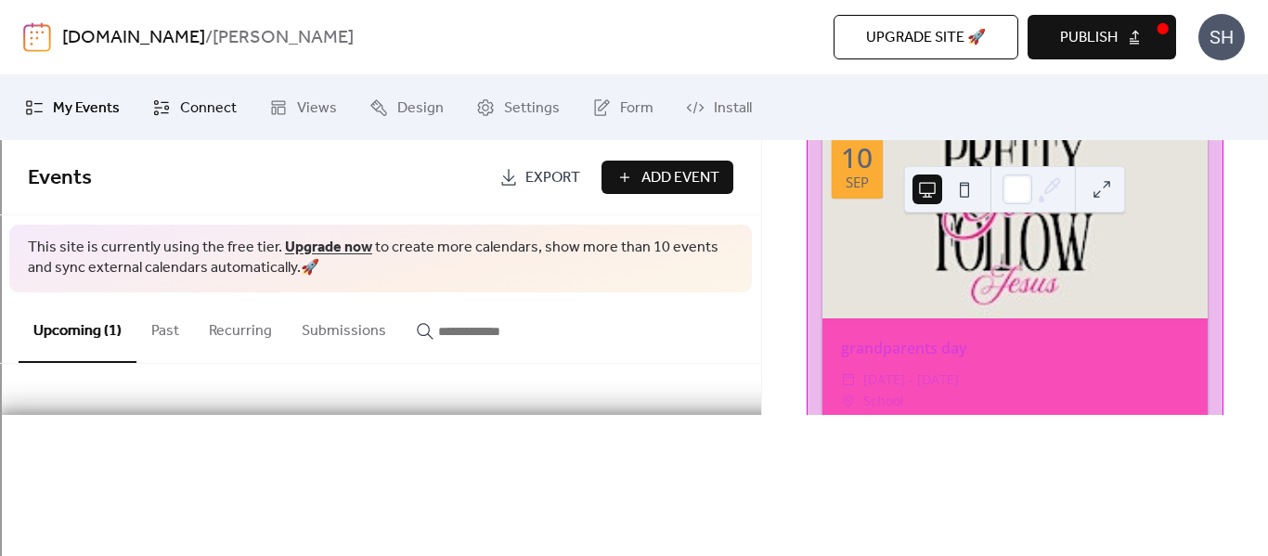
click at [183, 115] on span "Connect" at bounding box center [208, 109] width 57 height 22
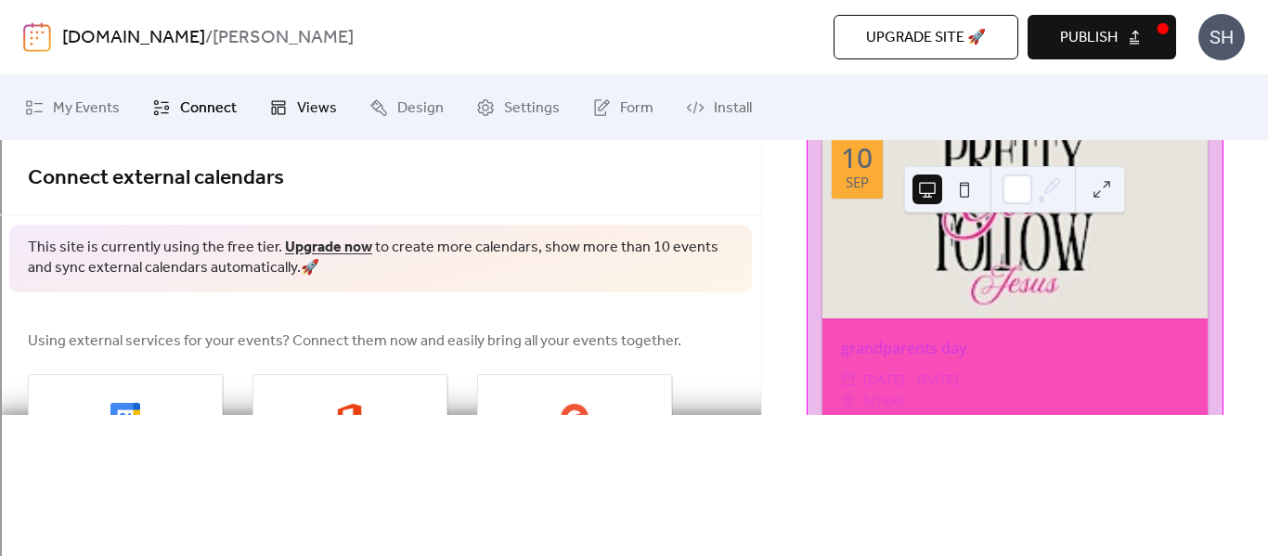
click at [299, 110] on span "Views" at bounding box center [317, 109] width 40 height 22
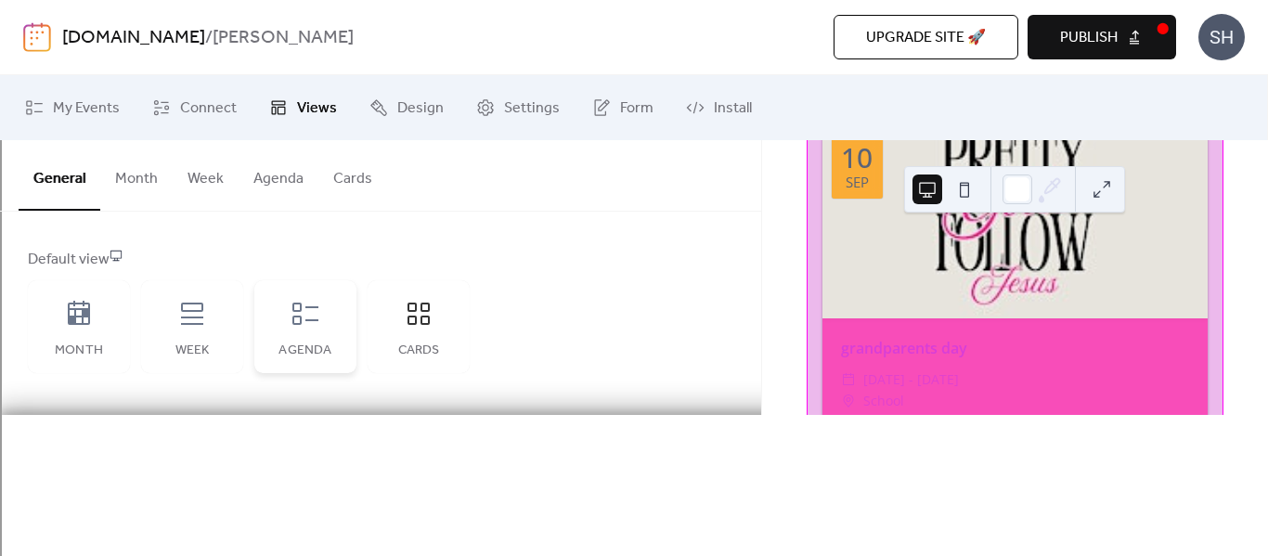
click at [309, 321] on icon at bounding box center [306, 314] width 30 height 30
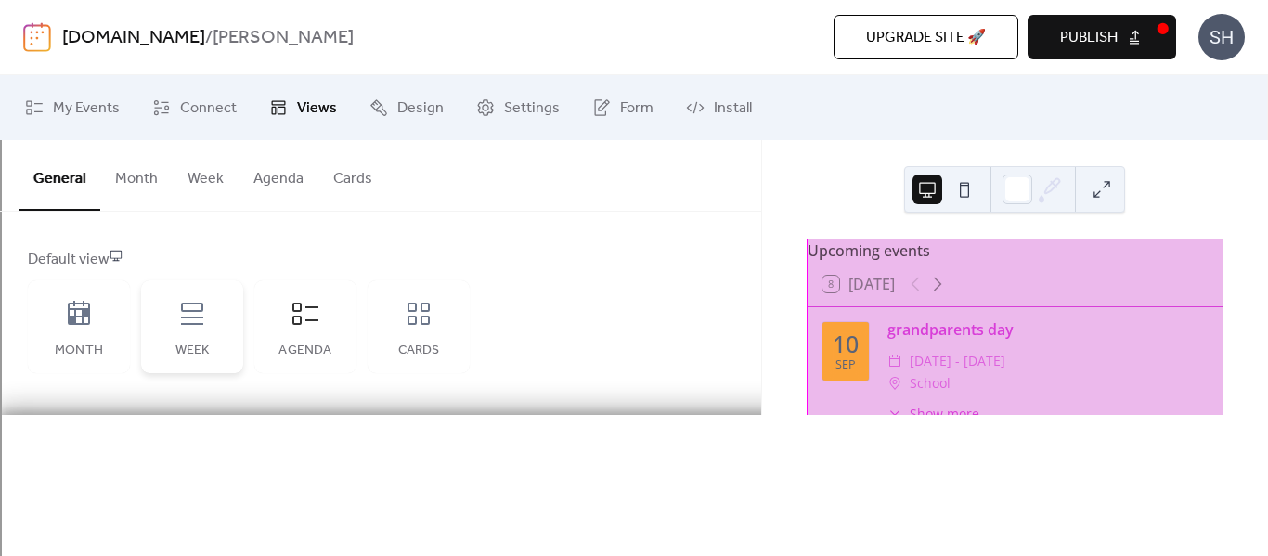
click at [216, 330] on div "Week" at bounding box center [192, 326] width 102 height 93
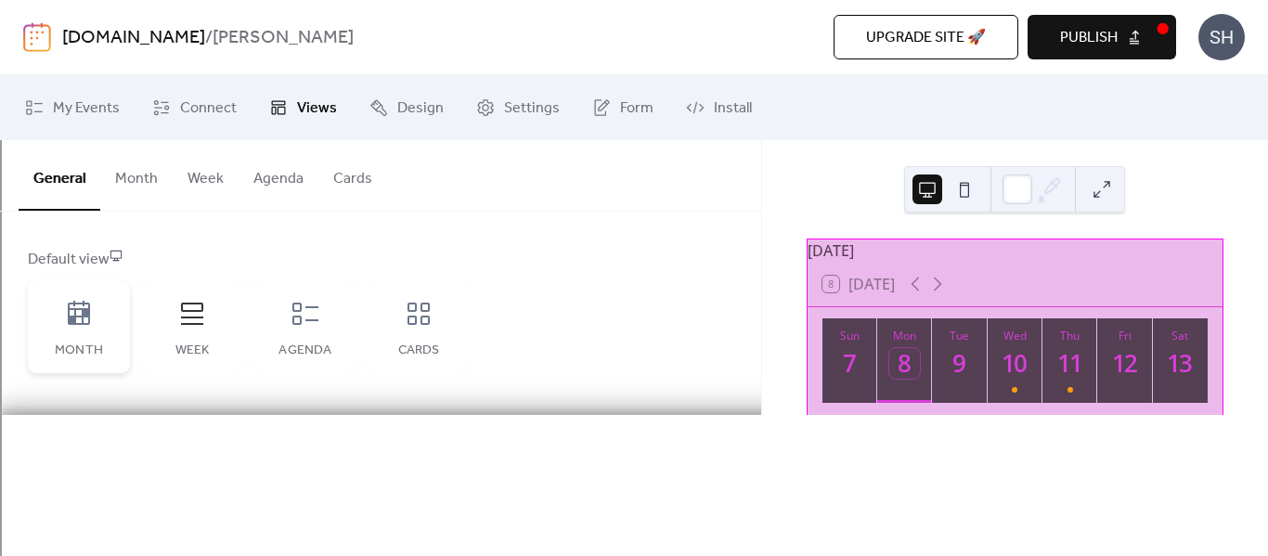
click at [45, 324] on div "Month" at bounding box center [79, 326] width 102 height 93
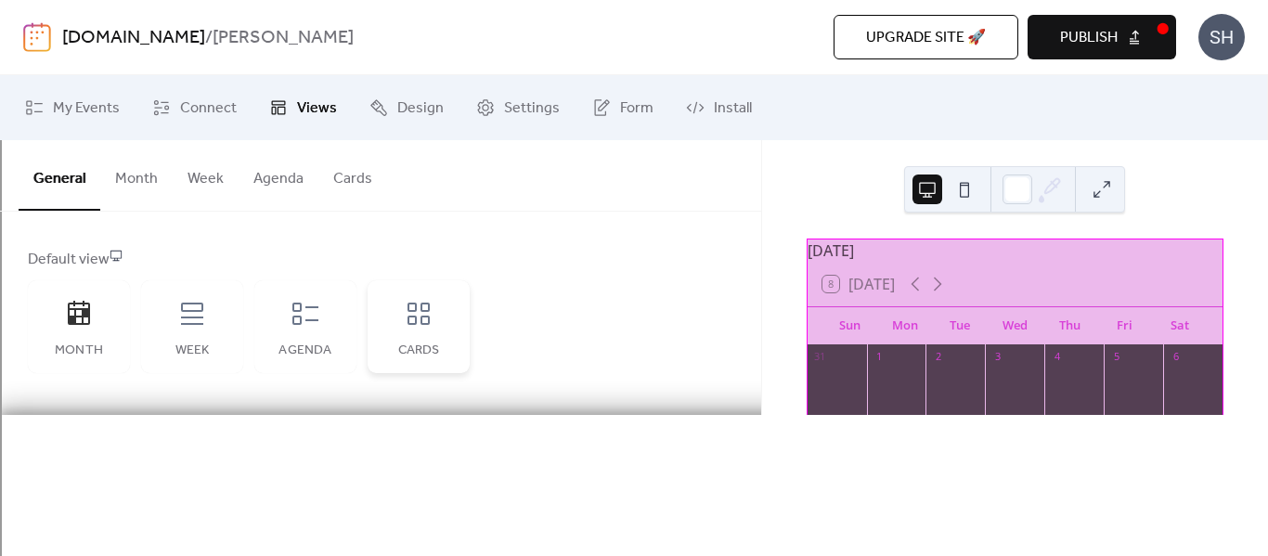
click at [433, 328] on icon at bounding box center [419, 314] width 30 height 30
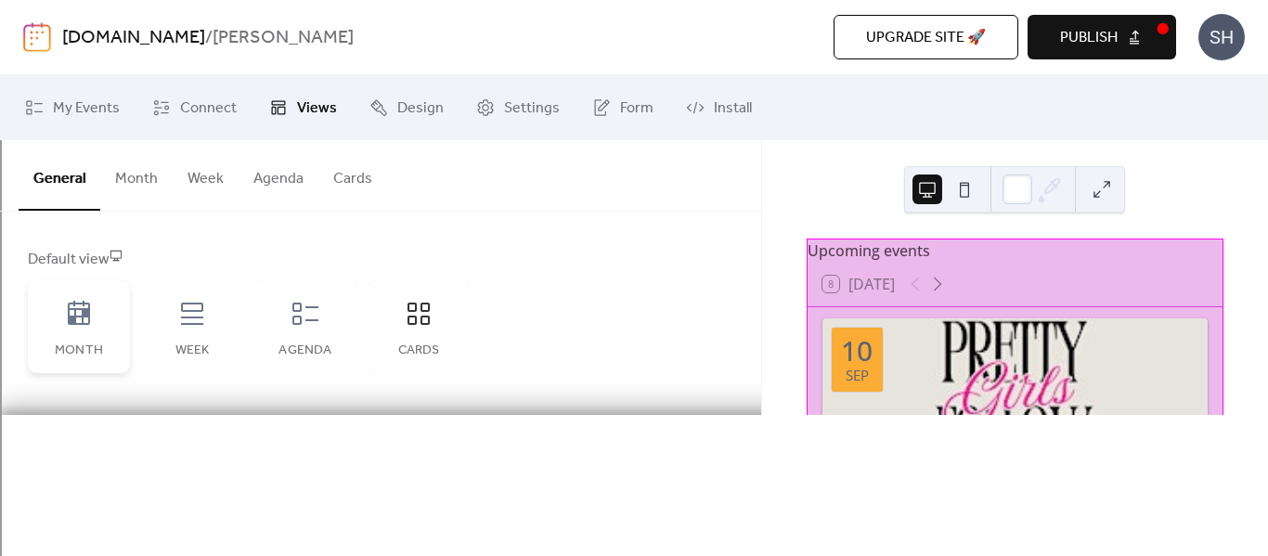
click at [81, 325] on icon at bounding box center [79, 314] width 30 height 30
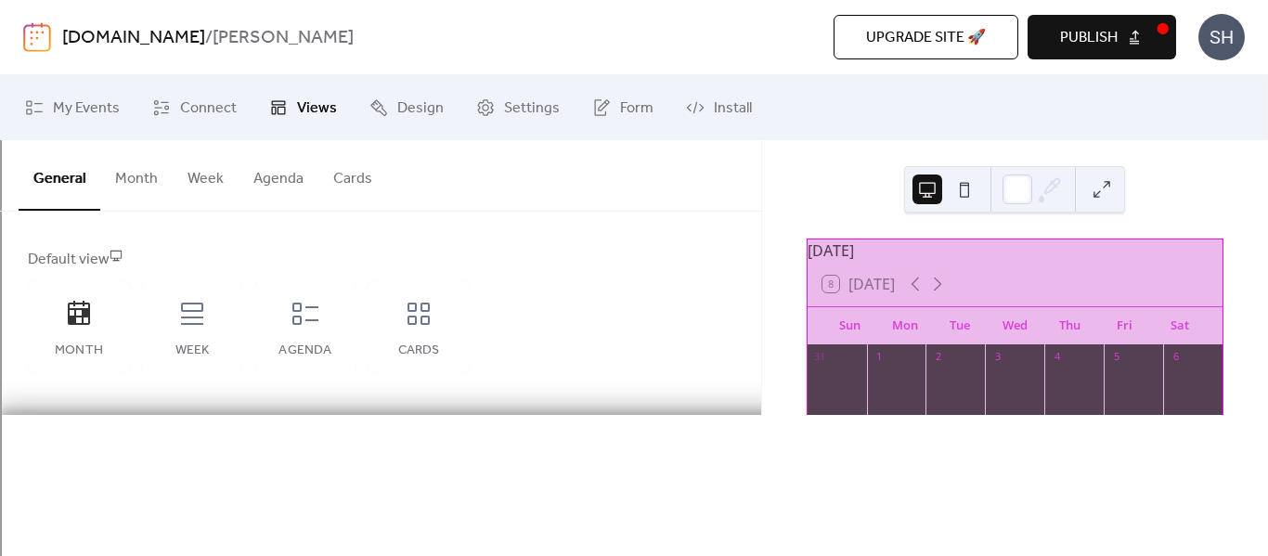
click at [1093, 32] on span "Publish" at bounding box center [1089, 38] width 58 height 22
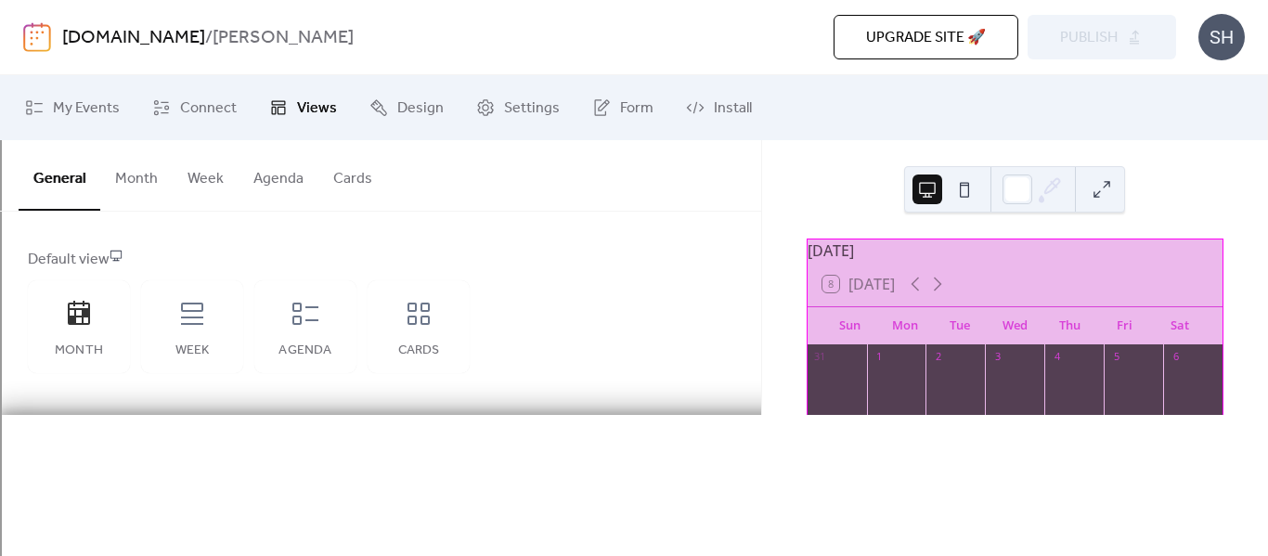
scroll to position [361, 0]
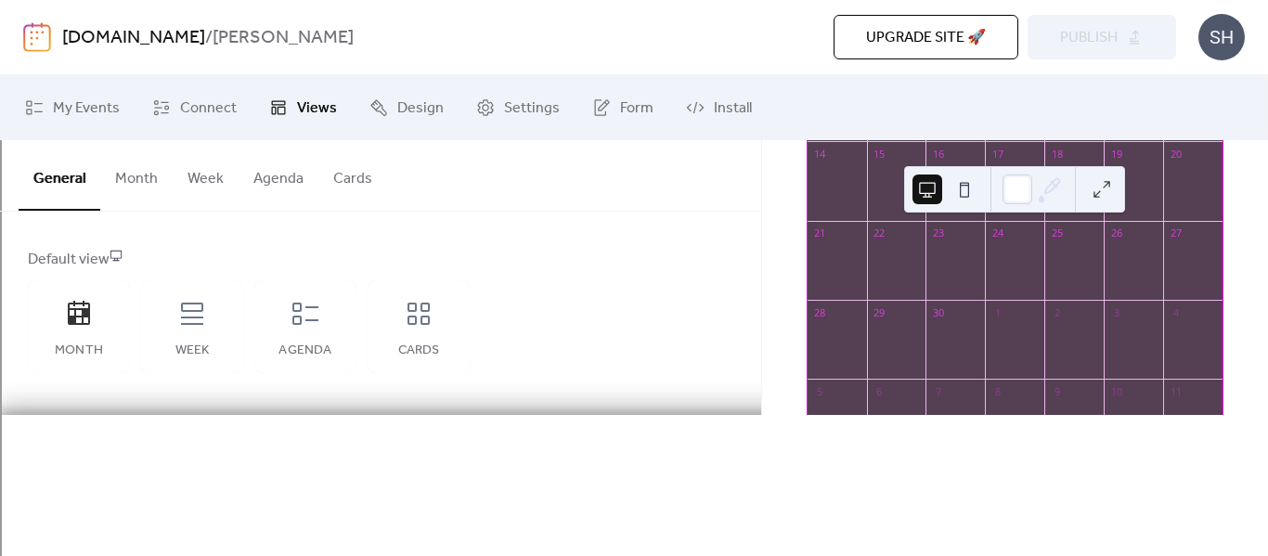
click at [48, 34] on img at bounding box center [37, 37] width 28 height 30
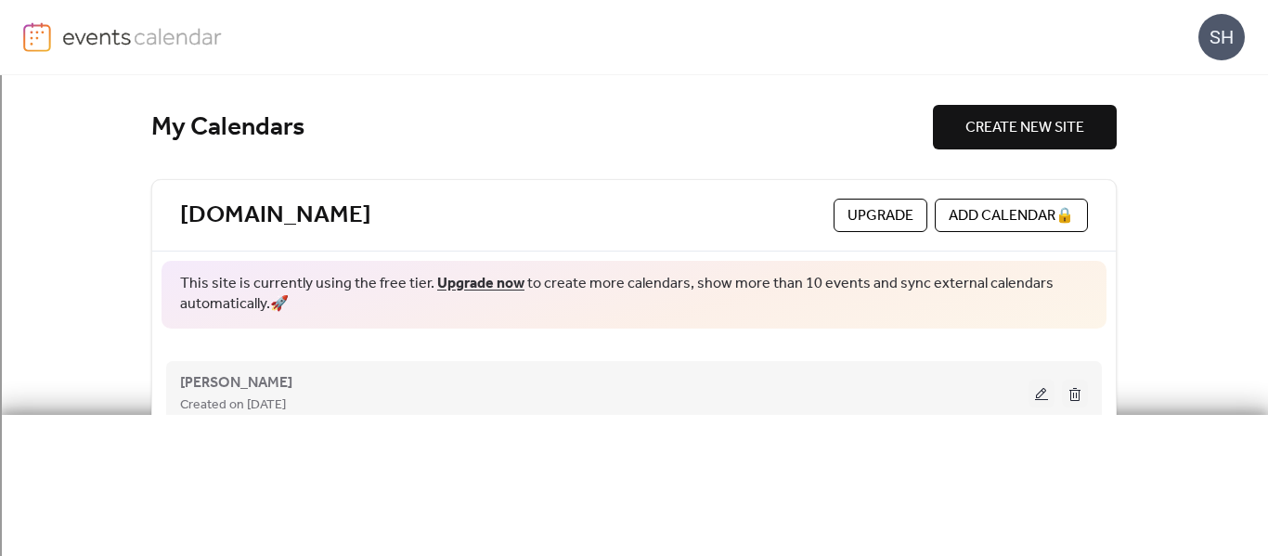
click at [548, 410] on div "Created on [DATE]" at bounding box center [604, 405] width 849 height 22
click at [719, 405] on div "Created on [DATE]" at bounding box center [604, 405] width 849 height 22
click at [368, 397] on div "Created on [DATE]" at bounding box center [604, 405] width 849 height 22
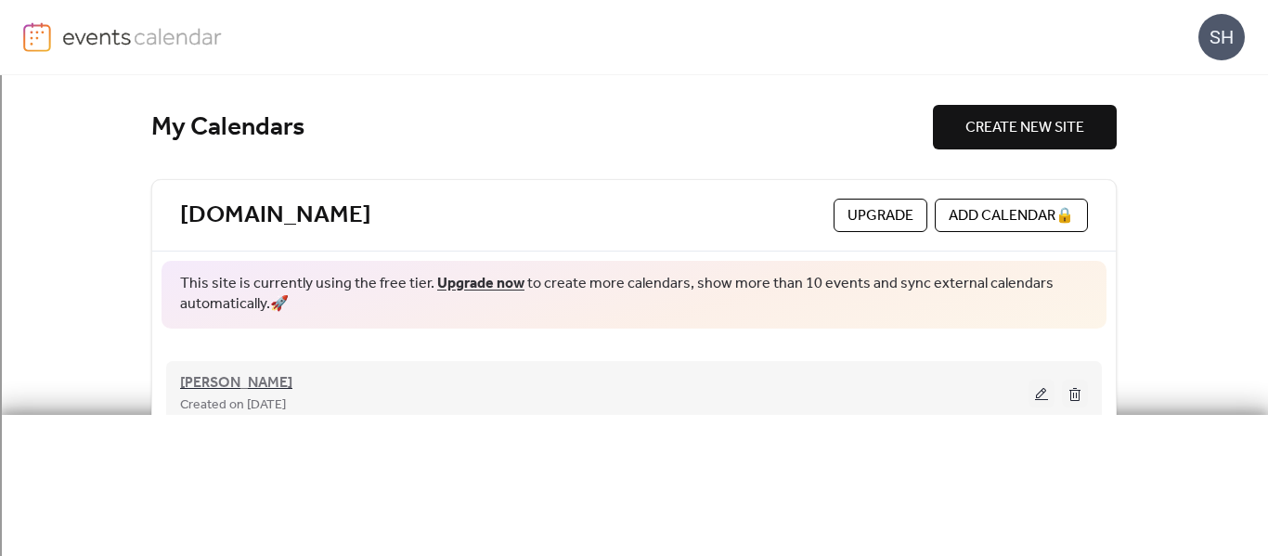
click at [276, 373] on span "[PERSON_NAME]" at bounding box center [236, 383] width 112 height 22
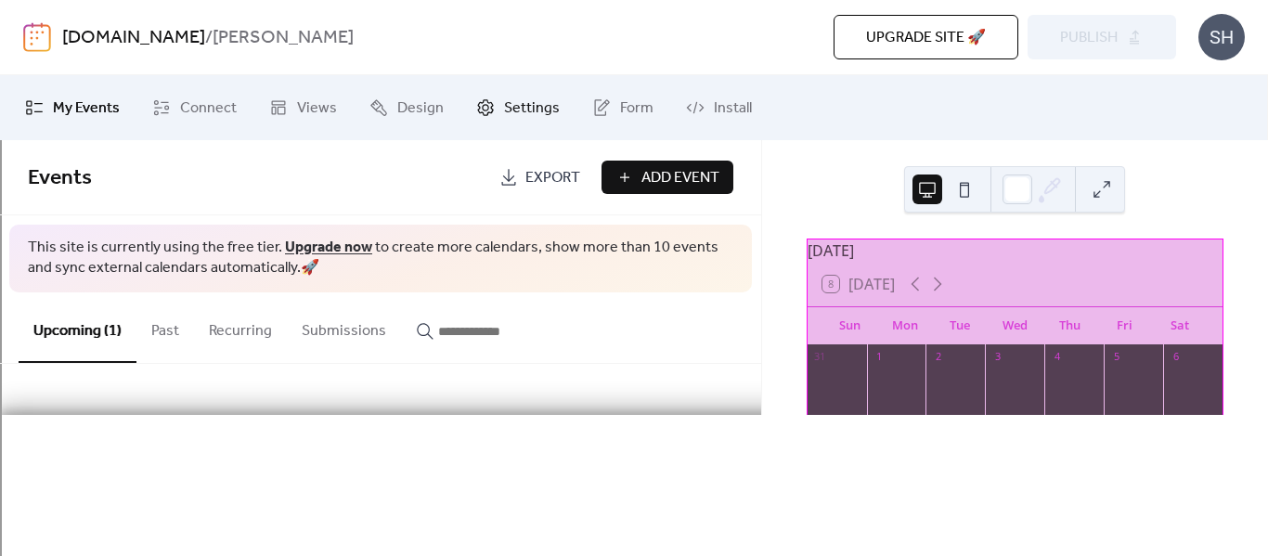
click at [549, 107] on span "Settings" at bounding box center [532, 109] width 56 height 22
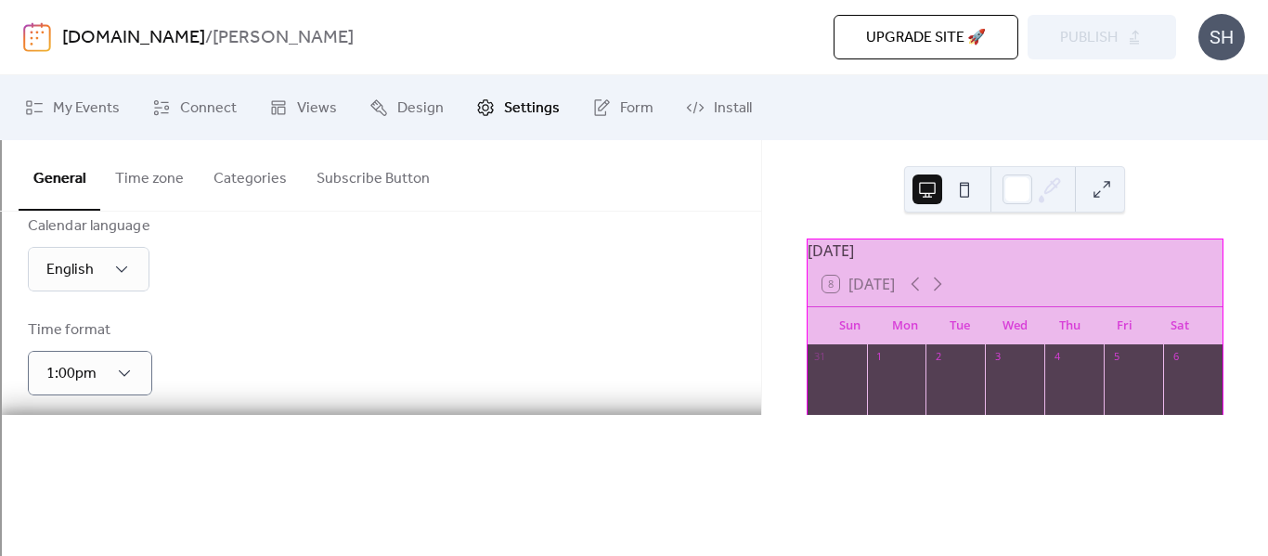
scroll to position [297, 0]
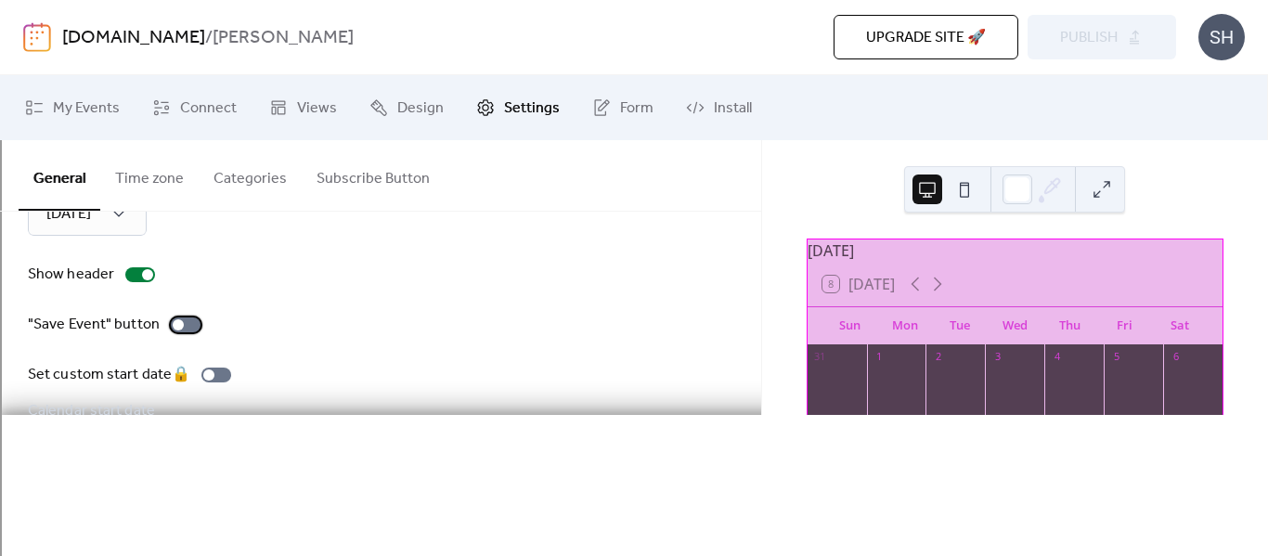
click at [193, 319] on div at bounding box center [186, 325] width 30 height 15
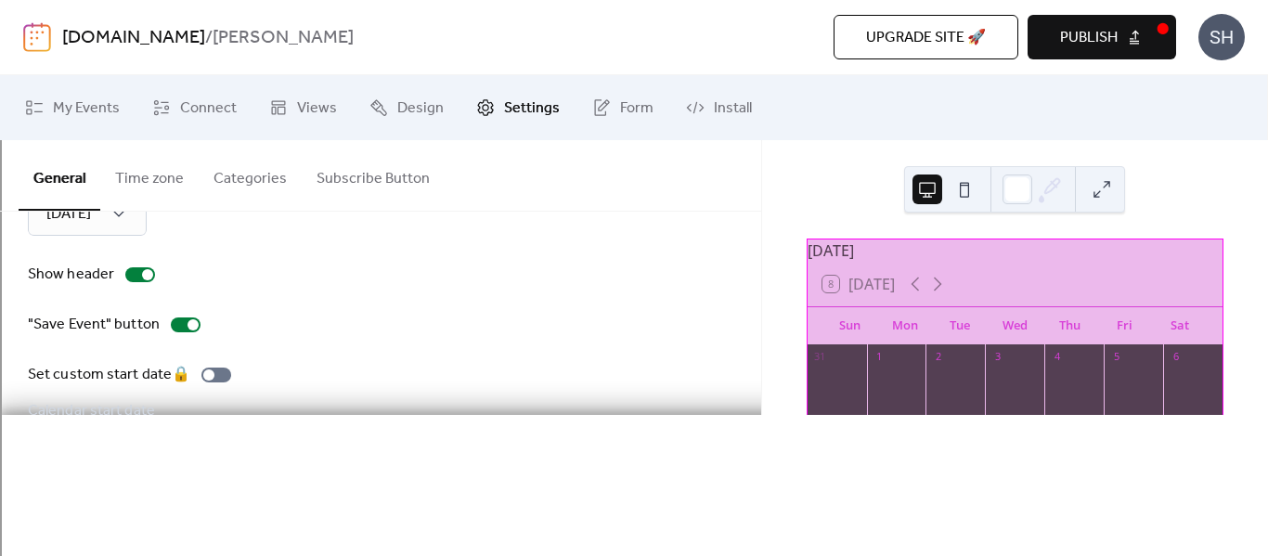
click at [1100, 27] on span "Publish" at bounding box center [1089, 38] width 58 height 22
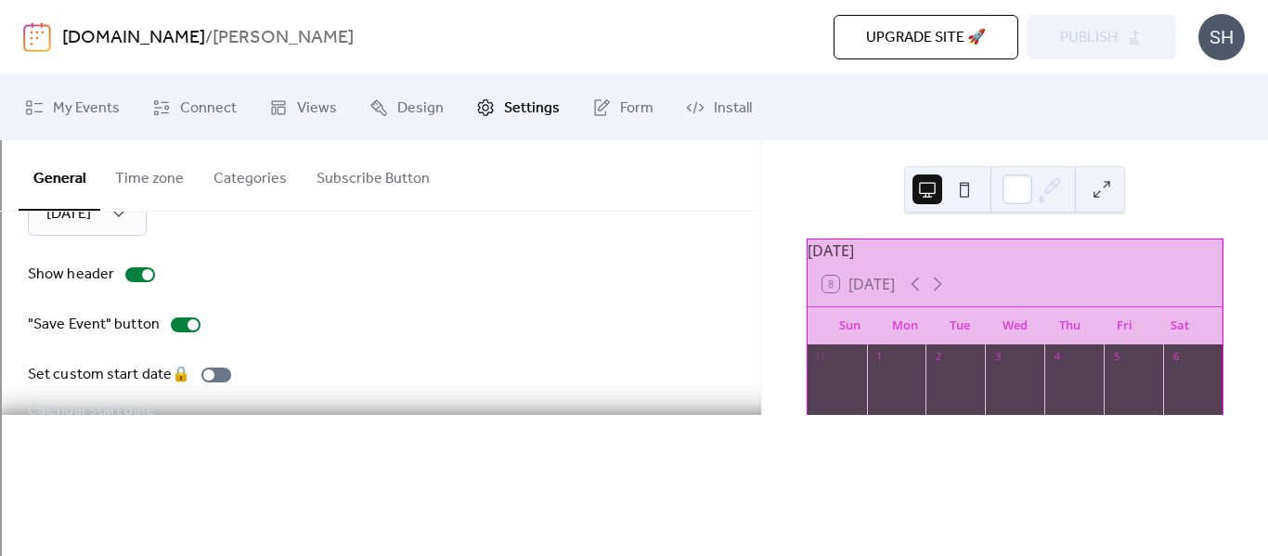
click at [120, 35] on link "[DOMAIN_NAME]" at bounding box center [133, 37] width 143 height 35
